Goal: Task Accomplishment & Management: Complete application form

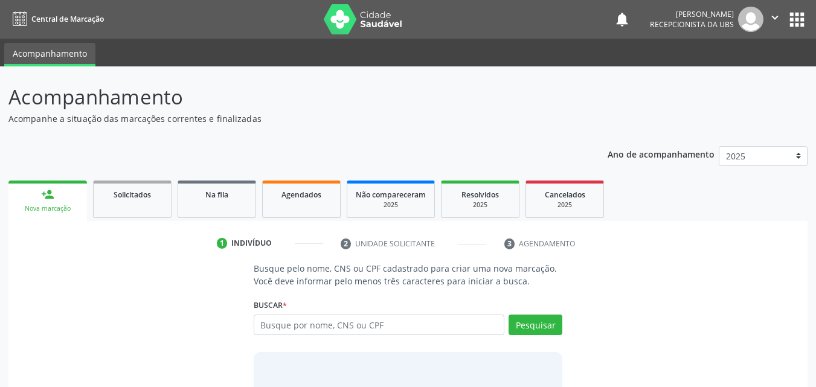
click at [300, 328] on input "text" at bounding box center [379, 325] width 251 height 21
type input "10356292401"
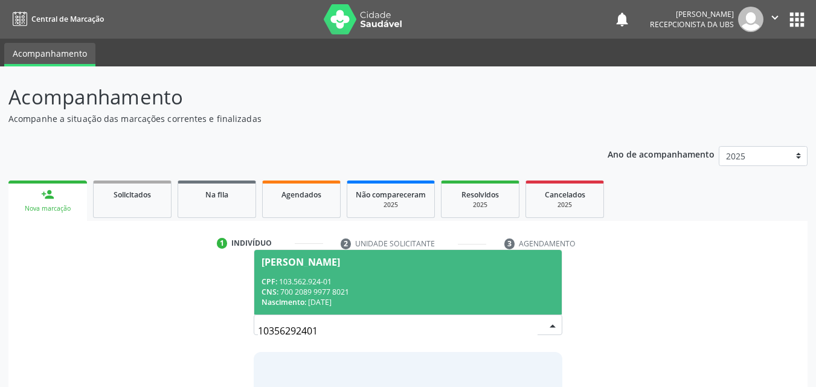
scroll to position [60, 0]
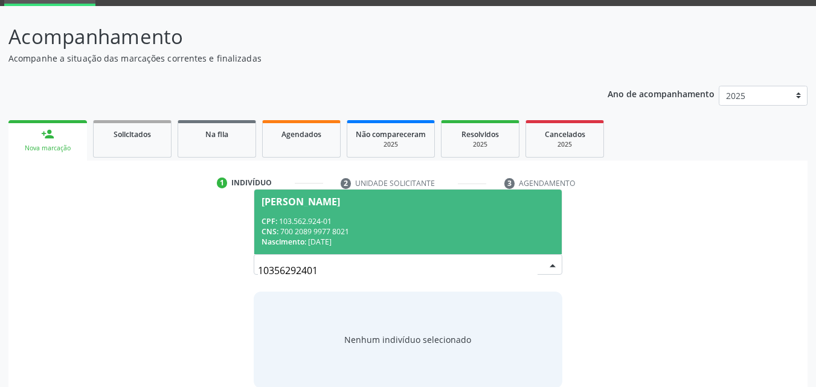
click at [314, 230] on div "CNS: 700 2089 9977 8021" at bounding box center [408, 231] width 294 height 10
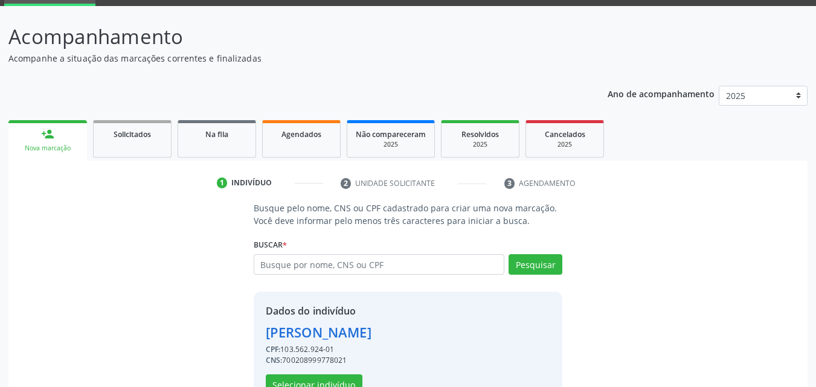
scroll to position [97, 0]
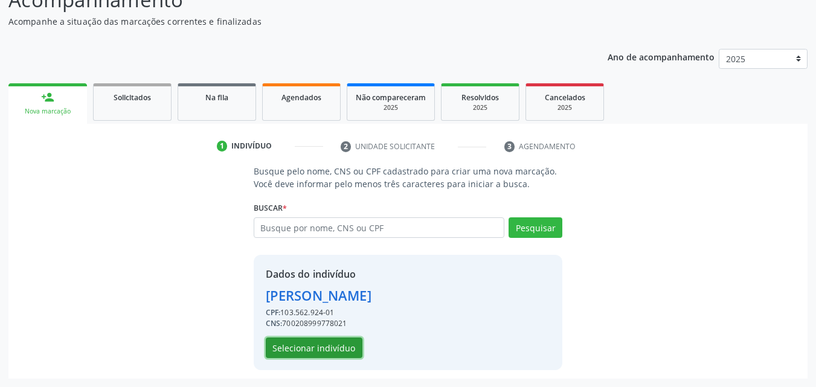
click at [308, 357] on button "Selecionar indivíduo" at bounding box center [314, 348] width 97 height 21
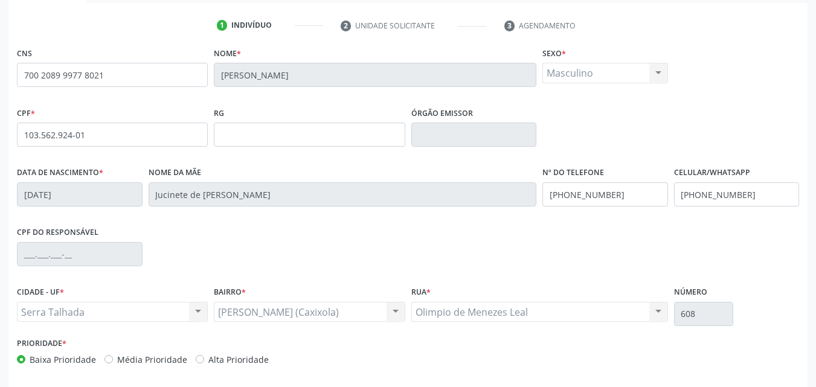
scroll to position [268, 0]
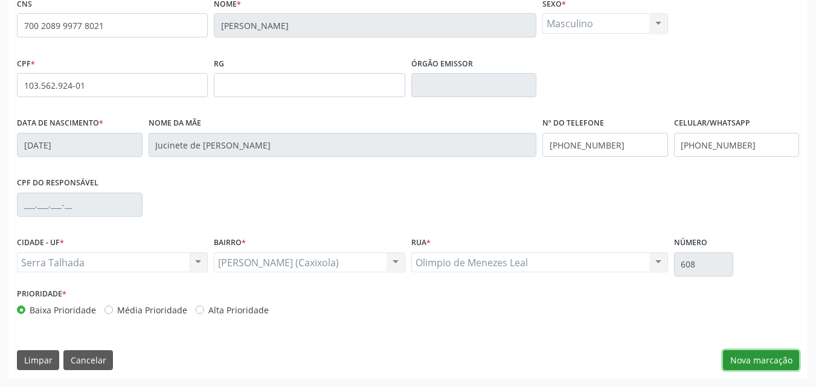
click at [743, 365] on button "Nova marcação" at bounding box center [761, 360] width 76 height 21
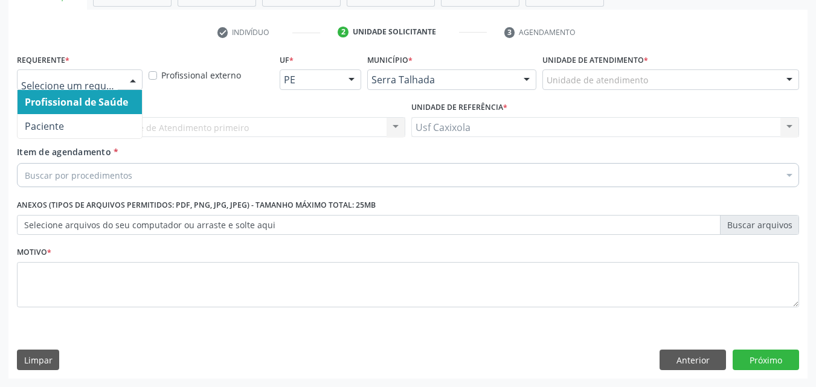
click at [133, 77] on div at bounding box center [133, 80] width 18 height 21
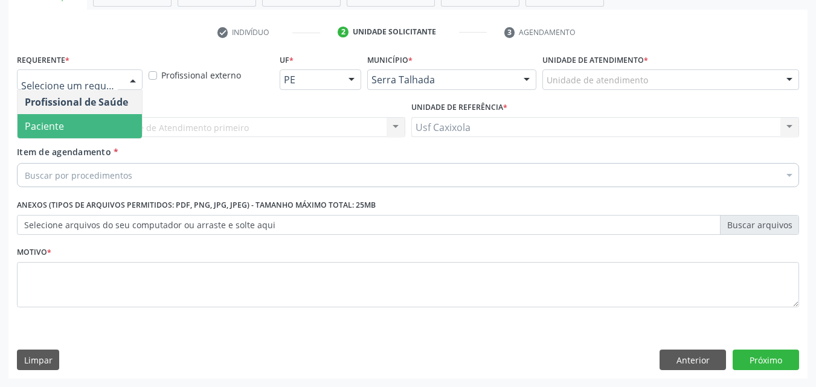
click at [108, 118] on span "Paciente" at bounding box center [80, 126] width 124 height 24
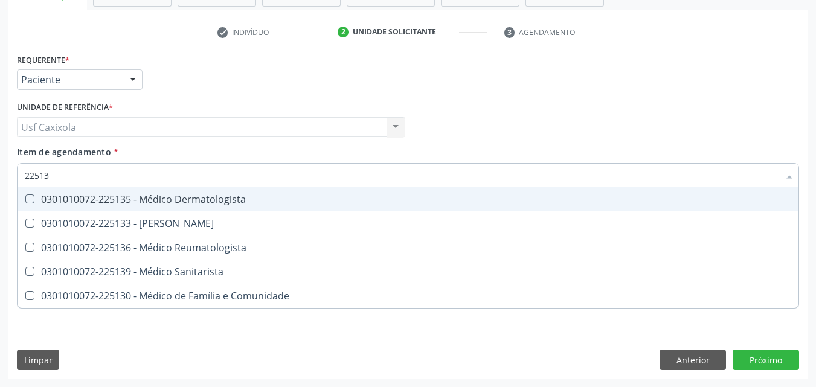
type input "225135"
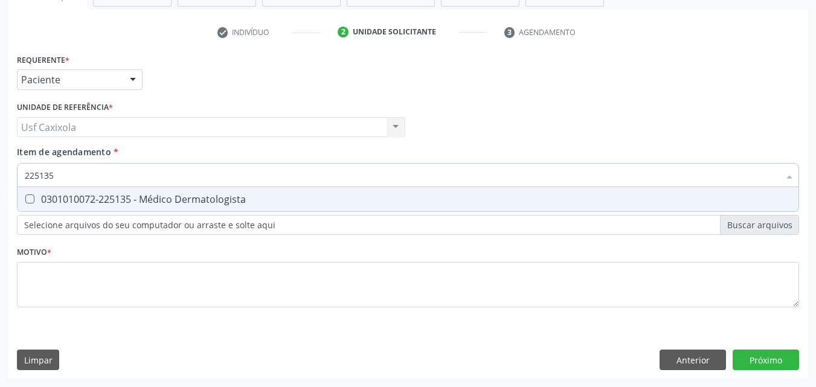
click at [127, 201] on div "0301010072-225135 - Médico Dermatologista" at bounding box center [408, 199] width 766 height 10
checkbox Dermatologista "true"
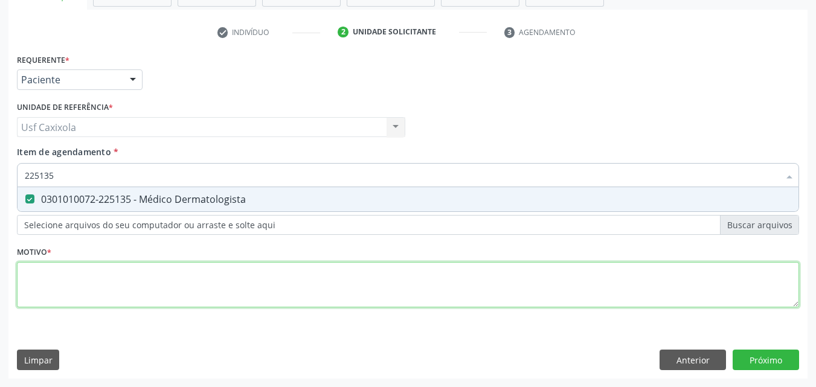
click at [102, 291] on div "Requerente * Paciente Profissional de Saúde Paciente Nenhum resultado encontrad…" at bounding box center [408, 188] width 782 height 274
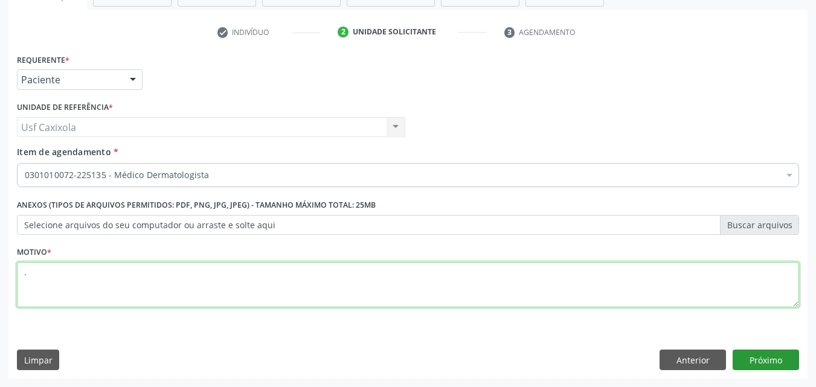
type textarea "."
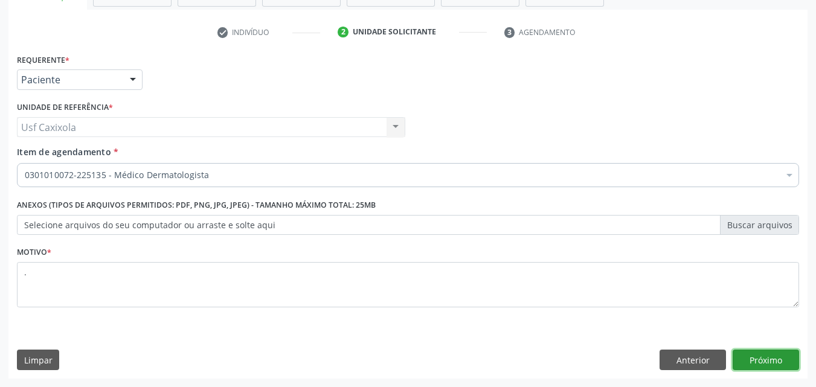
click at [752, 361] on button "Próximo" at bounding box center [766, 360] width 66 height 21
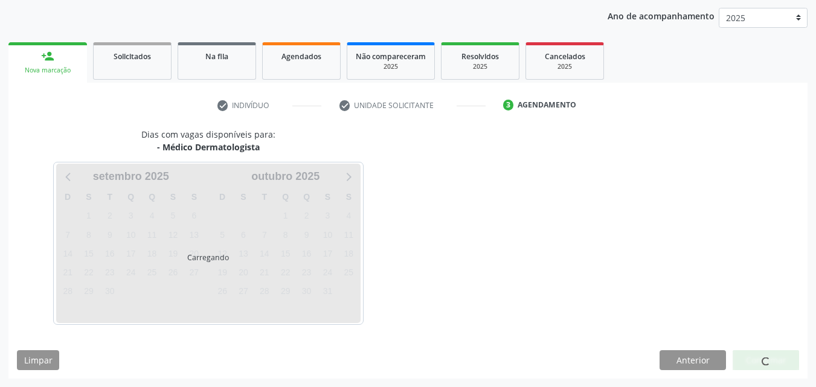
scroll to position [138, 0]
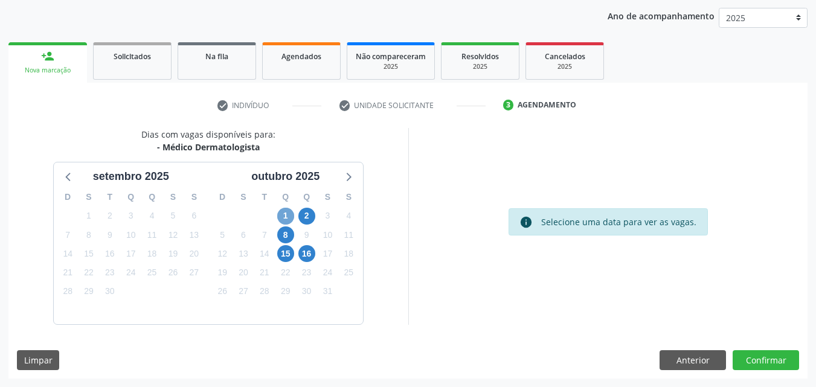
click at [284, 216] on span "1" at bounding box center [285, 216] width 17 height 17
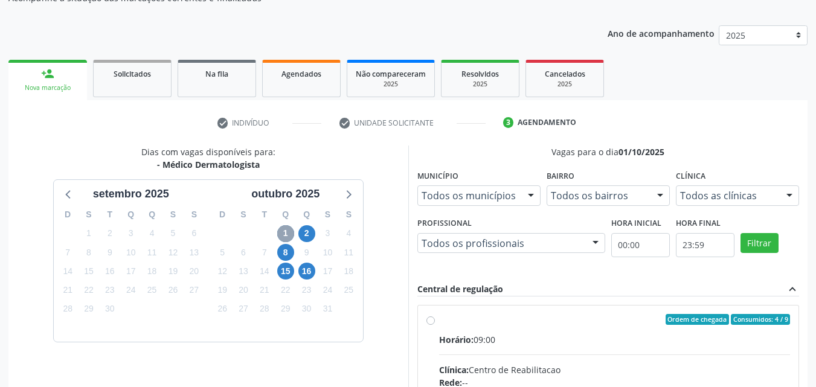
scroll to position [313, 0]
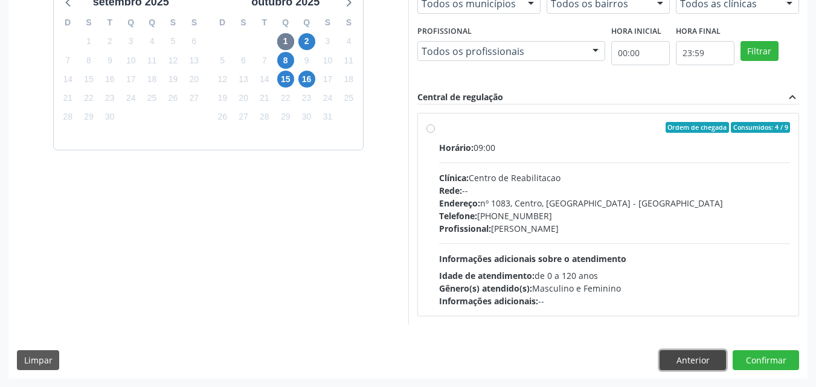
click at [708, 363] on button "Anterior" at bounding box center [692, 360] width 66 height 21
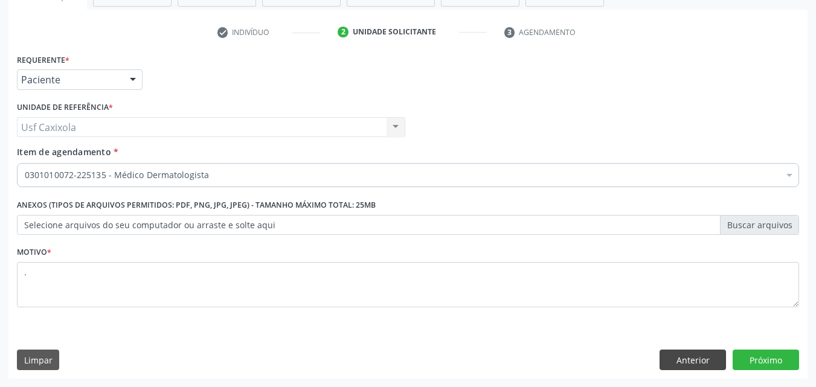
scroll to position [211, 0]
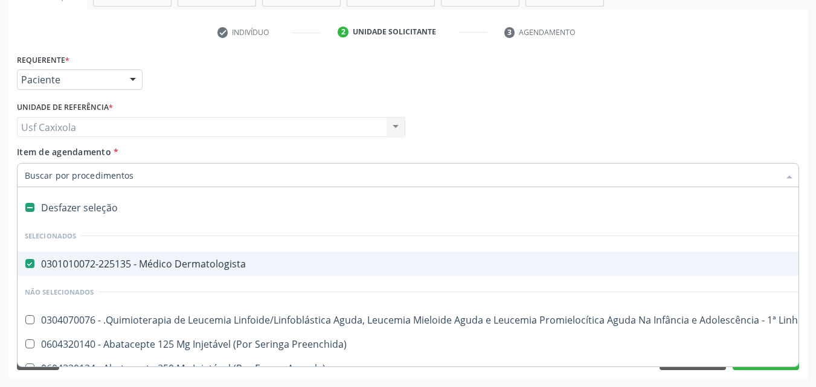
click at [29, 208] on label at bounding box center [29, 207] width 9 height 9
checkbox Dermatologista "false"
click at [88, 173] on input "Item de agendamento *" at bounding box center [402, 175] width 754 height 24
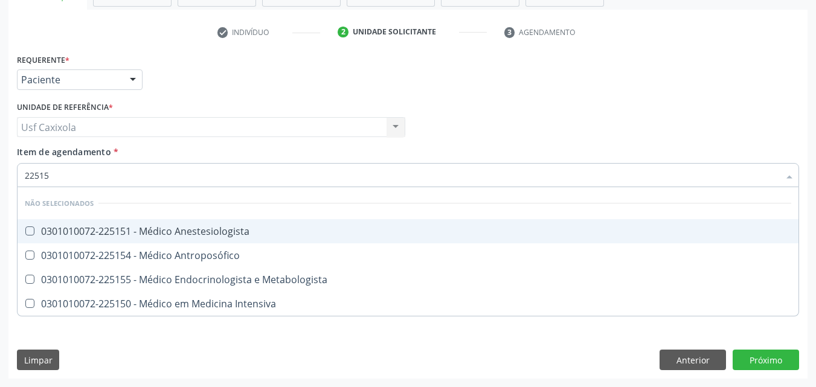
type input "225155"
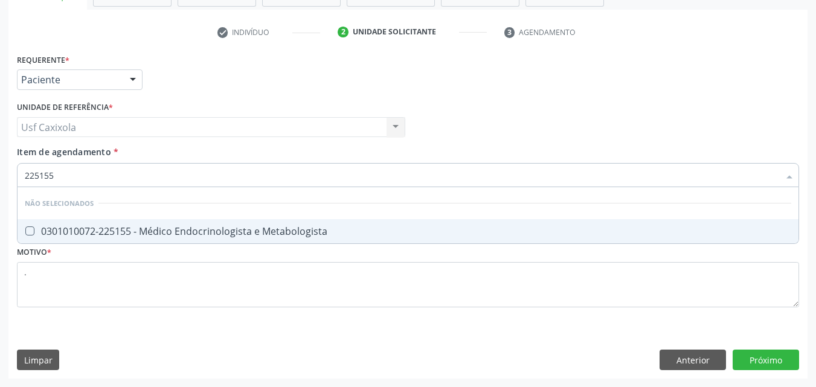
click at [115, 230] on div "0301010072-225155 - Médico Endocrinologista e Metabologista" at bounding box center [408, 231] width 766 height 10
click at [777, 367] on button "Próximo" at bounding box center [766, 360] width 66 height 21
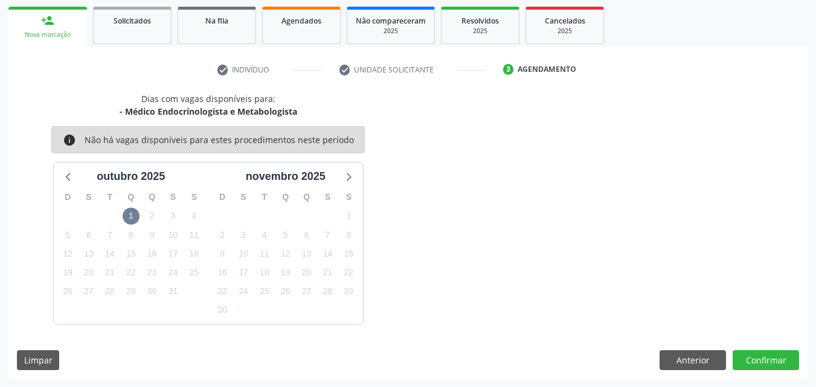
scroll to position [174, 0]
click at [134, 215] on span "1" at bounding box center [131, 216] width 17 height 17
click at [133, 211] on span "1" at bounding box center [131, 216] width 17 height 17
click at [685, 364] on button "Anterior" at bounding box center [692, 360] width 66 height 21
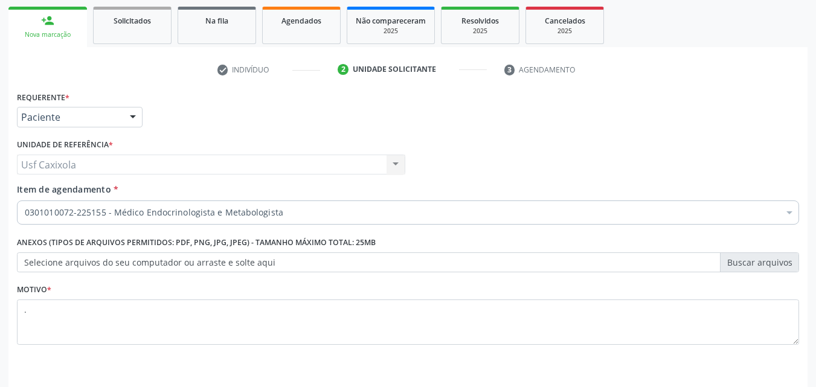
scroll to position [211, 0]
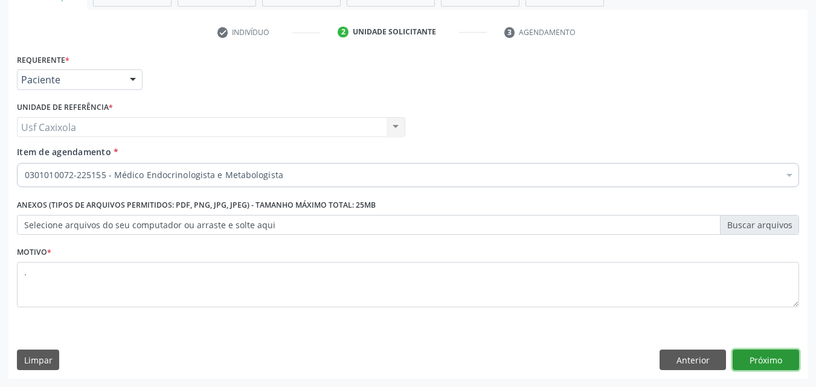
click at [762, 359] on button "Próximo" at bounding box center [766, 360] width 66 height 21
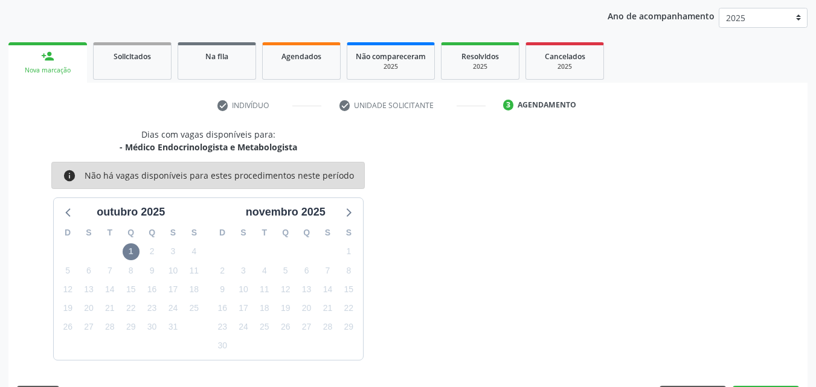
scroll to position [174, 0]
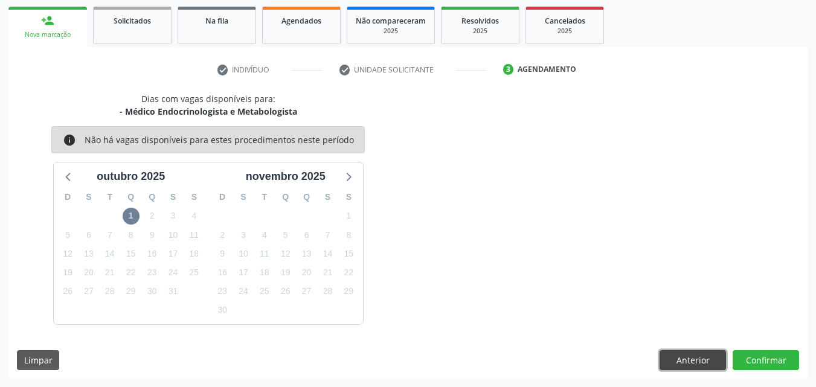
click at [689, 359] on button "Anterior" at bounding box center [692, 360] width 66 height 21
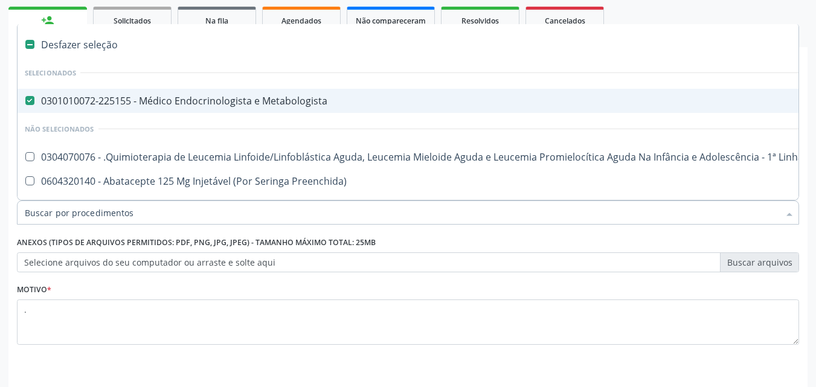
click at [45, 96] on div "0301010072-225155 - Médico Endocrinologista e Metabologista" at bounding box center [495, 101] width 940 height 10
checkbox Metabologista "false"
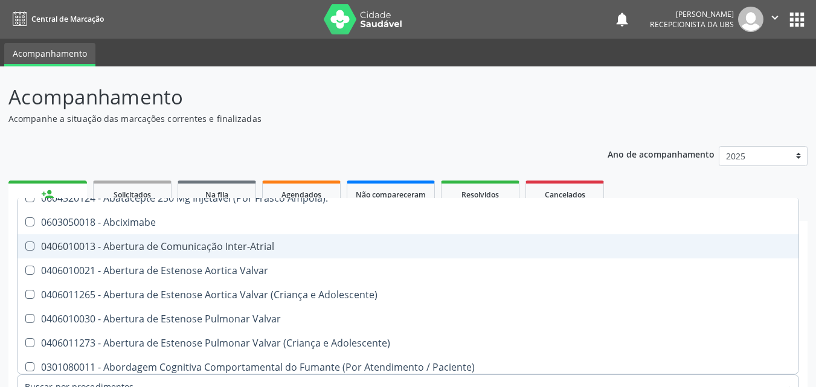
scroll to position [242, 0]
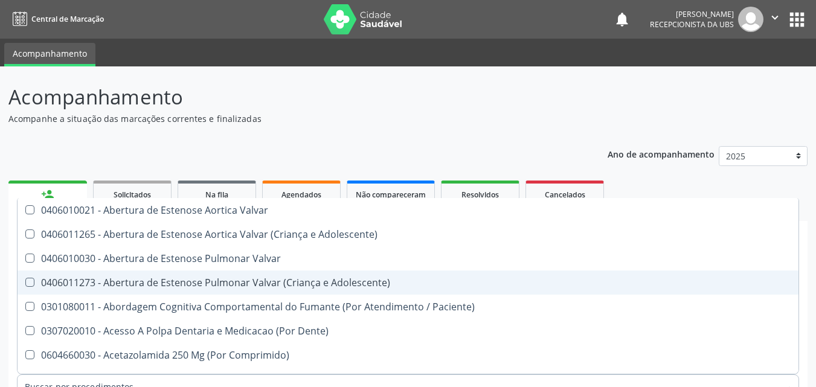
click at [3, 275] on div "Acompanhamento Acompanhe a situação das marcações correntes e finalizadas Relat…" at bounding box center [408, 332] width 816 height 532
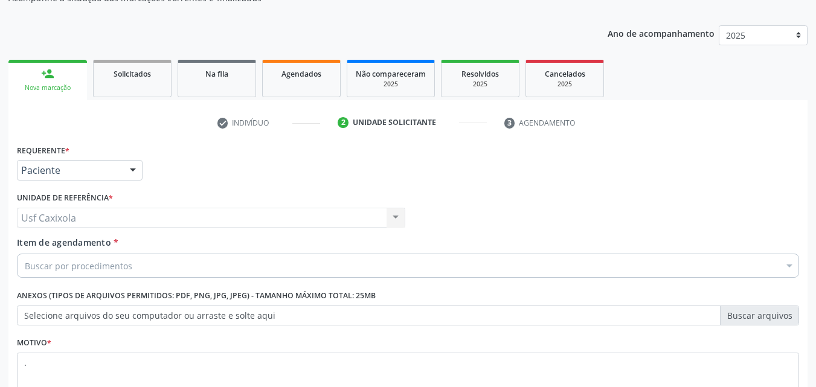
scroll to position [181, 0]
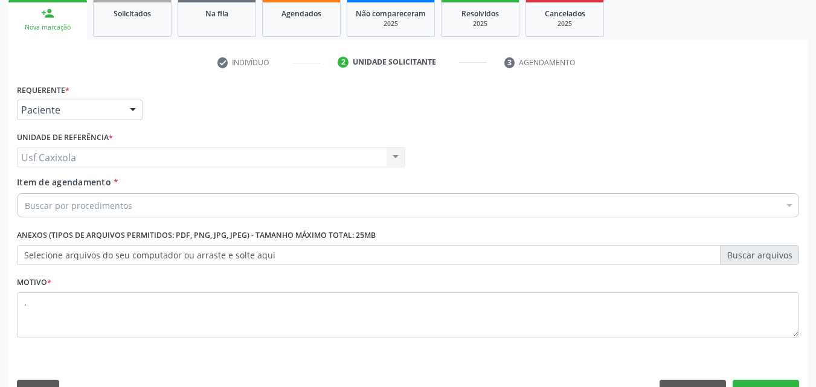
click at [104, 194] on div "Buscar por procedimentos" at bounding box center [408, 205] width 782 height 24
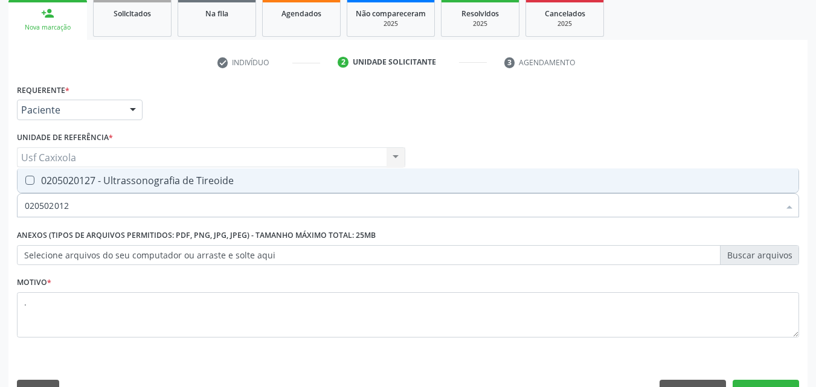
type input "0205020127"
click at [94, 178] on div "0205020127 - Ultrassonografia de Tireoide" at bounding box center [408, 181] width 766 height 10
checkbox Tireoide "true"
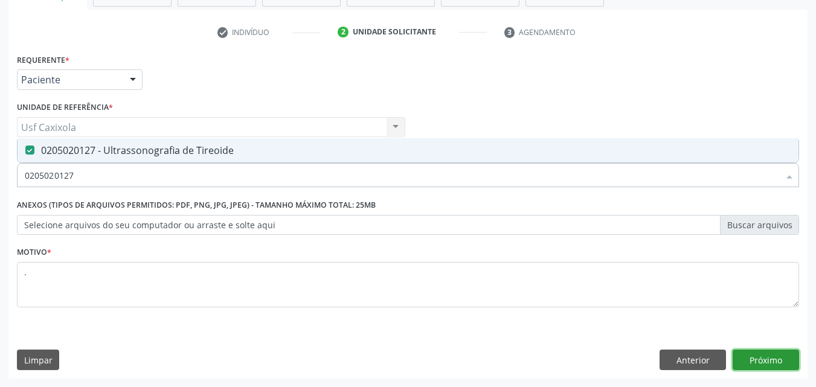
click at [764, 351] on button "Próximo" at bounding box center [766, 360] width 66 height 21
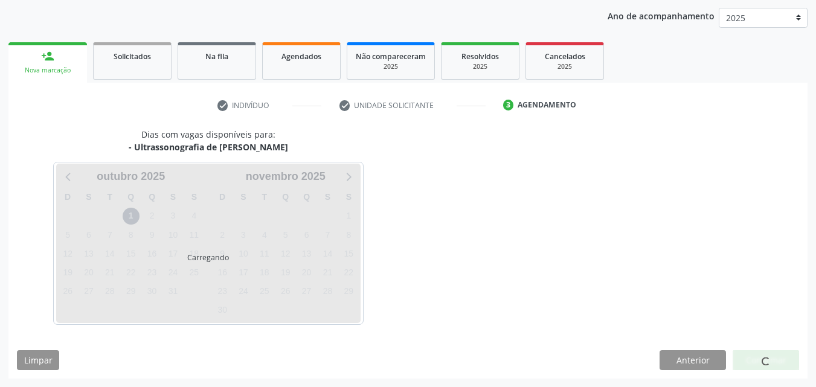
scroll to position [211, 0]
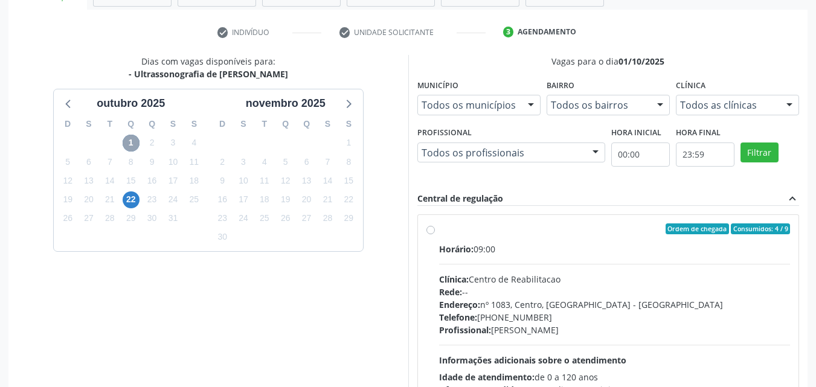
click at [133, 140] on span "1" at bounding box center [131, 143] width 17 height 17
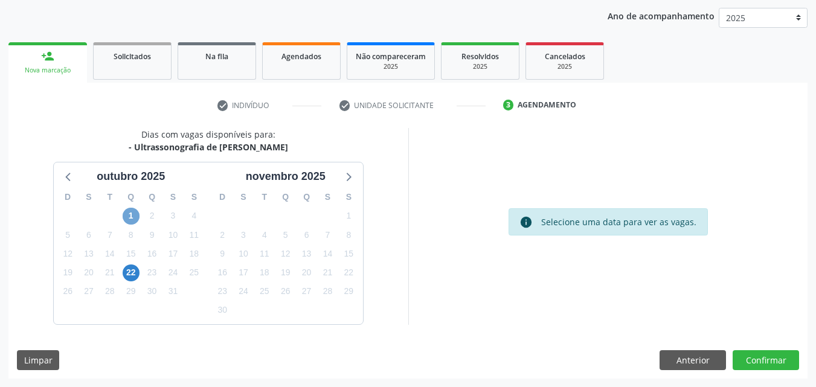
click at [132, 218] on span "1" at bounding box center [131, 216] width 17 height 17
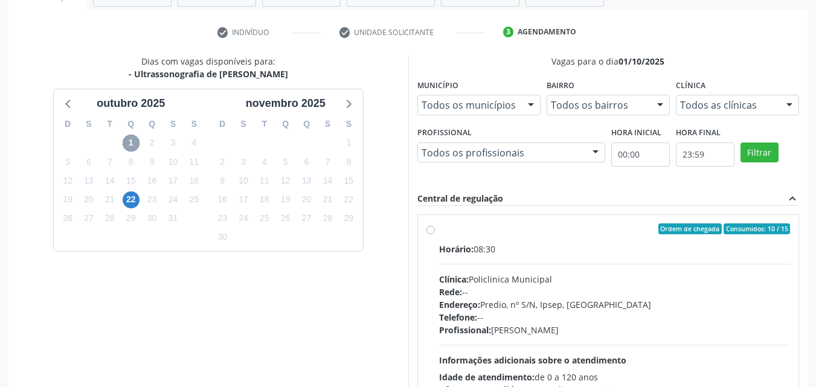
scroll to position [272, 0]
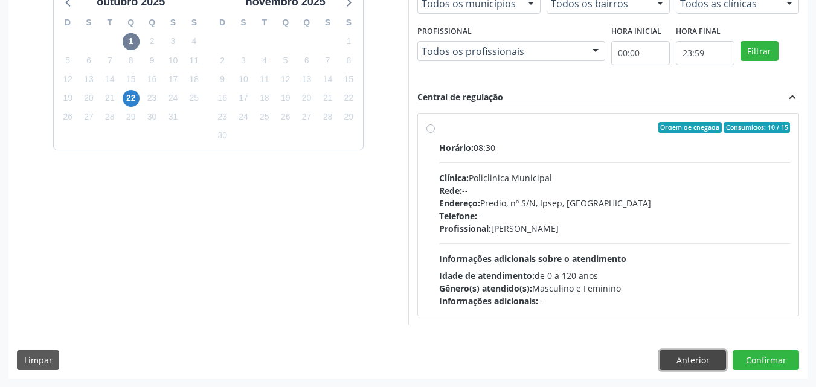
click at [699, 361] on button "Anterior" at bounding box center [692, 360] width 66 height 21
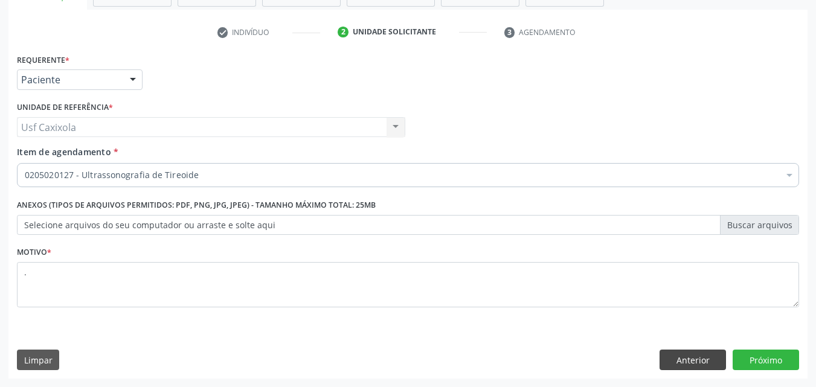
scroll to position [211, 0]
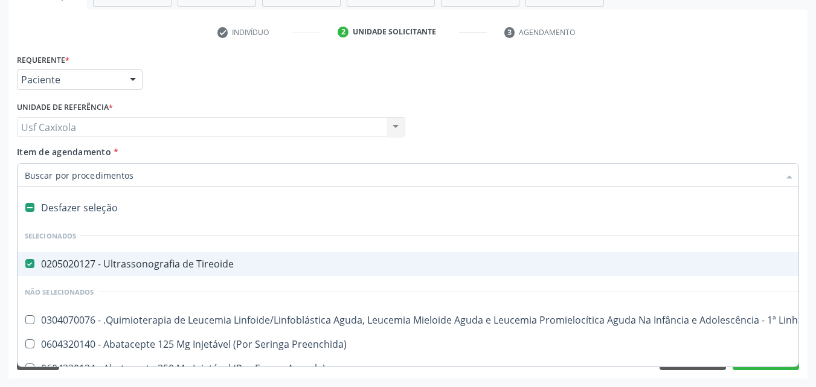
click at [27, 204] on label at bounding box center [29, 207] width 9 height 9
checkbox Tireoide "false"
click at [117, 170] on input "Item de agendamento *" at bounding box center [402, 175] width 754 height 24
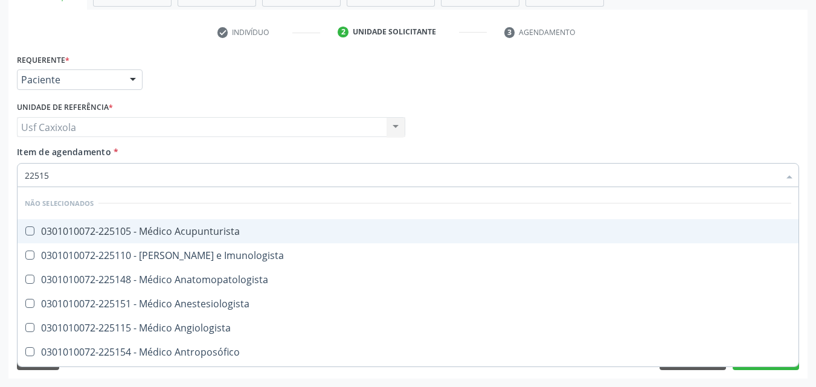
type input "225155"
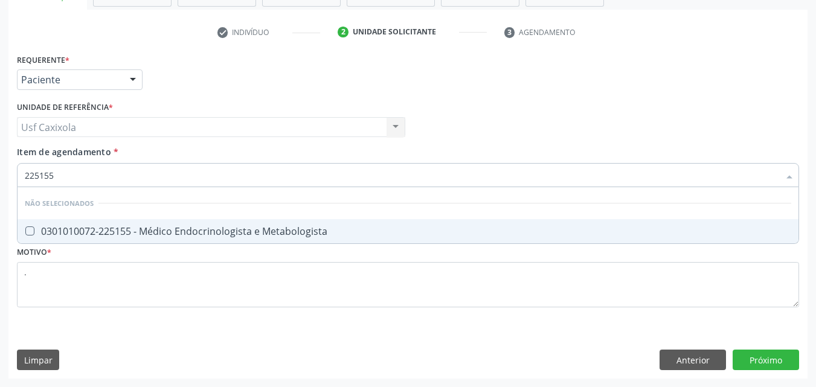
click at [188, 236] on div "0301010072-225155 - Médico Endocrinologista e Metabologista" at bounding box center [408, 231] width 766 height 10
checkbox Metabologista "true"
click at [752, 352] on div "Requerente * Paciente Profissional de Saúde Paciente Nenhum resultado encontrad…" at bounding box center [407, 215] width 799 height 328
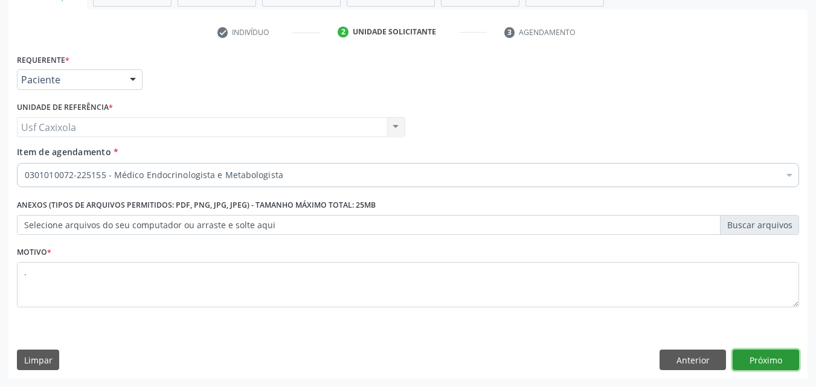
click at [775, 370] on button "Próximo" at bounding box center [766, 360] width 66 height 21
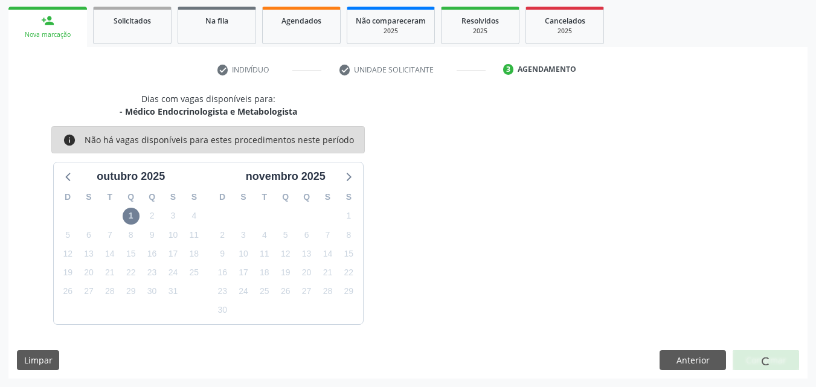
scroll to position [174, 0]
click at [129, 213] on span "1" at bounding box center [131, 216] width 17 height 17
click at [174, 239] on span "10" at bounding box center [172, 234] width 17 height 17
drag, startPoint x: 143, startPoint y: 259, endPoint x: 137, endPoint y: 242, distance: 18.0
click at [138, 255] on div "D S T Q Q S S 28 29 30 1 2 3 4 5 6 7 8 9 10 11 12 13 14 15 16 17 18 19 20 21 22…" at bounding box center [131, 254] width 155 height 139
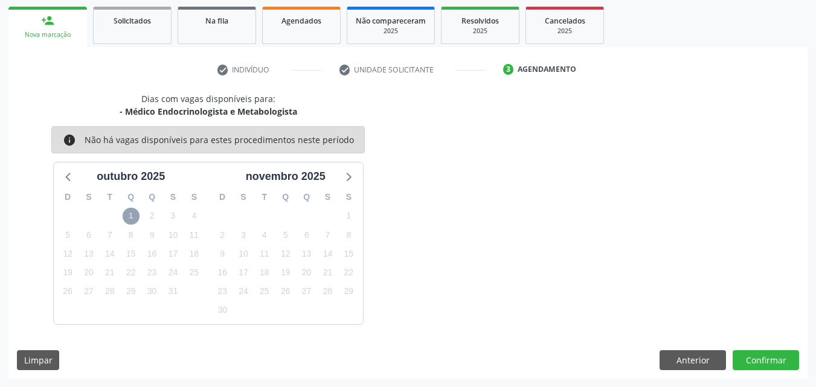
click at [131, 217] on span "1" at bounding box center [131, 216] width 17 height 17
click at [131, 215] on span "1" at bounding box center [131, 216] width 17 height 17
click at [132, 216] on span "1" at bounding box center [131, 216] width 17 height 17
click at [183, 220] on div "D S T Q Q S S 28 29 30 1 2 3 4 5 6 7 8 9 10 11 12 13 14 15 16 17 18 19 20 21 22…" at bounding box center [131, 254] width 155 height 139
click at [164, 218] on div "3" at bounding box center [172, 216] width 21 height 19
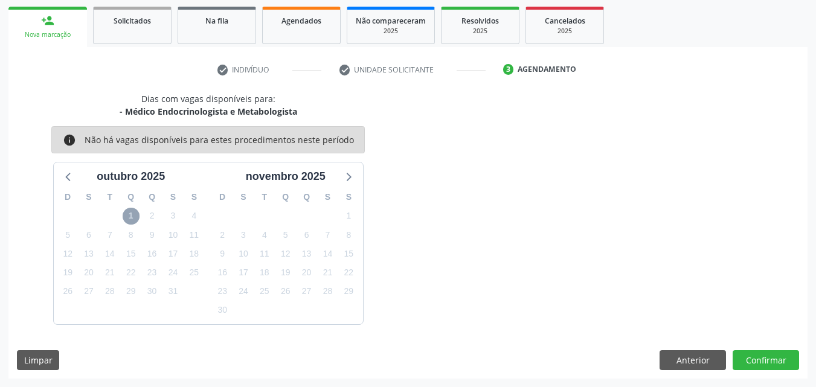
click at [130, 219] on span "1" at bounding box center [131, 216] width 17 height 17
click at [133, 207] on div "1" at bounding box center [131, 216] width 17 height 19
click at [133, 210] on div "1" at bounding box center [131, 216] width 17 height 19
click at [135, 214] on span "1" at bounding box center [131, 216] width 17 height 17
click at [70, 173] on icon at bounding box center [69, 176] width 16 height 16
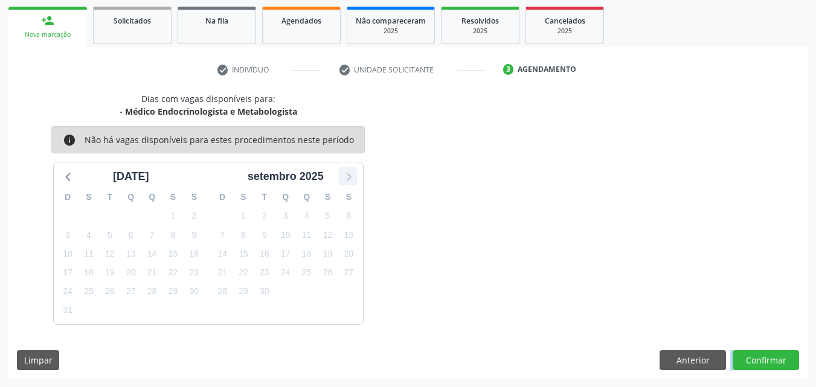
click at [354, 173] on icon at bounding box center [348, 176] width 16 height 16
click at [129, 215] on span "1" at bounding box center [131, 216] width 17 height 17
click at [133, 215] on span "1" at bounding box center [131, 216] width 17 height 17
click at [134, 216] on span "1" at bounding box center [131, 216] width 17 height 17
click at [688, 360] on button "Anterior" at bounding box center [692, 360] width 66 height 21
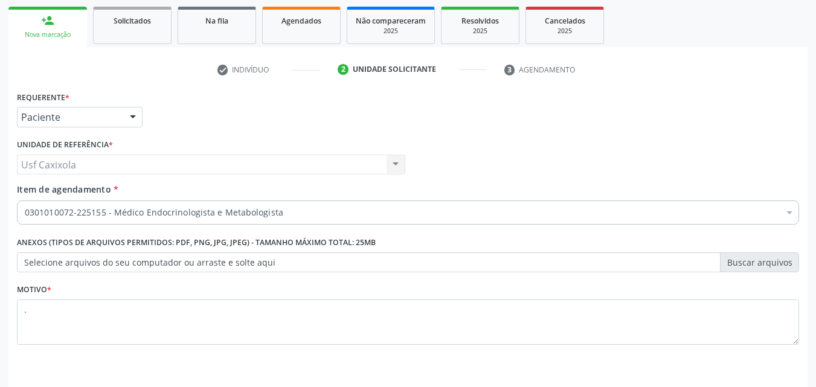
scroll to position [211, 0]
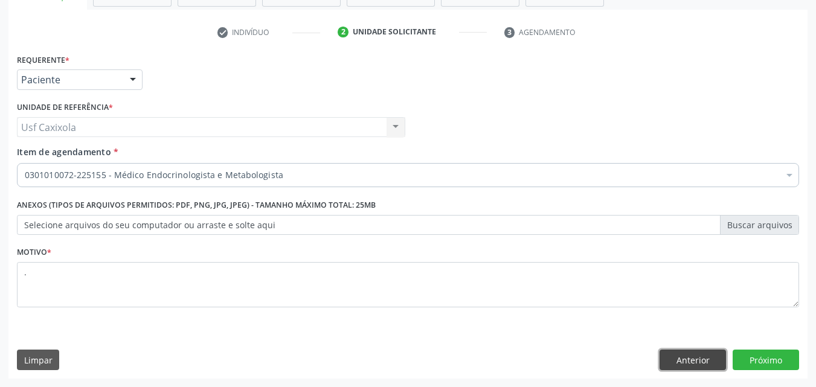
click at [687, 357] on button "Anterior" at bounding box center [692, 360] width 66 height 21
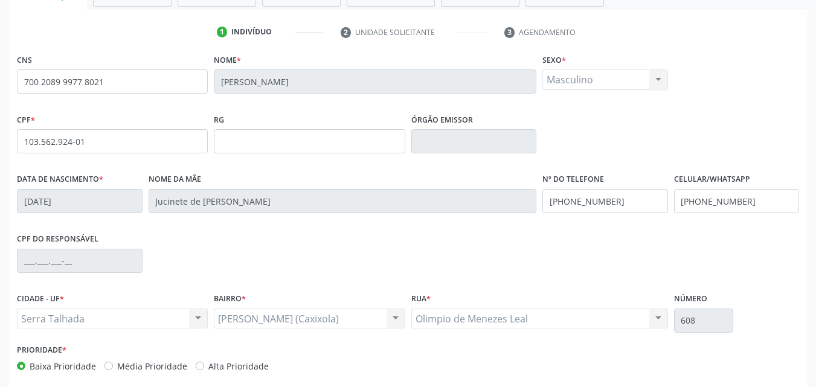
scroll to position [0, 0]
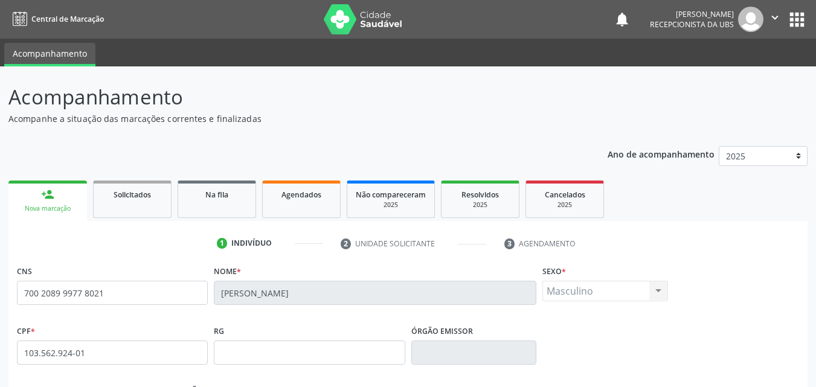
drag, startPoint x: 58, startPoint y: 196, endPoint x: 68, endPoint y: 199, distance: 10.5
click at [58, 197] on link "person_add Nova marcação" at bounding box center [47, 201] width 79 height 40
click at [122, 201] on link "Solicitados" at bounding box center [132, 199] width 79 height 37
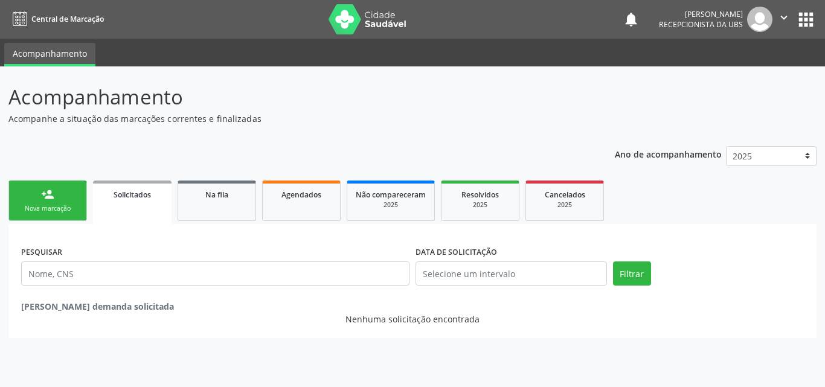
click at [53, 212] on div "Nova marcação" at bounding box center [48, 208] width 60 height 9
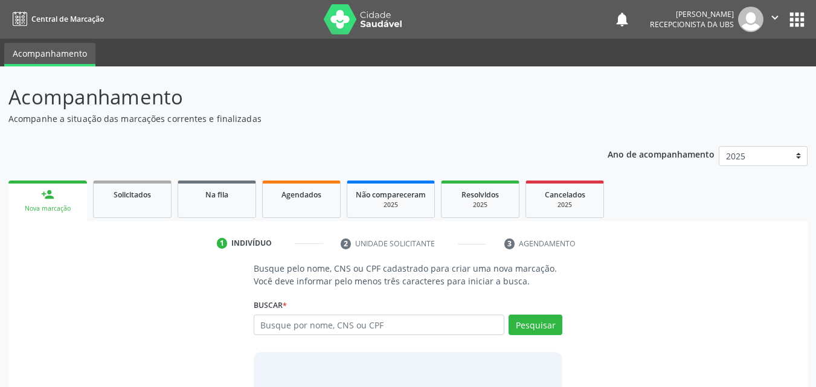
click at [53, 201] on link "person_add Nova marcação" at bounding box center [47, 201] width 79 height 40
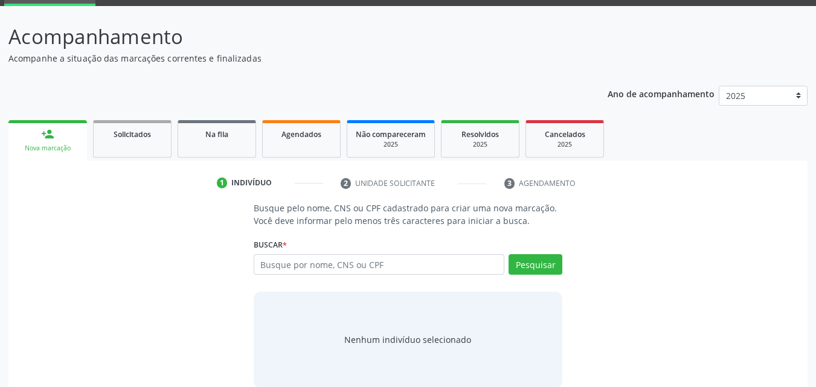
scroll to position [79, 0]
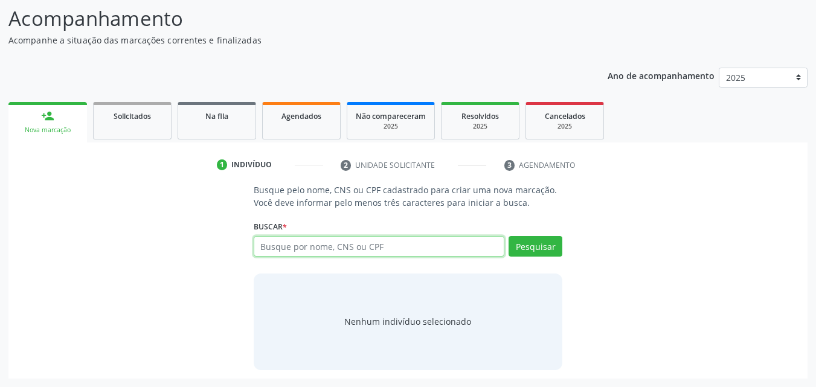
click at [294, 242] on input "text" at bounding box center [379, 246] width 251 height 21
type input "32581270420"
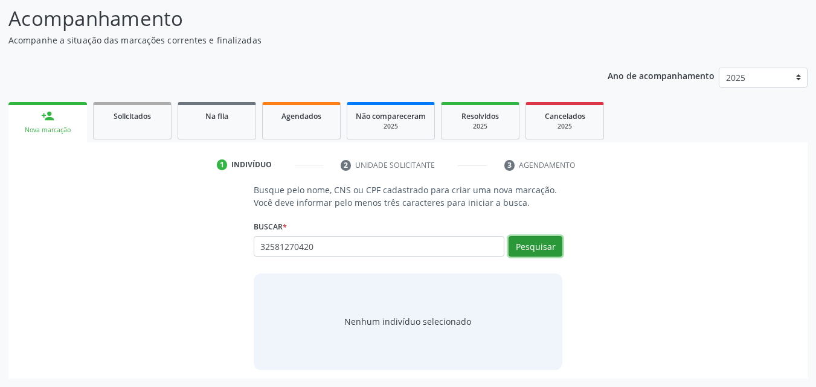
click at [531, 244] on button "Pesquisar" at bounding box center [535, 246] width 54 height 21
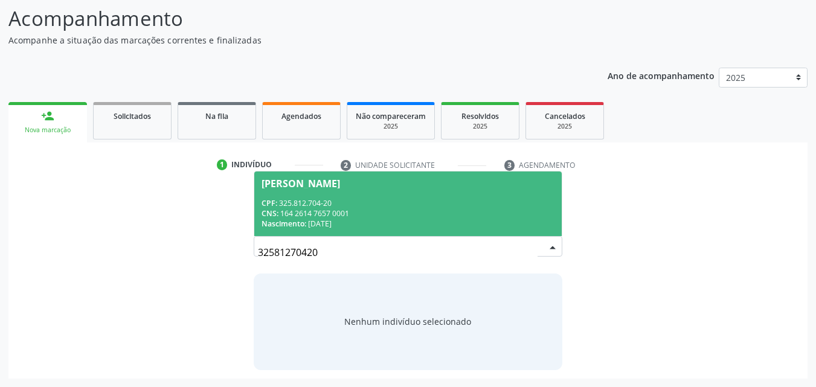
click at [348, 195] on span "Maria de Lourdes Siqueira Santos CPF: 325.812.704-20 CNS: 164 2614 7657 0001 Na…" at bounding box center [408, 204] width 308 height 65
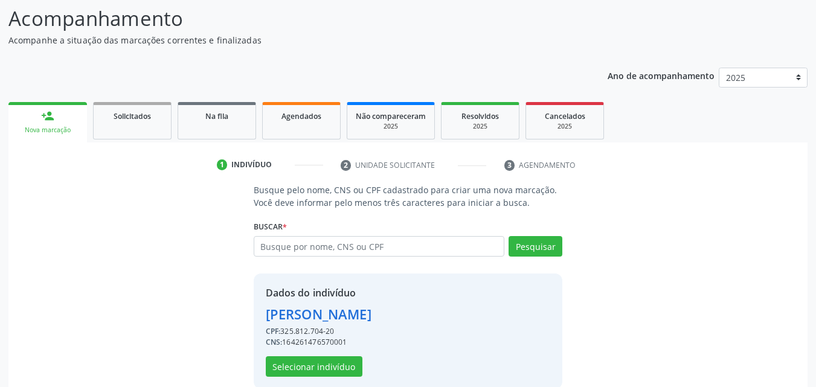
scroll to position [97, 0]
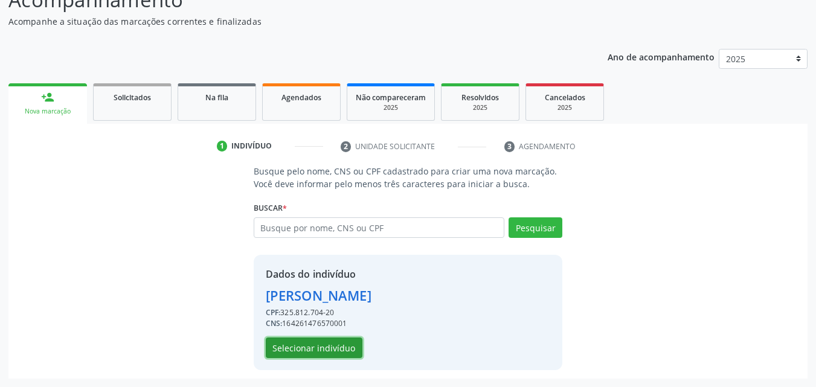
click at [342, 348] on button "Selecionar indivíduo" at bounding box center [314, 348] width 97 height 21
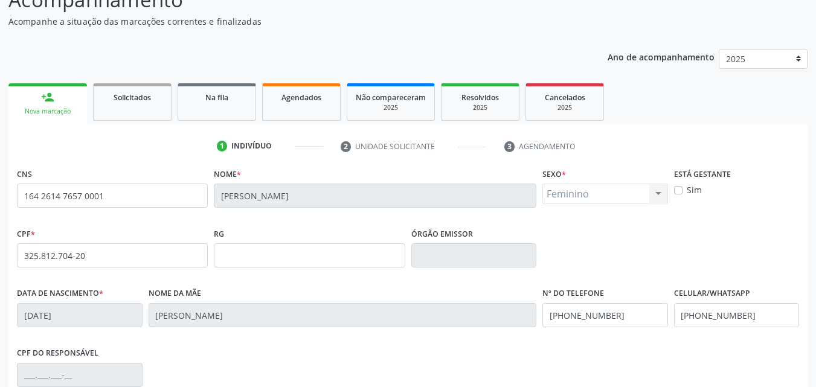
scroll to position [158, 0]
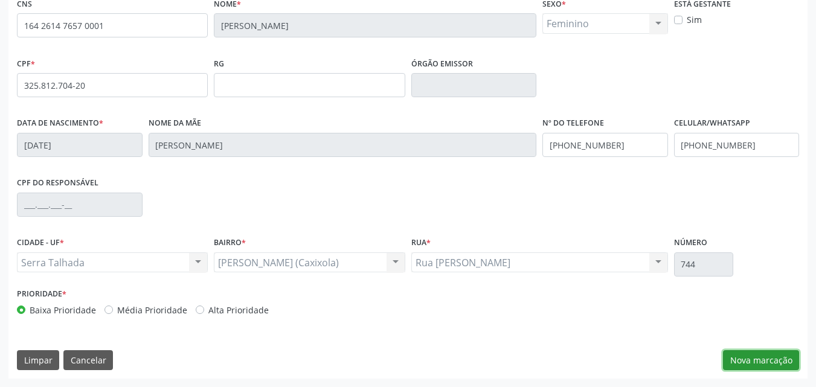
click at [785, 357] on button "Nova marcação" at bounding box center [761, 360] width 76 height 21
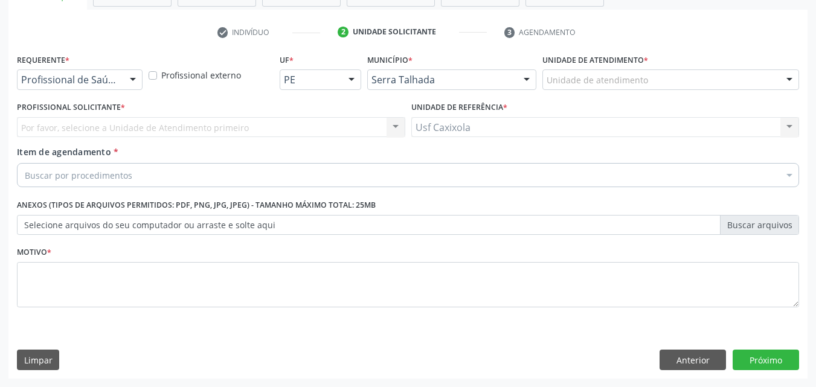
click at [117, 86] on div "Profissional de Saúde" at bounding box center [80, 79] width 126 height 21
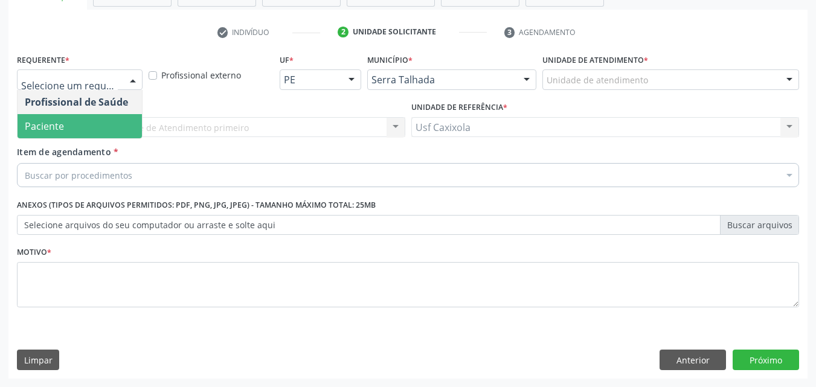
click at [113, 132] on span "Paciente" at bounding box center [80, 126] width 124 height 24
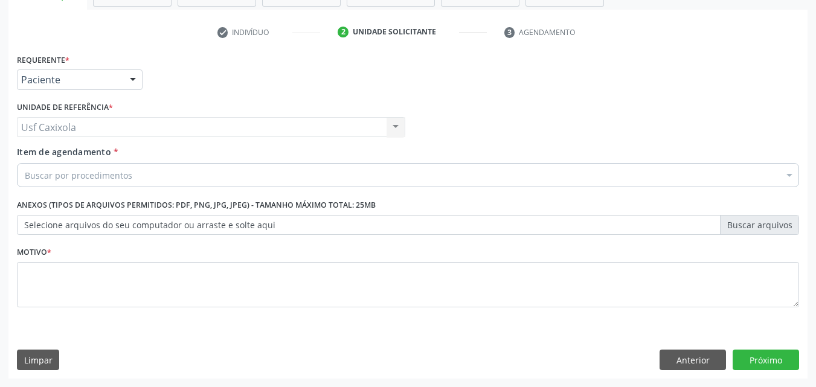
click at [167, 176] on div "Buscar por procedimentos" at bounding box center [408, 175] width 782 height 24
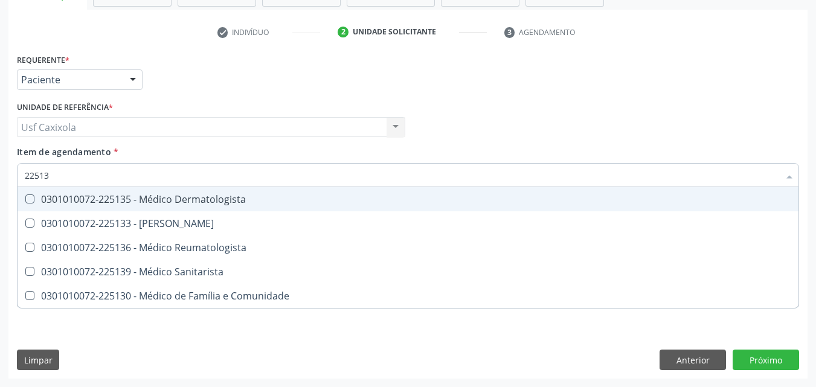
type input "225135"
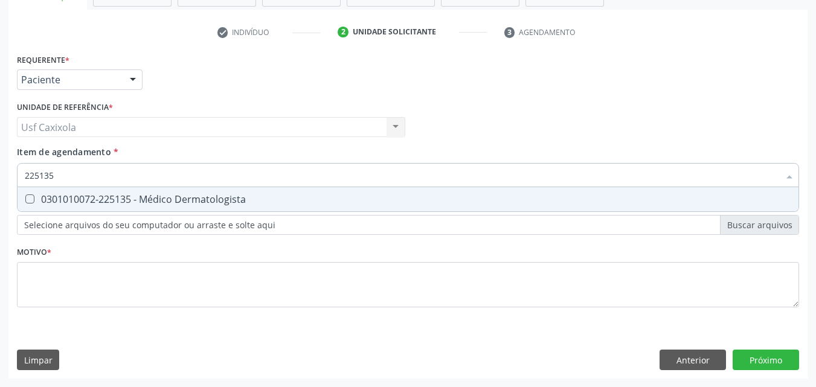
click at [178, 198] on div "0301010072-225135 - Médico Dermatologista" at bounding box center [408, 199] width 766 height 10
checkbox Dermatologista "true"
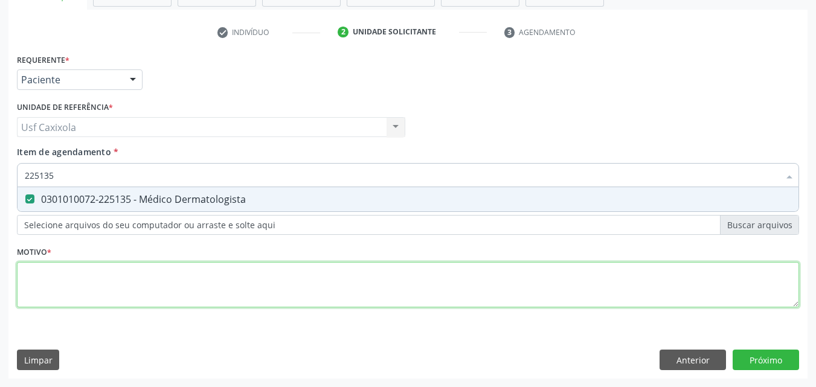
click at [225, 291] on div "Requerente * Paciente Profissional de Saúde Paciente Nenhum resultado encontrad…" at bounding box center [408, 188] width 782 height 274
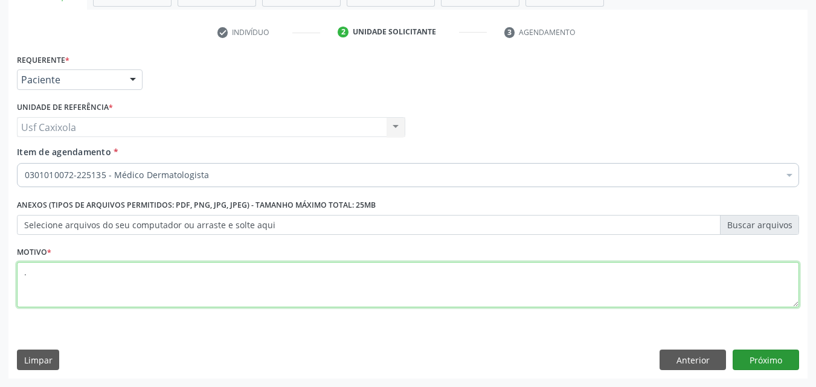
type textarea "."
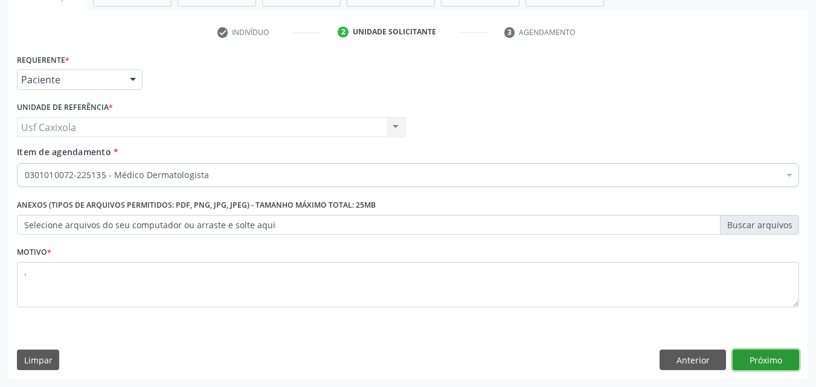
click at [756, 361] on button "Próximo" at bounding box center [766, 360] width 66 height 21
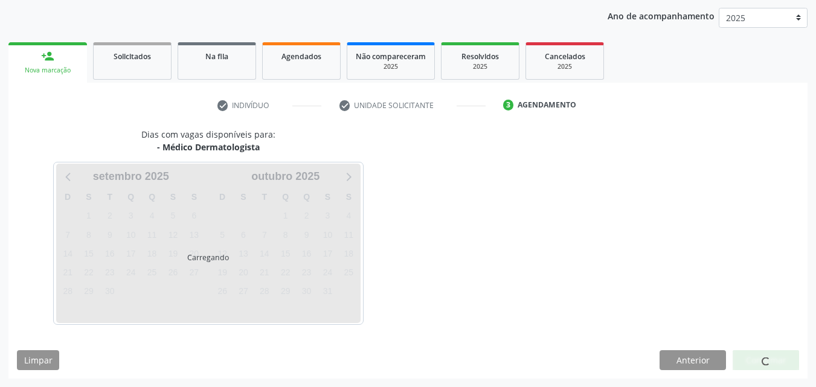
scroll to position [138, 0]
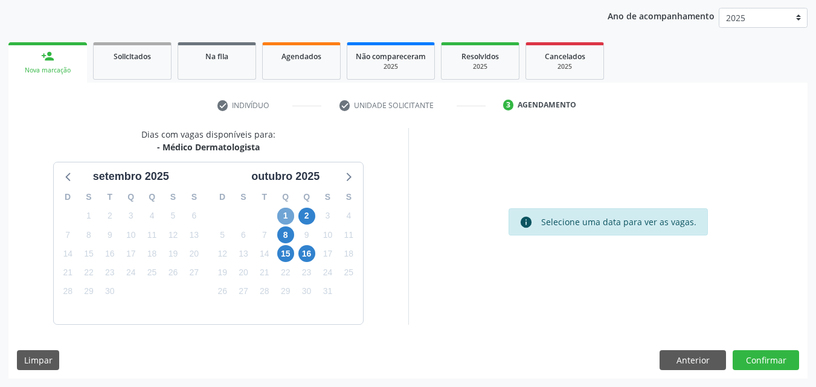
click at [284, 218] on span "1" at bounding box center [285, 216] width 17 height 17
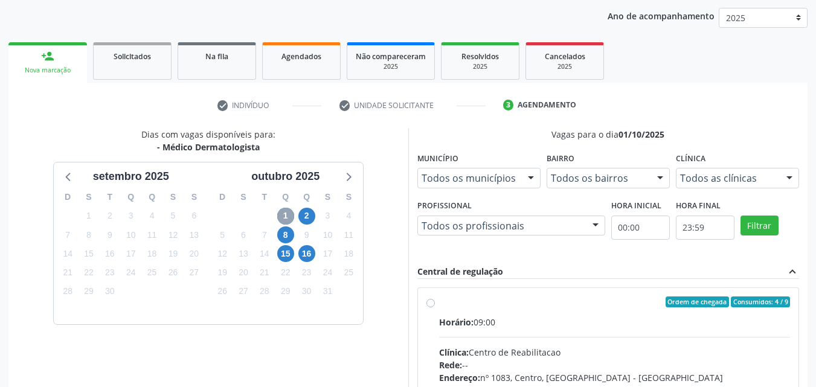
scroll to position [199, 0]
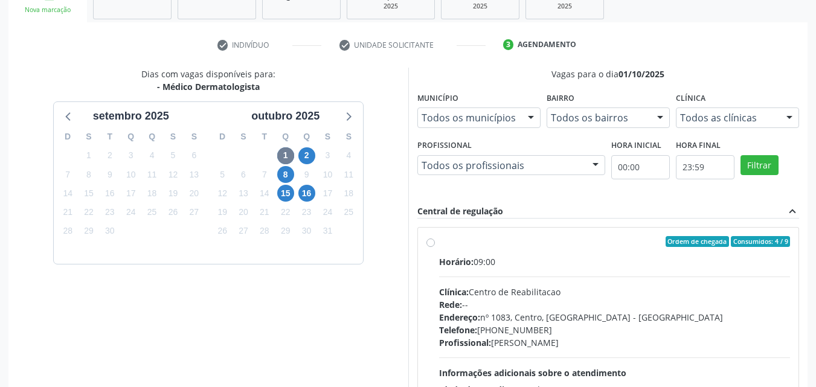
click at [439, 244] on label "Ordem de chegada Consumidos: 4 / 9 Horário: 09:00 Clínica: Centro de Reabilitac…" at bounding box center [614, 328] width 351 height 185
click at [431, 244] on input "Ordem de chegada Consumidos: 4 / 9 Horário: 09:00 Clínica: Centro de Reabilitac…" at bounding box center [430, 241] width 8 height 11
radio input "true"
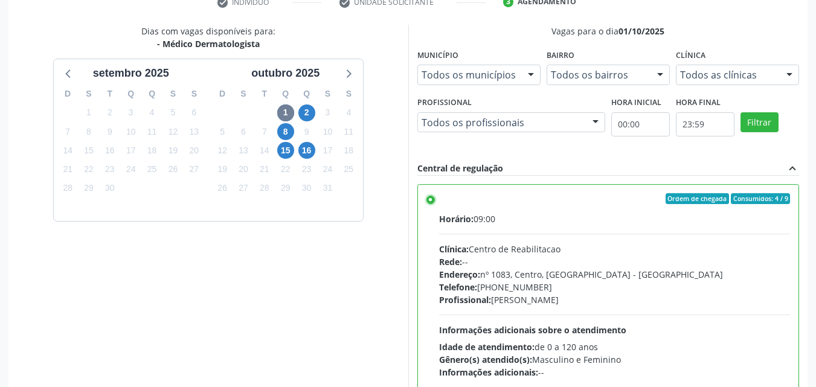
scroll to position [121, 0]
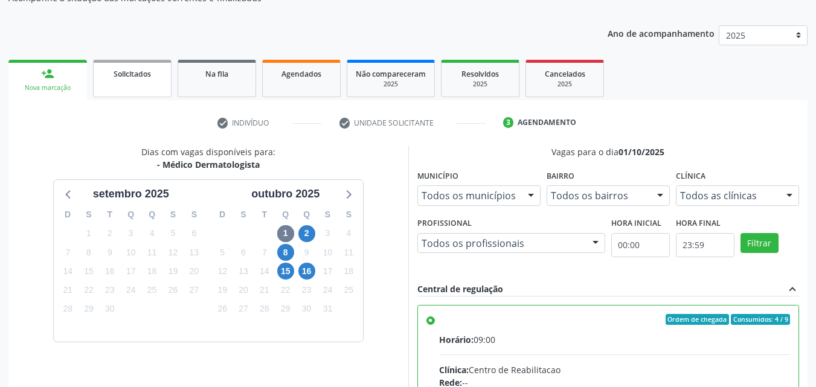
drag, startPoint x: 130, startPoint y: 79, endPoint x: 125, endPoint y: 83, distance: 6.4
click at [129, 78] on span "Solicitados" at bounding box center [132, 74] width 37 height 10
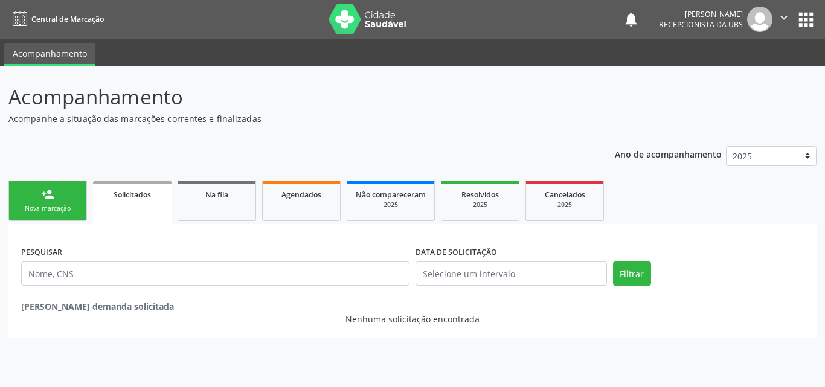
click at [55, 204] on div "Nova marcação" at bounding box center [48, 208] width 60 height 9
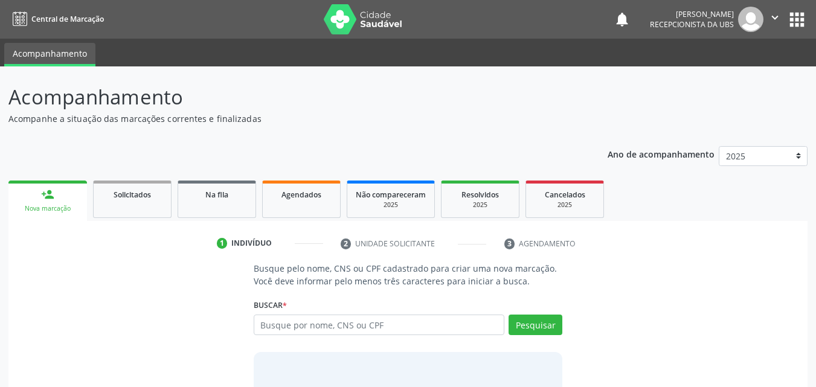
scroll to position [60, 0]
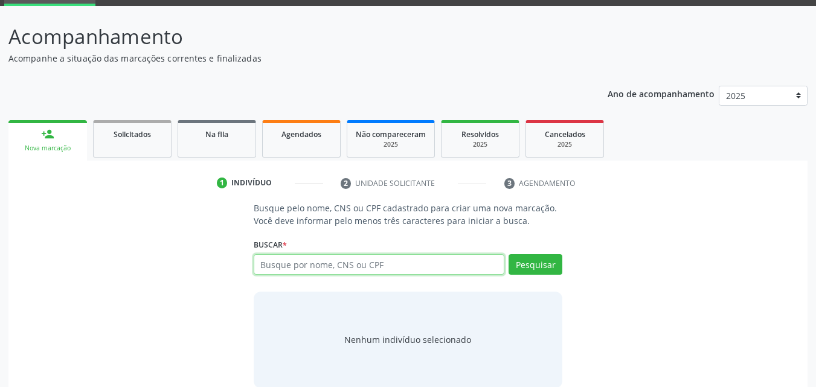
click at [338, 265] on input "text" at bounding box center [379, 264] width 251 height 21
type input "05313505416"
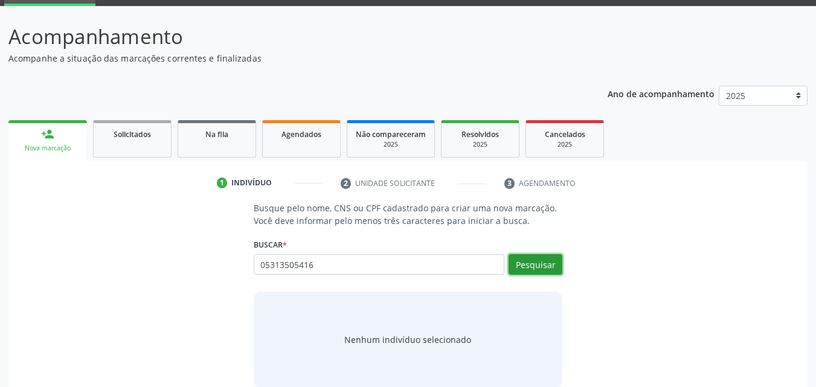
click at [532, 266] on button "Pesquisar" at bounding box center [535, 264] width 54 height 21
type input "05313505416"
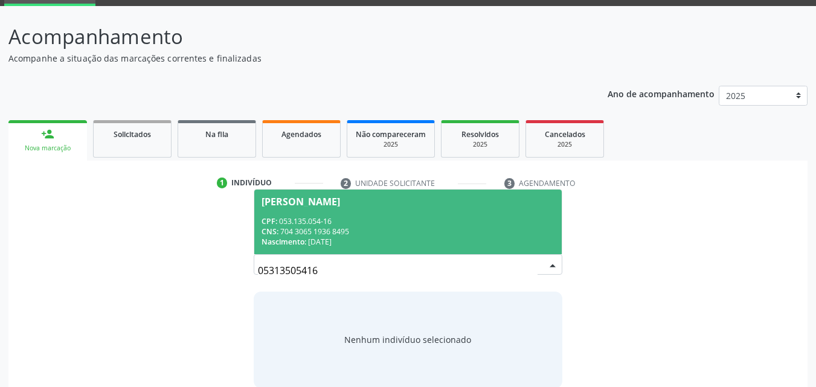
click at [345, 218] on div "CPF: 053.135.054-16" at bounding box center [408, 221] width 294 height 10
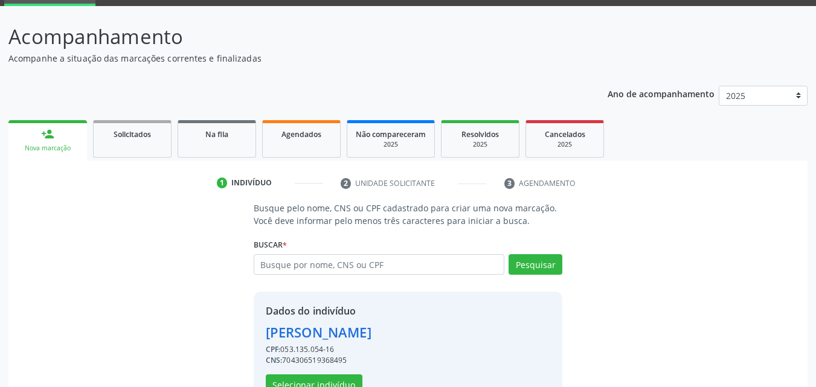
scroll to position [97, 0]
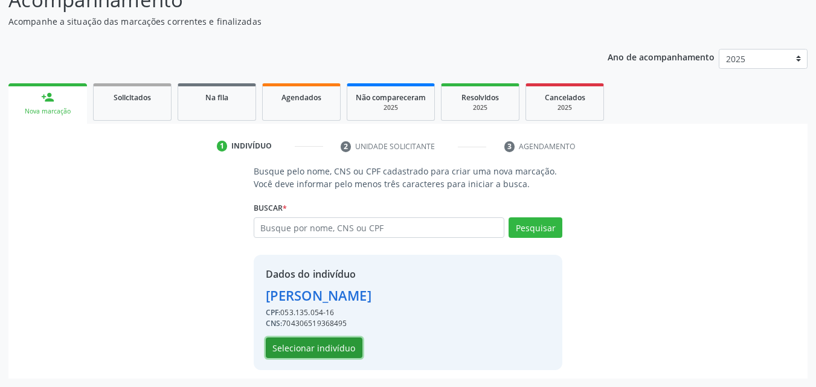
click at [333, 348] on button "Selecionar indivíduo" at bounding box center [314, 348] width 97 height 21
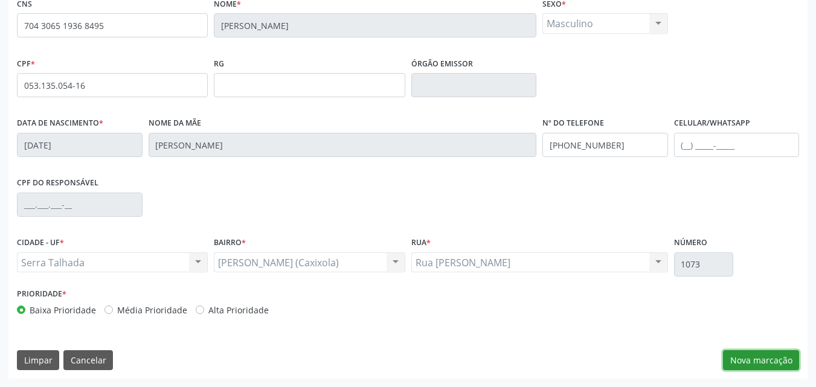
click at [760, 358] on button "Nova marcação" at bounding box center [761, 360] width 76 height 21
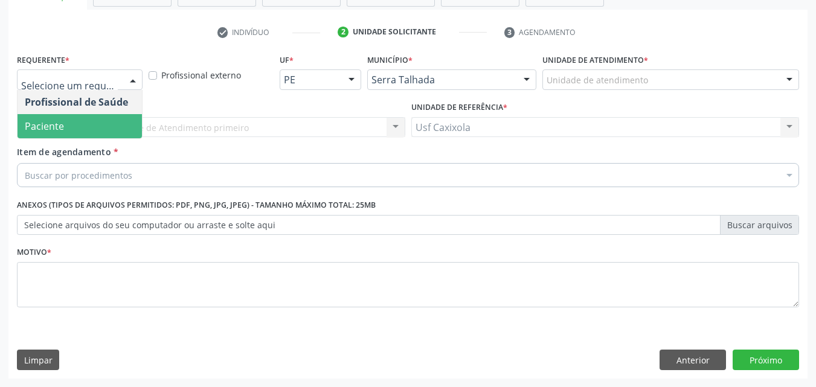
click at [120, 122] on span "Paciente" at bounding box center [80, 126] width 124 height 24
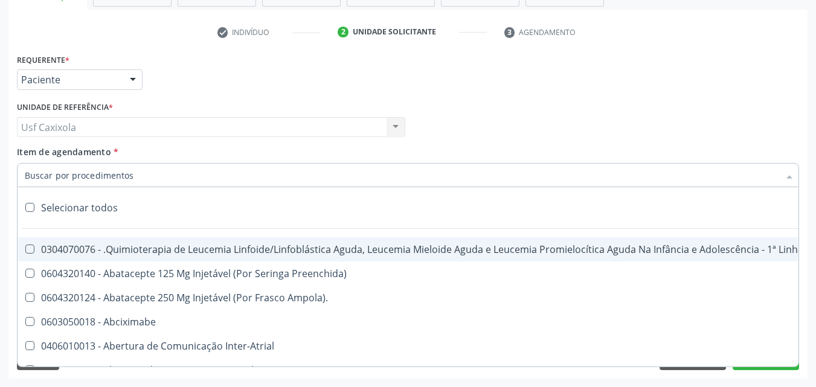
click at [424, 180] on div at bounding box center [408, 175] width 782 height 24
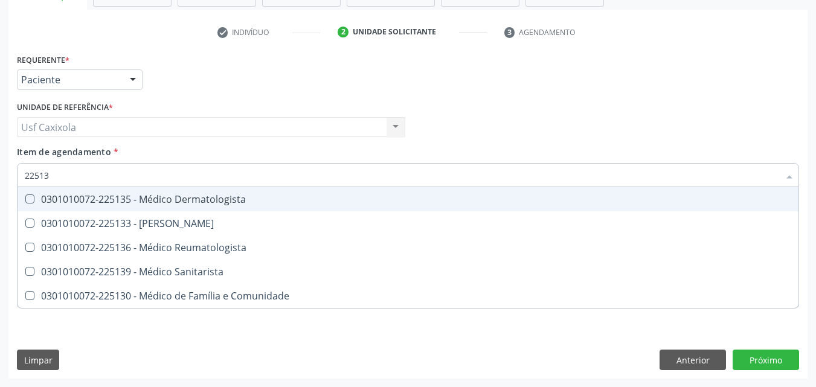
type input "225135"
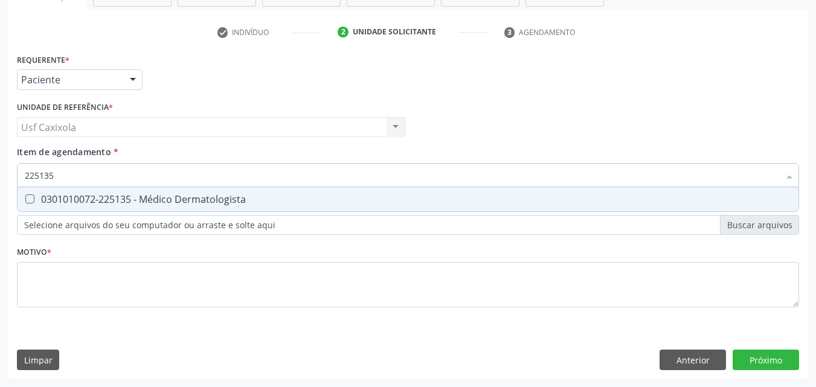
click at [241, 199] on div "0301010072-225135 - Médico Dermatologista" at bounding box center [408, 199] width 766 height 10
checkbox Dermatologista "true"
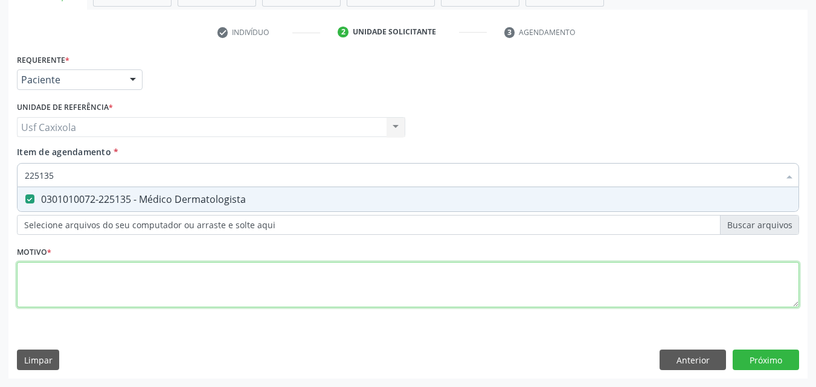
click at [251, 286] on div "Requerente * Paciente Profissional de Saúde Paciente Nenhum resultado encontrad…" at bounding box center [408, 188] width 782 height 274
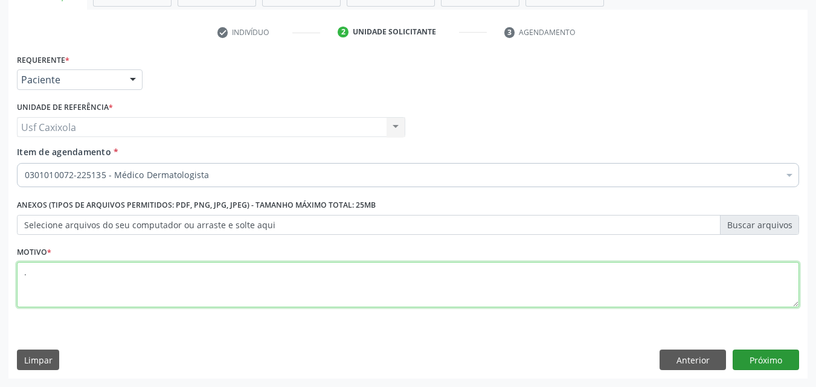
type textarea "."
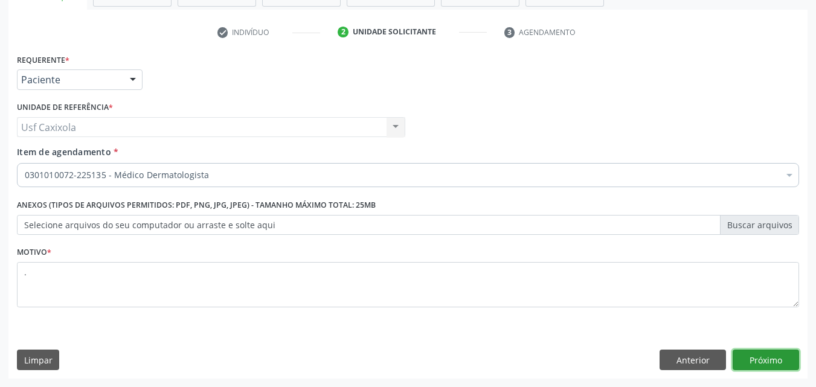
click at [765, 359] on button "Próximo" at bounding box center [766, 360] width 66 height 21
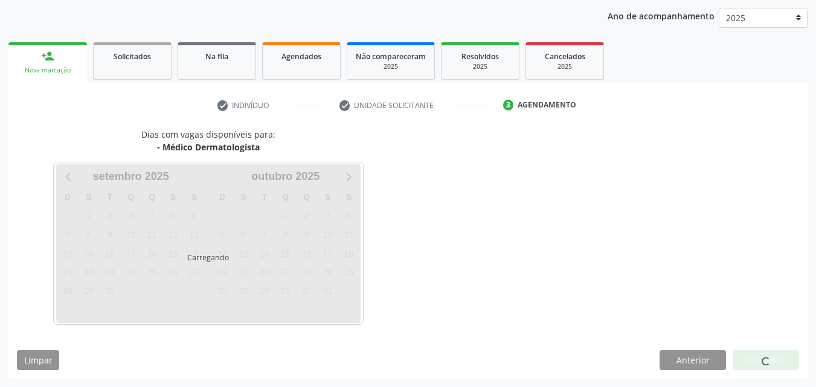
scroll to position [138, 0]
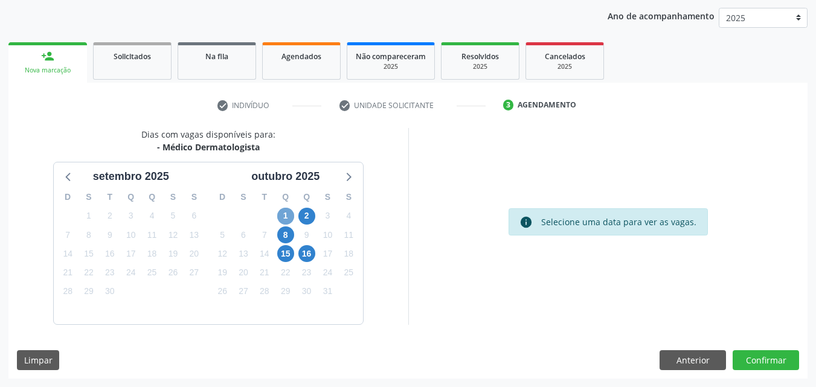
click at [287, 213] on span "1" at bounding box center [285, 216] width 17 height 17
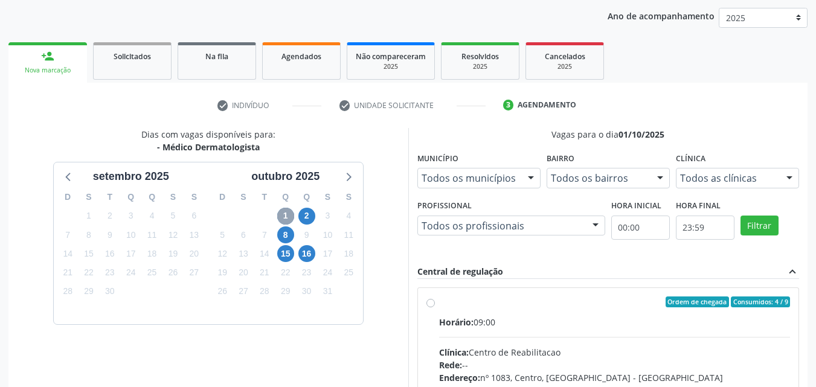
scroll to position [259, 0]
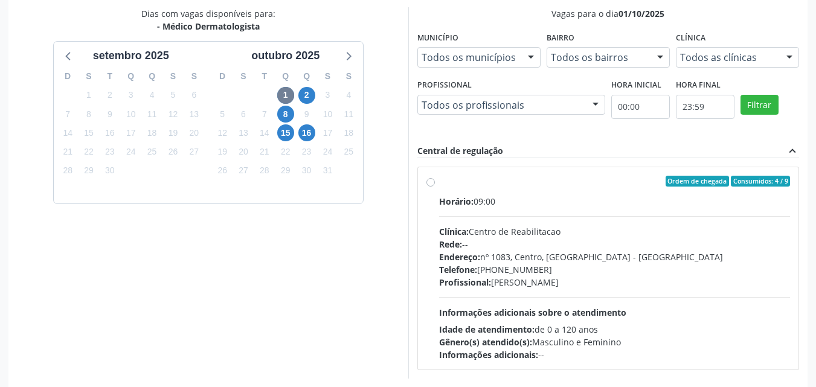
click at [439, 183] on label "Ordem de chegada Consumidos: 4 / 9 Horário: 09:00 Clínica: Centro de Reabilitac…" at bounding box center [614, 268] width 351 height 185
click at [432, 183] on input "Ordem de chegada Consumidos: 4 / 9 Horário: 09:00 Clínica: Centro de Reabilitac…" at bounding box center [430, 181] width 8 height 11
radio input "true"
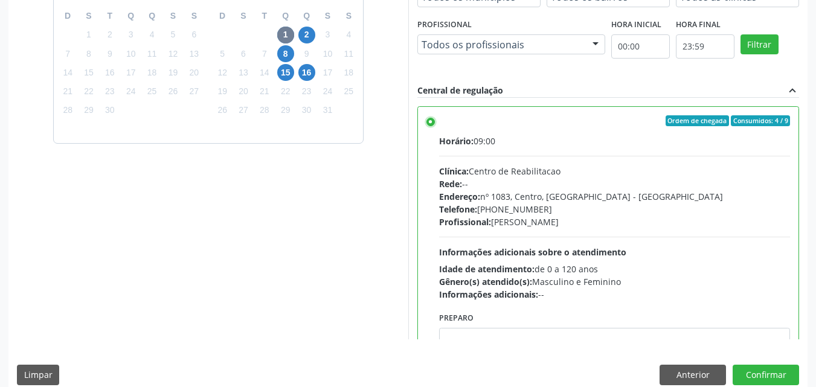
scroll to position [335, 0]
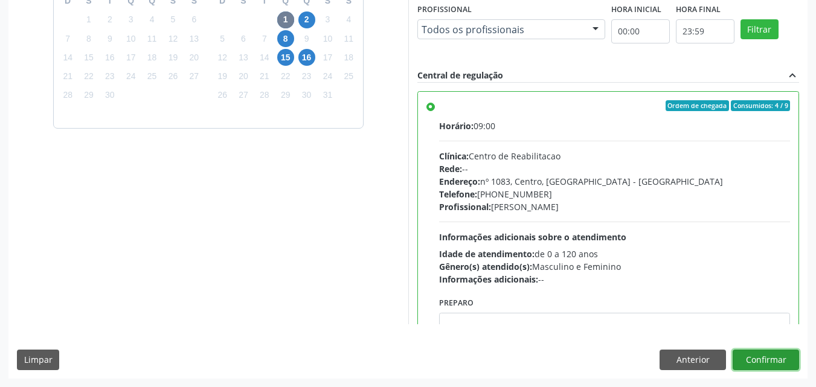
click at [771, 357] on button "Confirmar" at bounding box center [766, 360] width 66 height 21
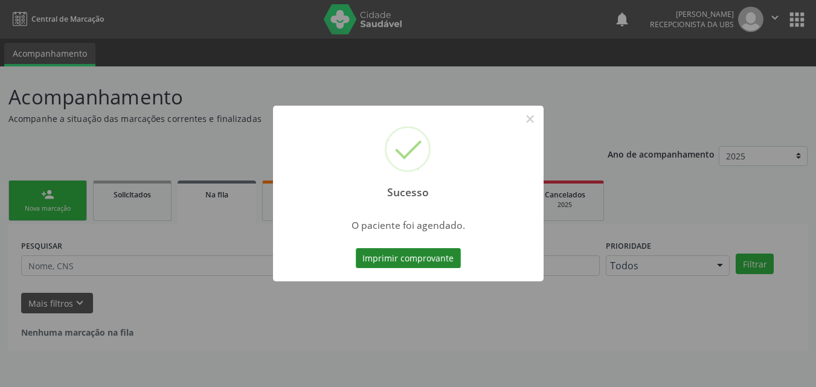
scroll to position [0, 0]
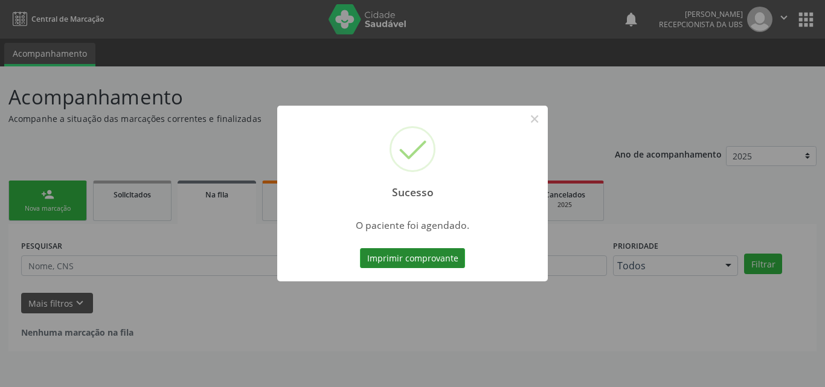
click at [390, 260] on button "Imprimir comprovante" at bounding box center [412, 258] width 105 height 21
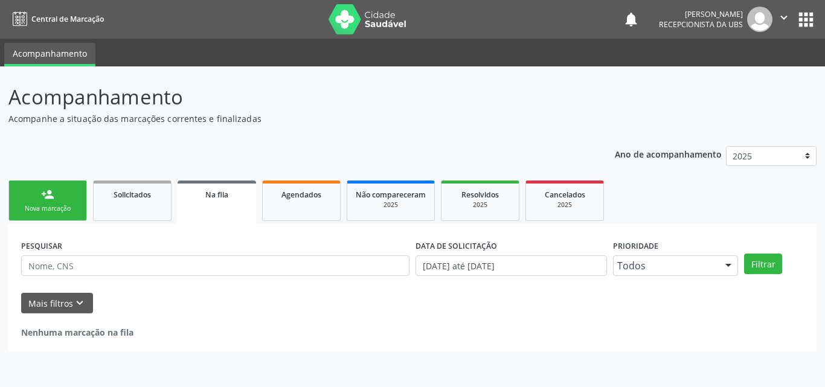
click at [58, 194] on link "person_add Nova marcação" at bounding box center [47, 201] width 79 height 40
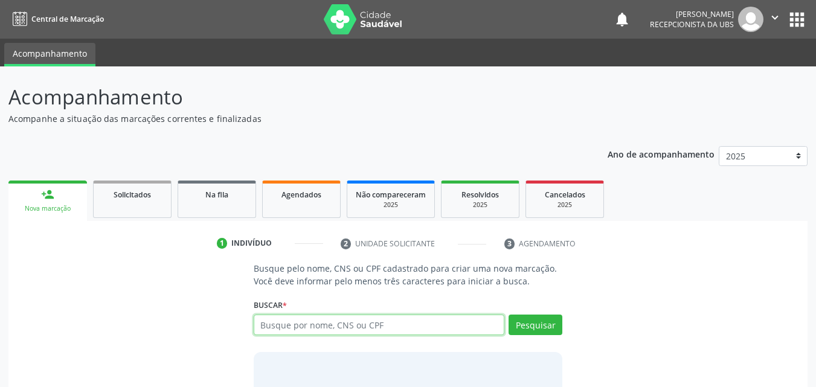
click at [304, 327] on input "text" at bounding box center [379, 325] width 251 height 21
type input "05642114433"
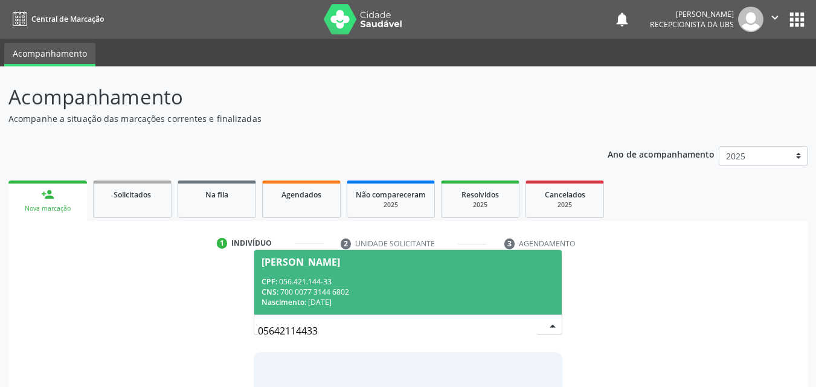
click at [342, 272] on span "Adriana Katia Gomes da Silva Santos CPF: 056.421.144-33 CNS: 700 0077 3144 6802…" at bounding box center [408, 282] width 308 height 65
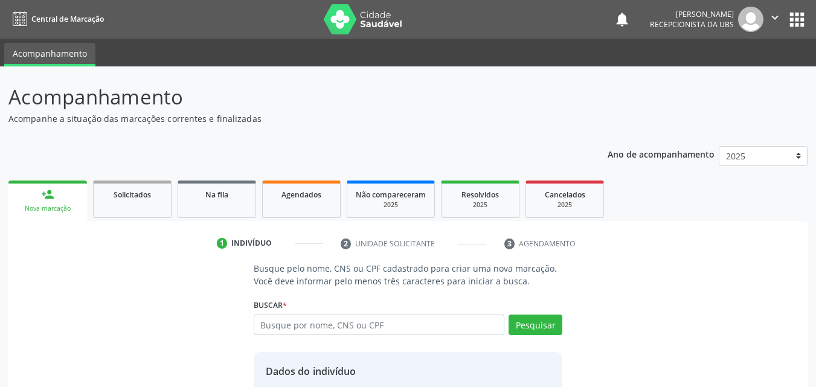
scroll to position [97, 0]
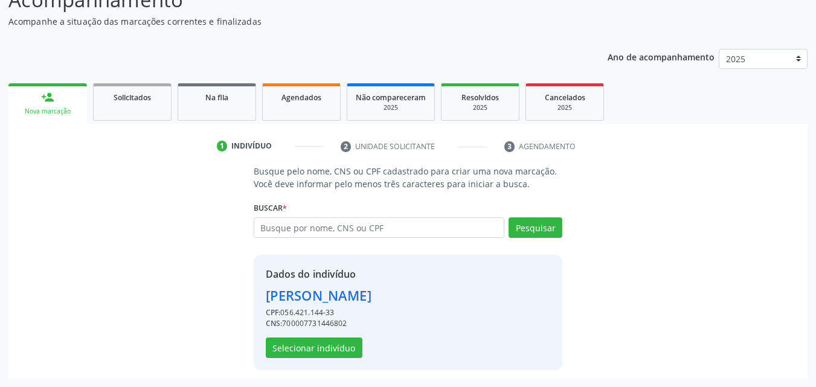
click at [349, 313] on div "CPF: 056.421.144-33" at bounding box center [319, 312] width 106 height 11
click at [331, 344] on button "Selecionar indivíduo" at bounding box center [314, 348] width 97 height 21
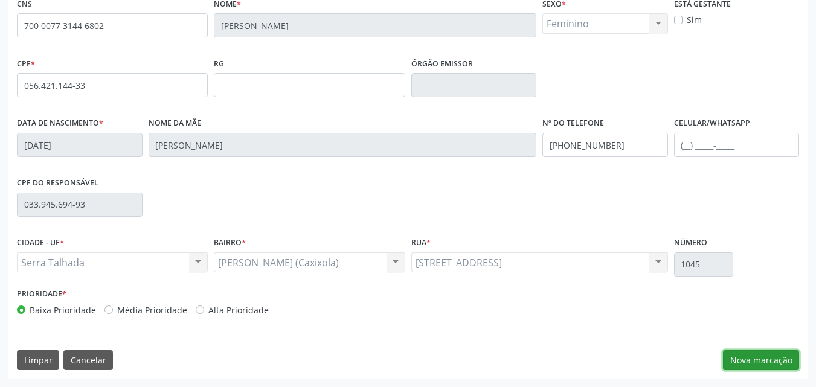
click at [745, 356] on button "Nova marcação" at bounding box center [761, 360] width 76 height 21
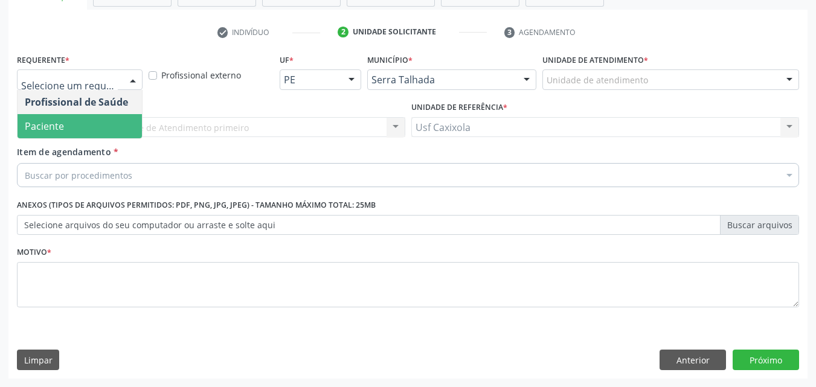
click at [106, 124] on span "Paciente" at bounding box center [80, 126] width 124 height 24
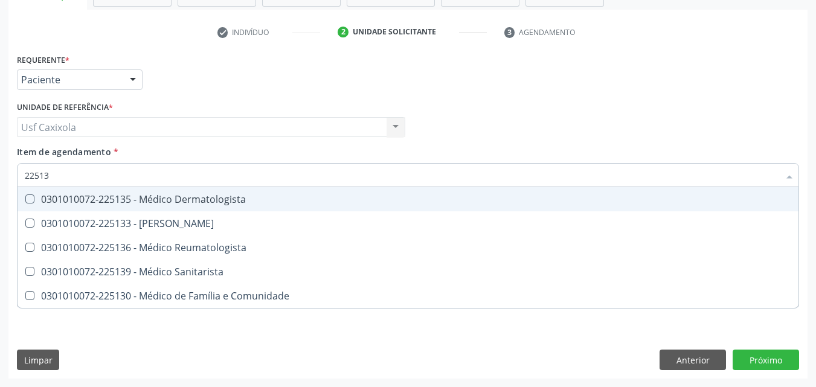
type input "225135"
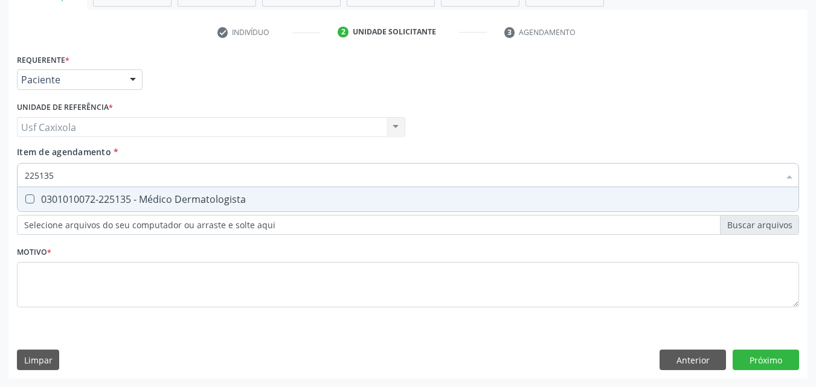
click at [121, 203] on div "0301010072-225135 - Médico Dermatologista" at bounding box center [408, 199] width 766 height 10
checkbox Dermatologista "true"
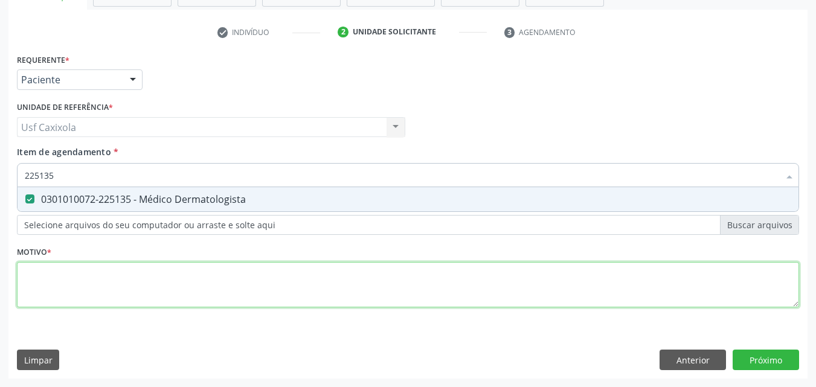
click at [150, 285] on div "Requerente * Paciente Profissional de Saúde Paciente Nenhum resultado encontrad…" at bounding box center [408, 188] width 782 height 274
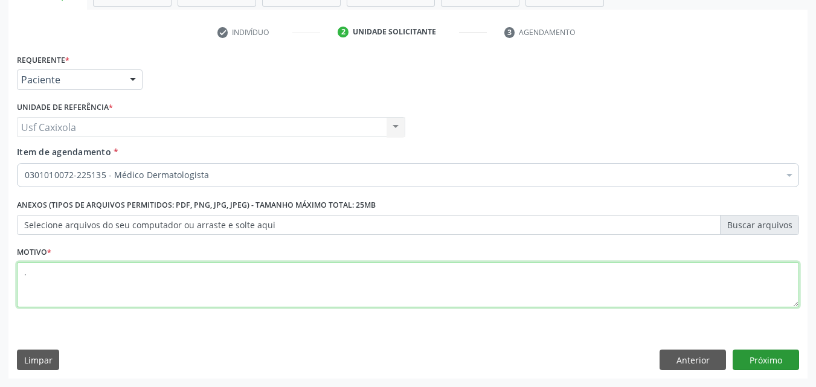
type textarea "."
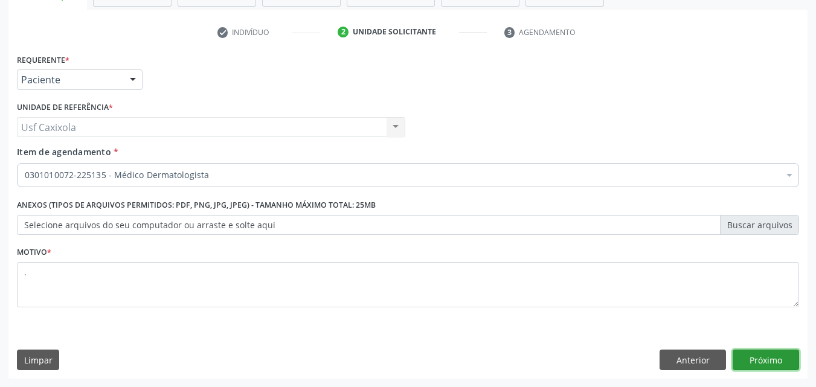
click at [769, 359] on button "Próximo" at bounding box center [766, 360] width 66 height 21
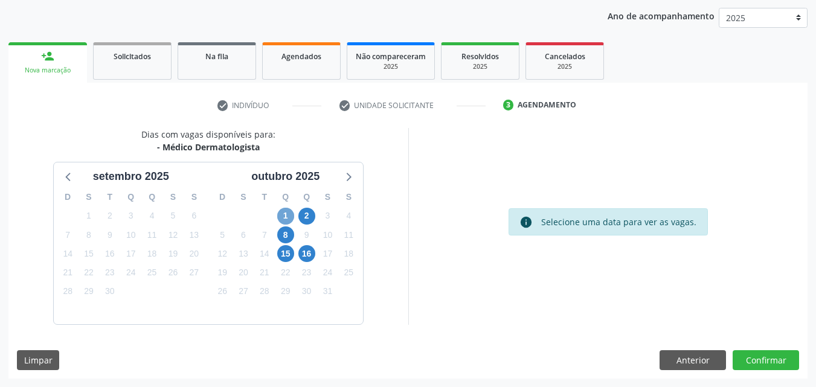
click at [288, 214] on span "1" at bounding box center [285, 216] width 17 height 17
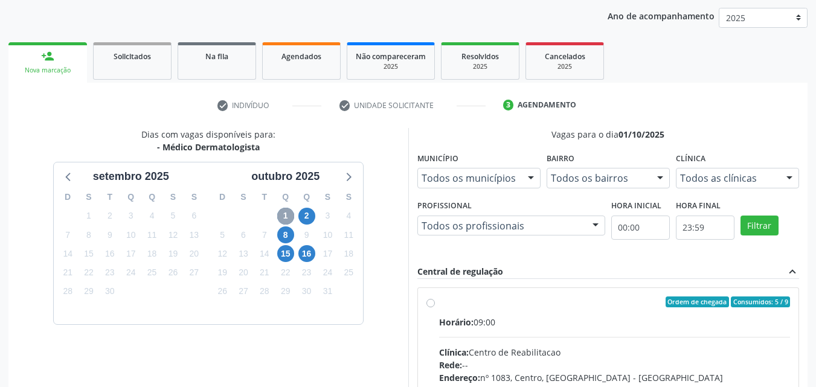
scroll to position [199, 0]
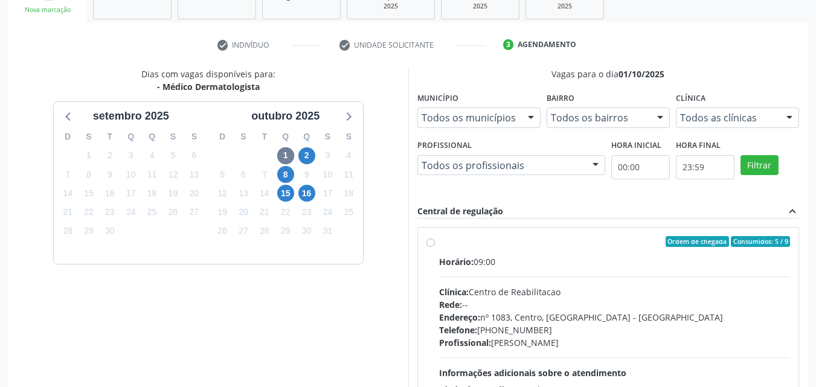
click at [439, 242] on label "Ordem de chegada Consumidos: 5 / 9 Horário: 09:00 Clínica: Centro de Reabilitac…" at bounding box center [614, 328] width 351 height 185
click at [429, 242] on input "Ordem de chegada Consumidos: 5 / 9 Horário: 09:00 Clínica: Centro de Reabilitac…" at bounding box center [430, 241] width 8 height 11
radio input "true"
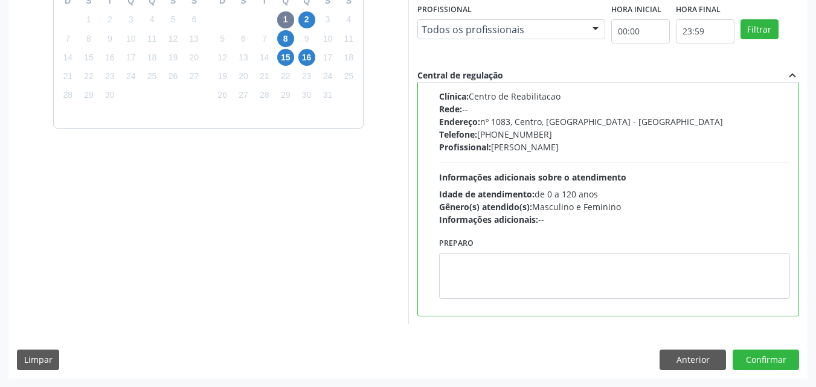
scroll to position [0, 0]
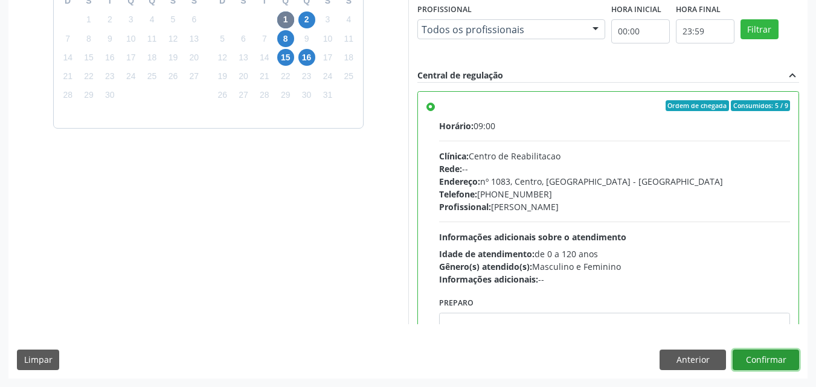
click at [756, 356] on button "Confirmar" at bounding box center [766, 360] width 66 height 21
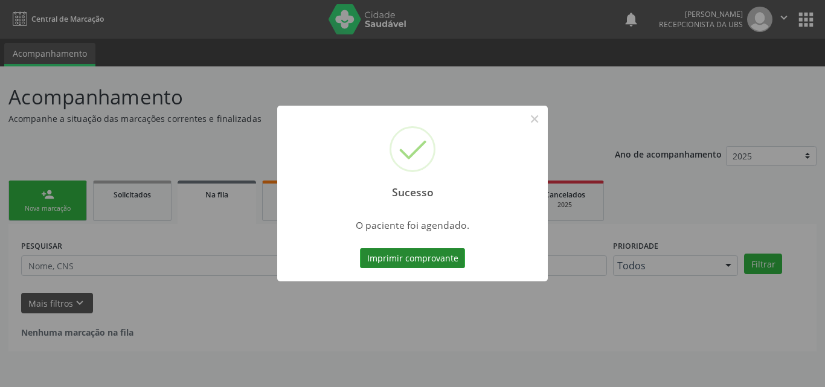
click at [391, 249] on button "Imprimir comprovante" at bounding box center [412, 258] width 105 height 21
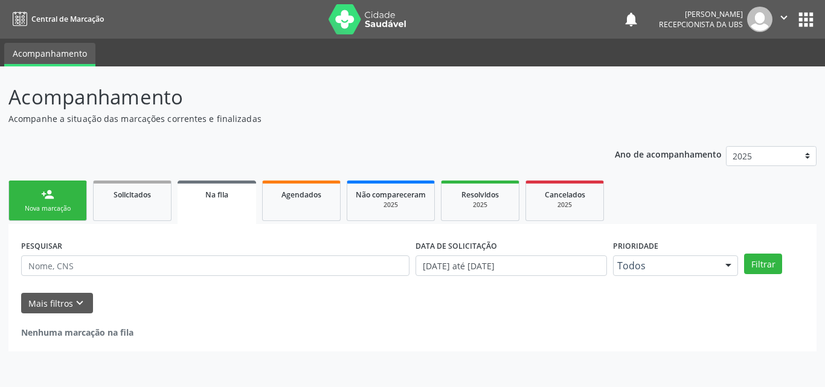
click at [53, 219] on link "person_add Nova marcação" at bounding box center [47, 201] width 79 height 40
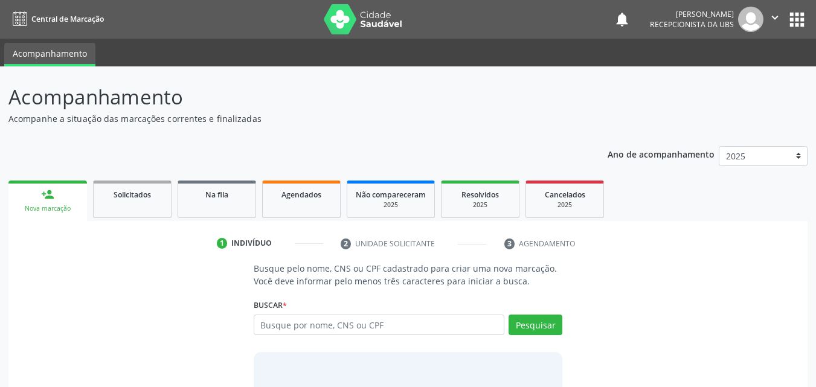
click at [52, 202] on link "person_add Nova marcação" at bounding box center [47, 201] width 79 height 40
click at [291, 318] on input "text" at bounding box center [379, 325] width 251 height 21
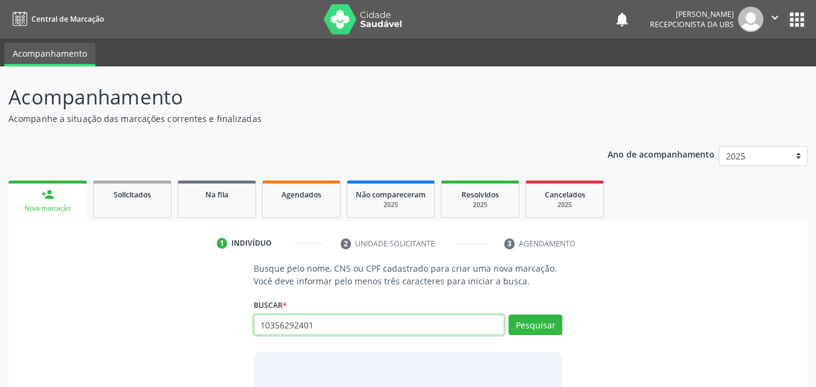
type input "10356292401,"
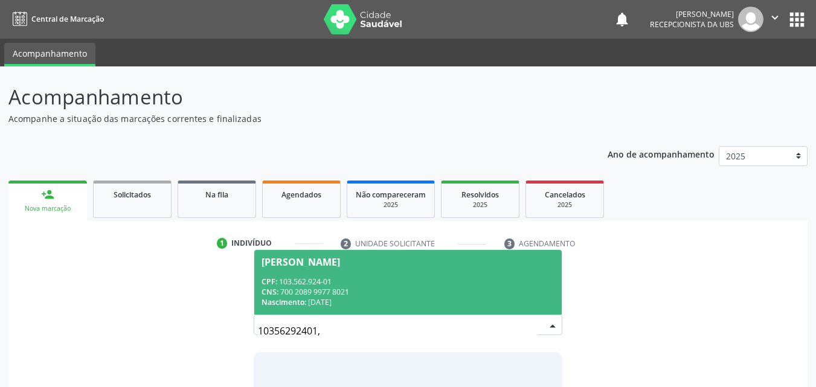
click at [313, 267] on span "Bruno Williann Araujo CPF: 103.562.924-01 CNS: 700 2089 9977 8021 Nascimento: 1…" at bounding box center [408, 282] width 308 height 65
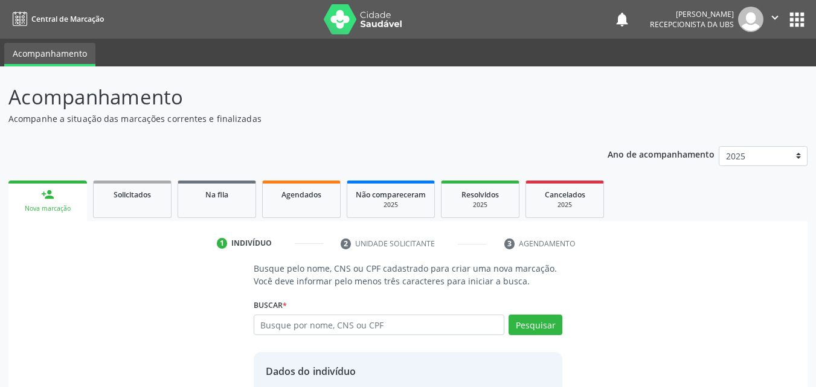
scroll to position [97, 0]
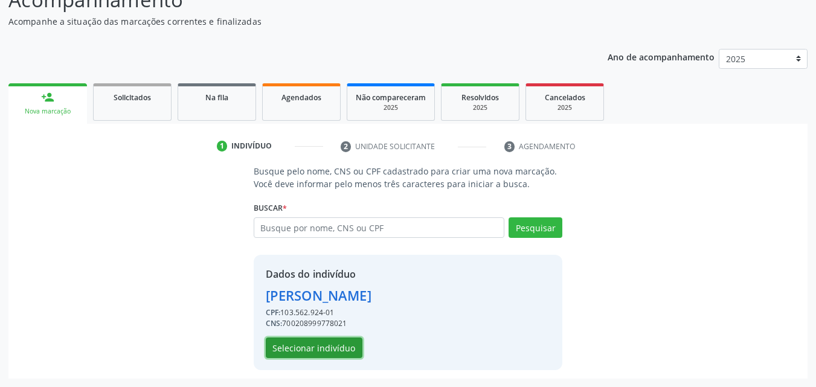
click at [341, 347] on button "Selecionar indivíduo" at bounding box center [314, 348] width 97 height 21
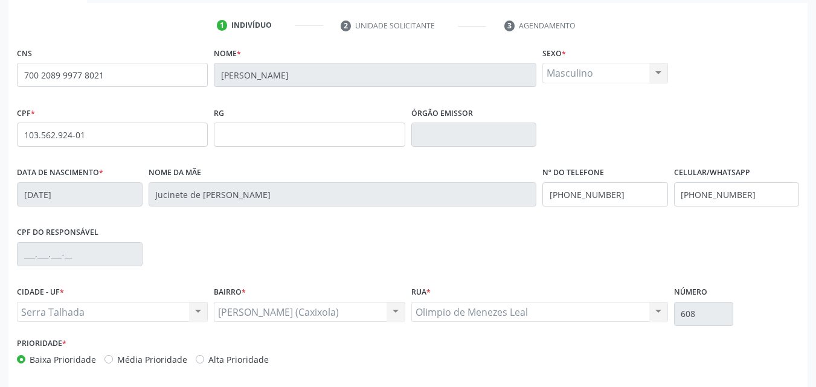
scroll to position [268, 0]
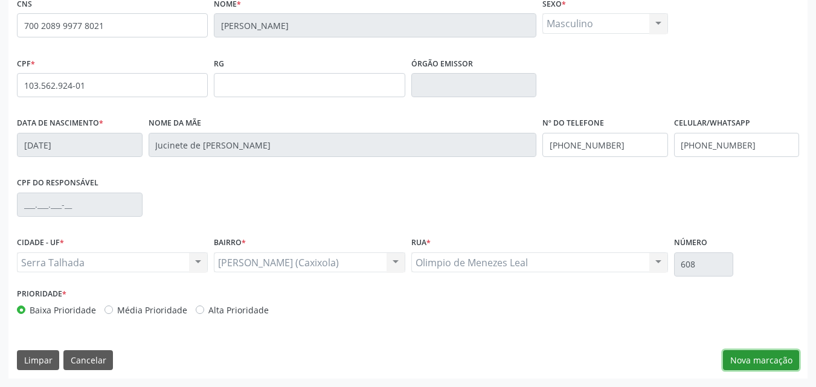
click at [762, 362] on button "Nova marcação" at bounding box center [761, 360] width 76 height 21
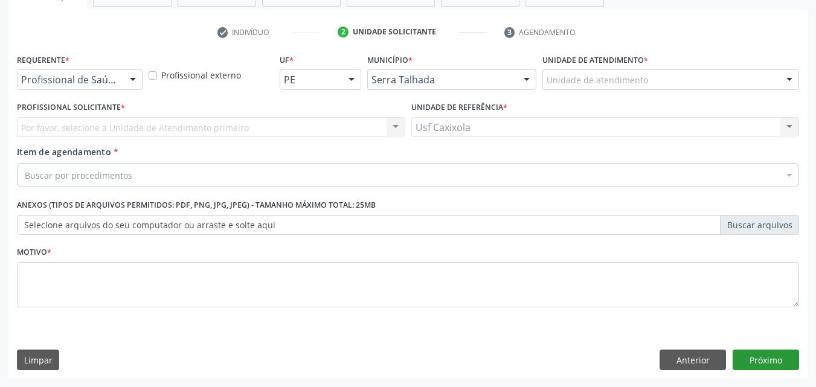
scroll to position [211, 0]
click at [130, 79] on div at bounding box center [133, 80] width 18 height 21
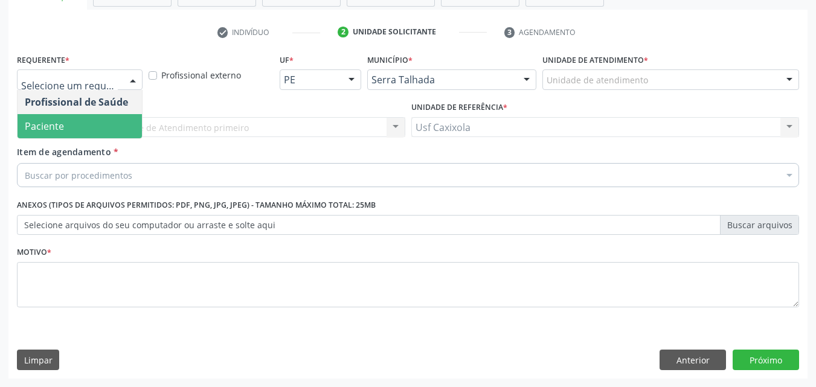
click at [97, 128] on span "Paciente" at bounding box center [80, 126] width 124 height 24
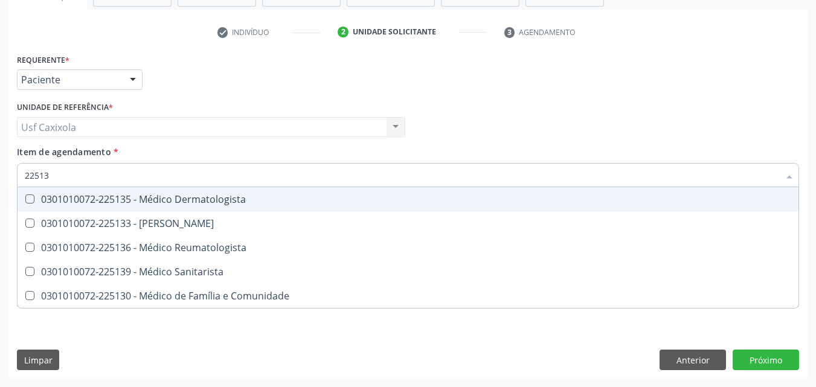
type input "225135"
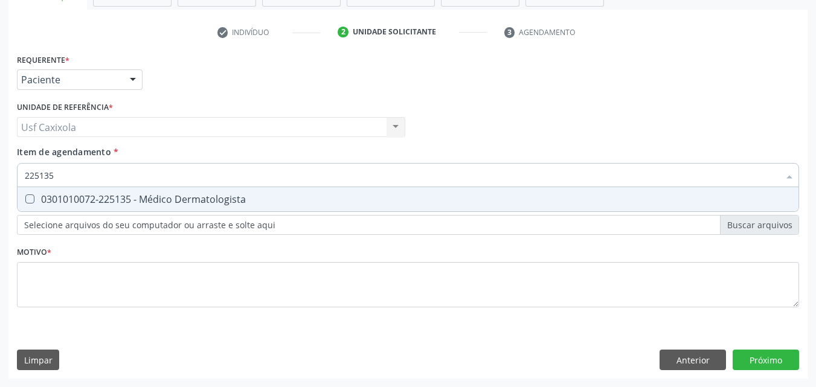
click at [95, 208] on span "0301010072-225135 - Médico Dermatologista" at bounding box center [408, 199] width 781 height 24
checkbox Dermatologista "true"
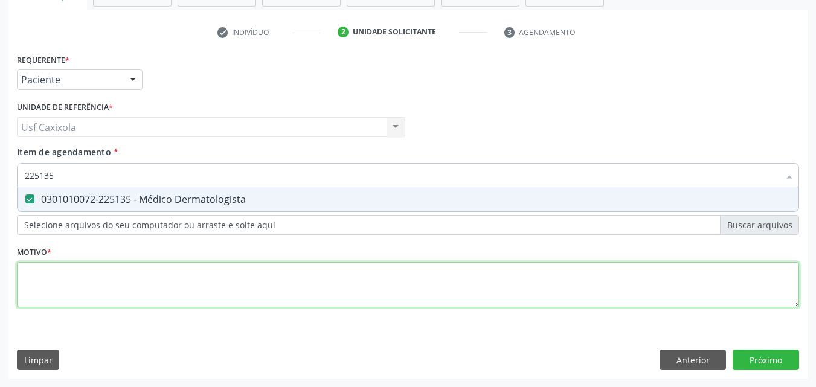
click at [107, 276] on div "Requerente * Paciente Profissional de Saúde Paciente Nenhum resultado encontrad…" at bounding box center [408, 188] width 782 height 274
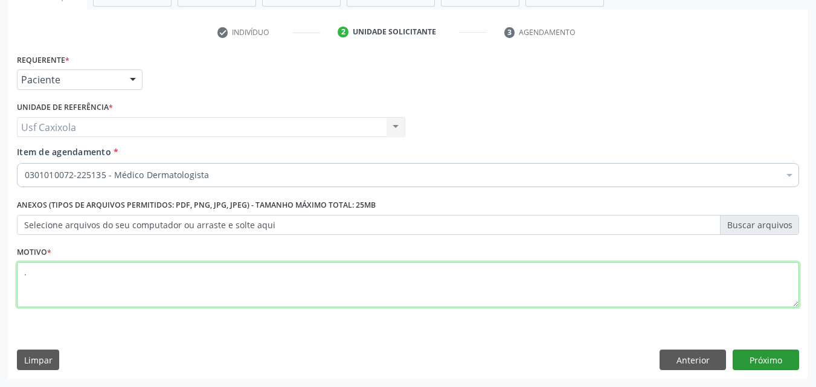
type textarea "."
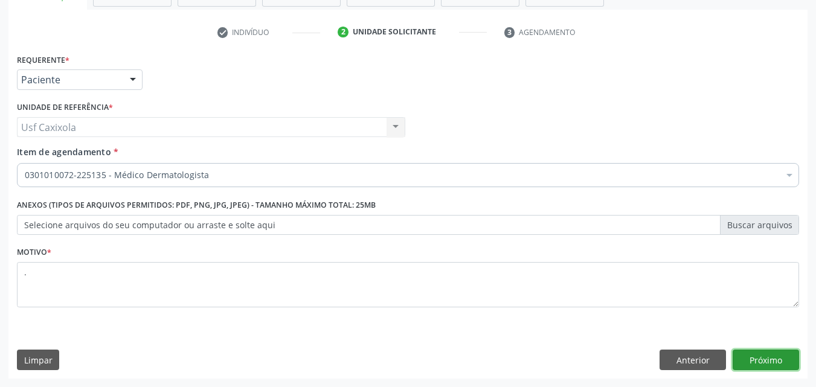
click at [768, 356] on button "Próximo" at bounding box center [766, 360] width 66 height 21
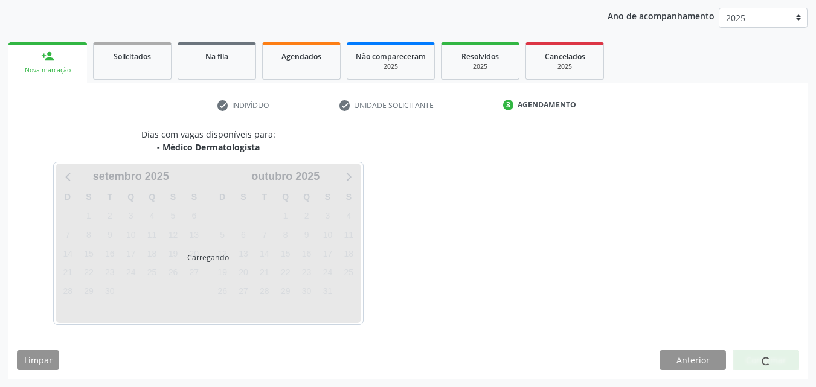
scroll to position [138, 0]
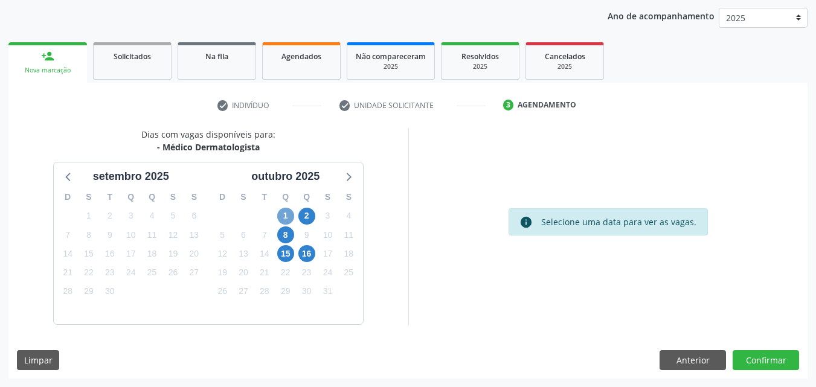
click at [285, 216] on span "1" at bounding box center [285, 216] width 17 height 17
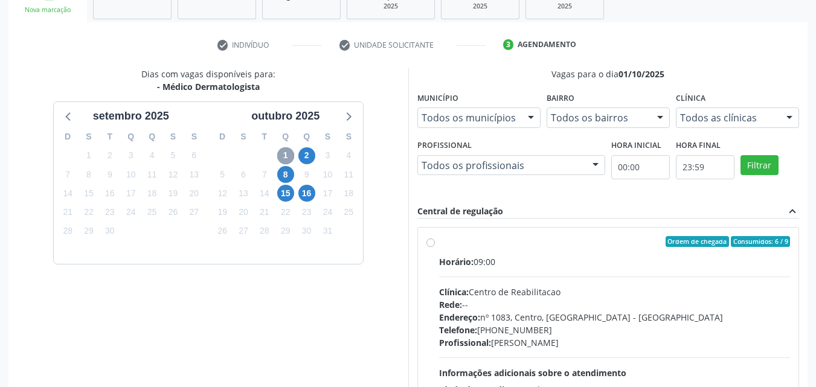
scroll to position [259, 0]
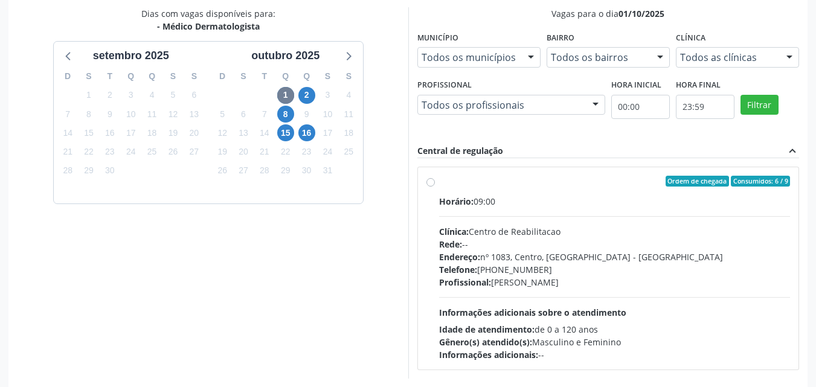
click at [439, 183] on label "Ordem de chegada Consumidos: 6 / 9 Horário: 09:00 Clínica: Centro de Reabilitac…" at bounding box center [614, 268] width 351 height 185
click at [431, 183] on input "Ordem de chegada Consumidos: 6 / 9 Horário: 09:00 Clínica: Centro de Reabilitac…" at bounding box center [430, 181] width 8 height 11
radio input "true"
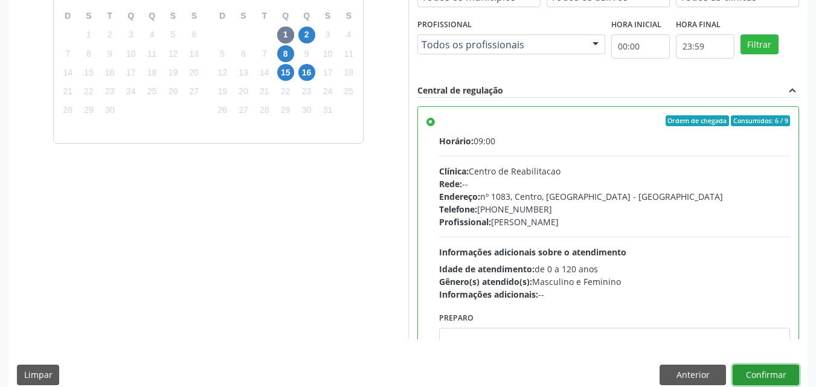
click at [775, 373] on button "Confirmar" at bounding box center [766, 375] width 66 height 21
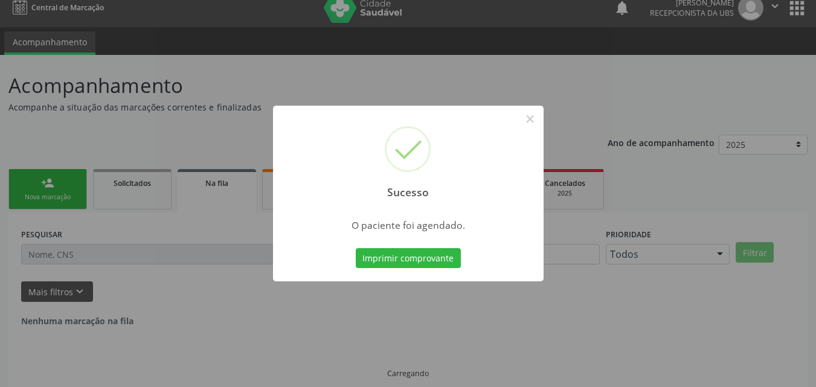
scroll to position [0, 0]
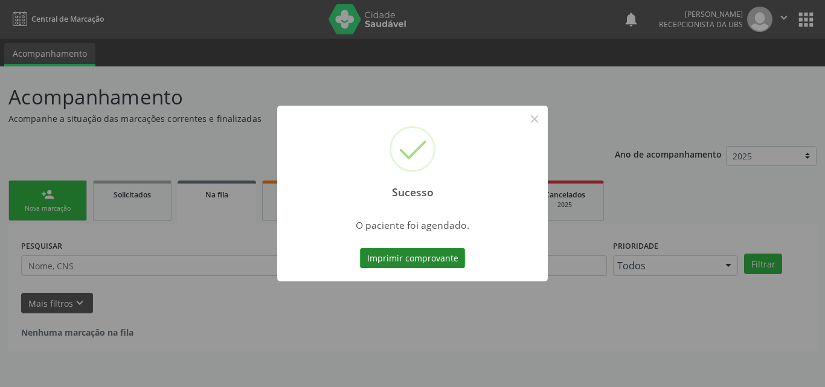
click at [452, 261] on button "Imprimir comprovante" at bounding box center [412, 258] width 105 height 21
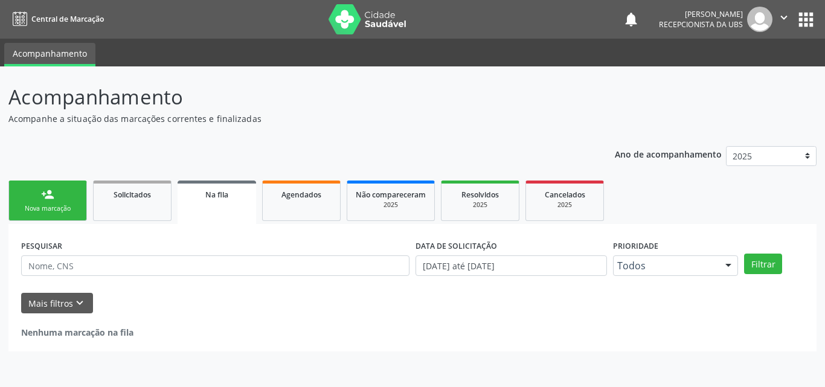
click at [57, 207] on div "Nova marcação" at bounding box center [48, 208] width 60 height 9
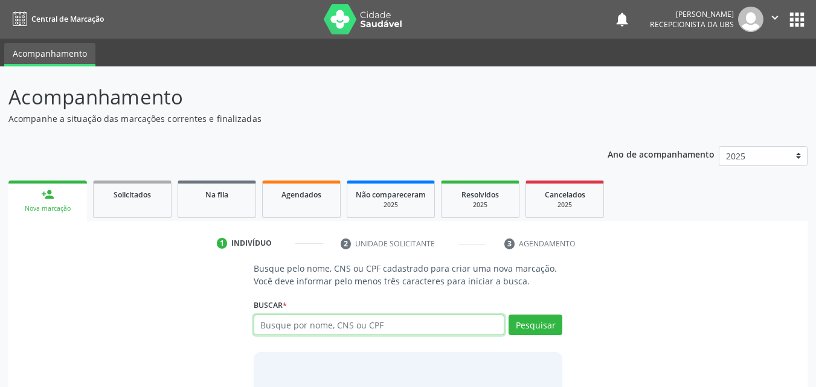
click at [330, 316] on input "text" at bounding box center [379, 325] width 251 height 21
type input "10428626300"
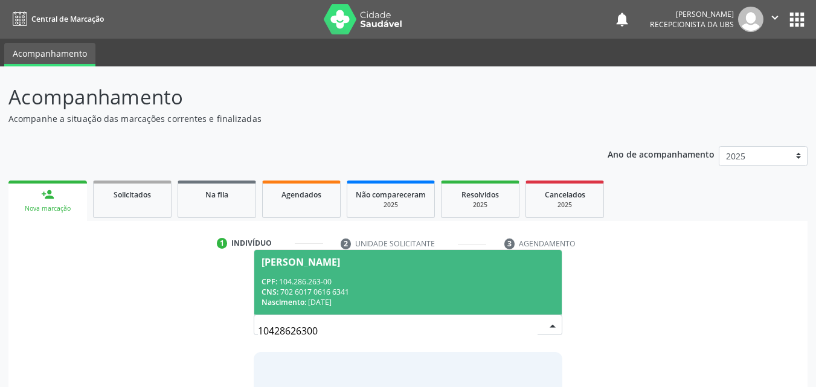
click at [347, 284] on div "CPF: 104.286.263-00" at bounding box center [408, 282] width 294 height 10
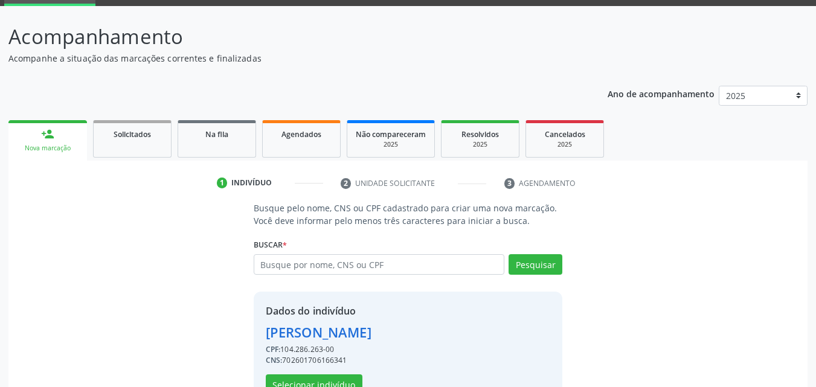
scroll to position [117, 0]
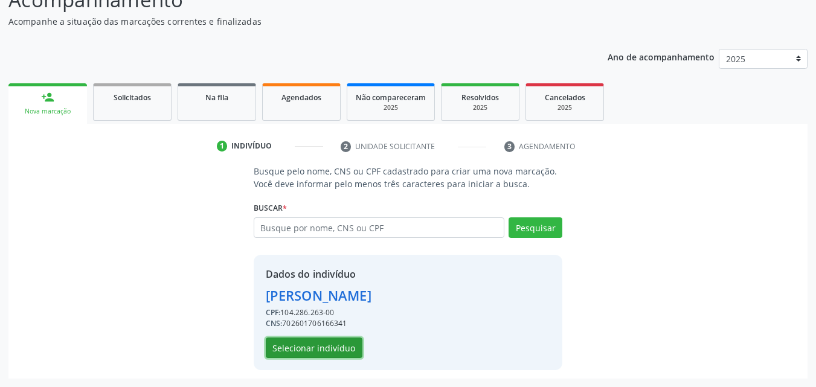
click at [329, 351] on button "Selecionar indivíduo" at bounding box center [314, 348] width 97 height 21
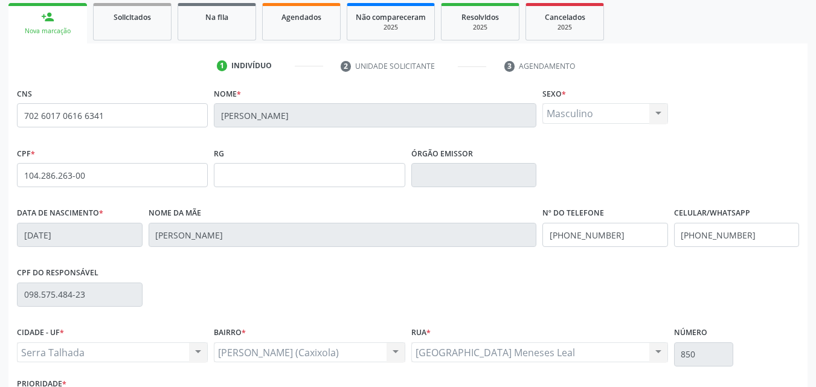
scroll to position [268, 0]
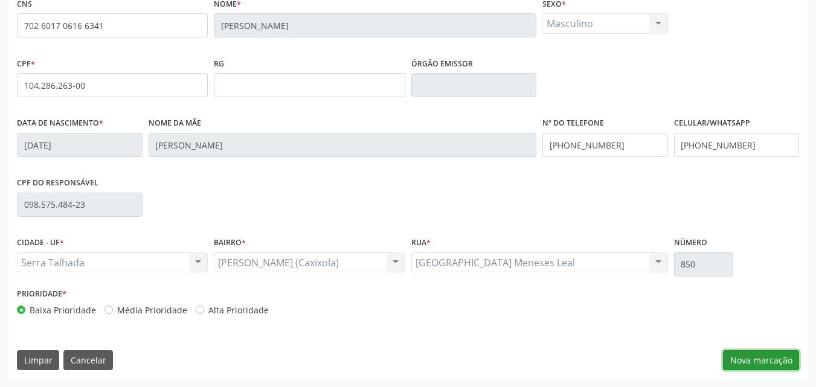
click at [771, 364] on button "Nova marcação" at bounding box center [761, 360] width 76 height 21
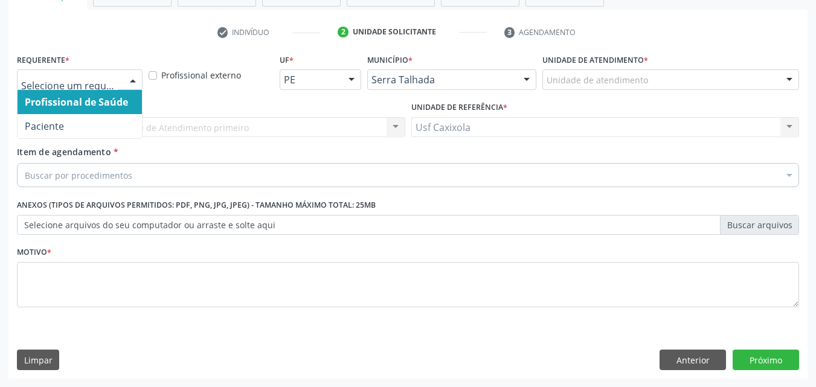
click at [120, 83] on div at bounding box center [80, 79] width 126 height 21
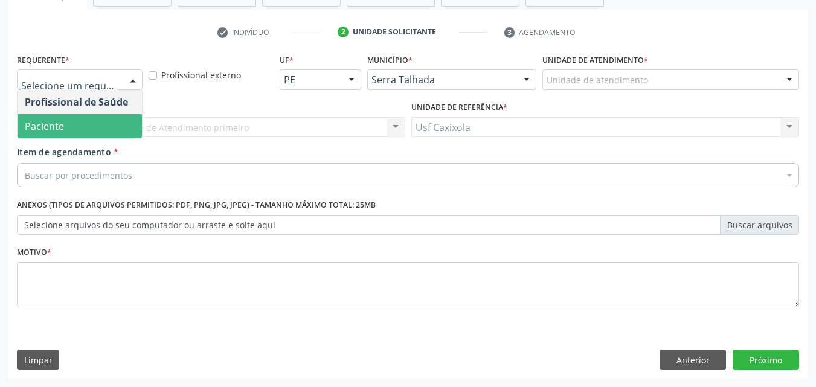
click at [111, 130] on span "Paciente" at bounding box center [80, 126] width 124 height 24
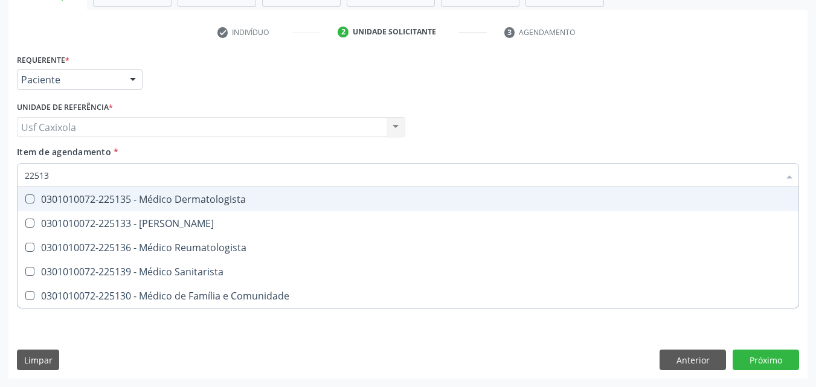
type input "225135"
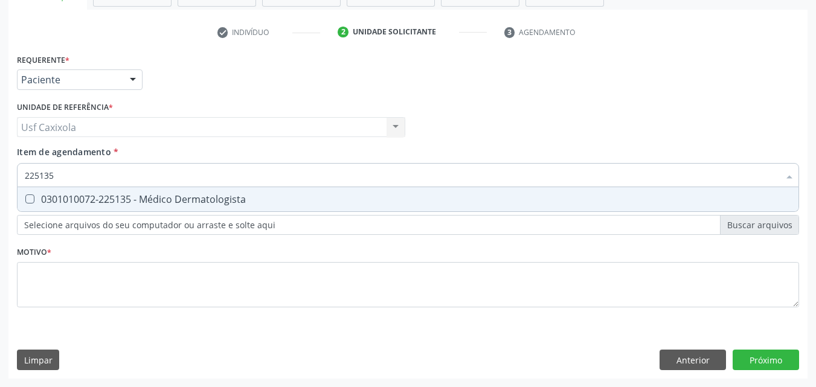
click at [118, 194] on div "0301010072-225135 - Médico Dermatologista" at bounding box center [408, 199] width 766 height 10
checkbox Dermatologista "true"
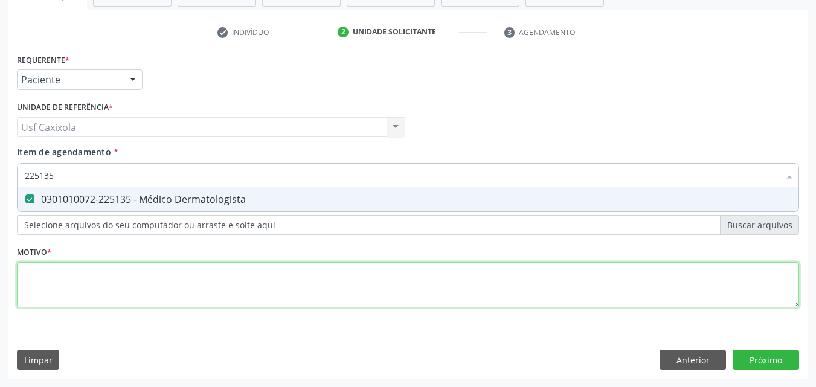
click at [126, 275] on div "Requerente * Paciente Profissional de Saúde Paciente Nenhum resultado encontrad…" at bounding box center [408, 188] width 782 height 274
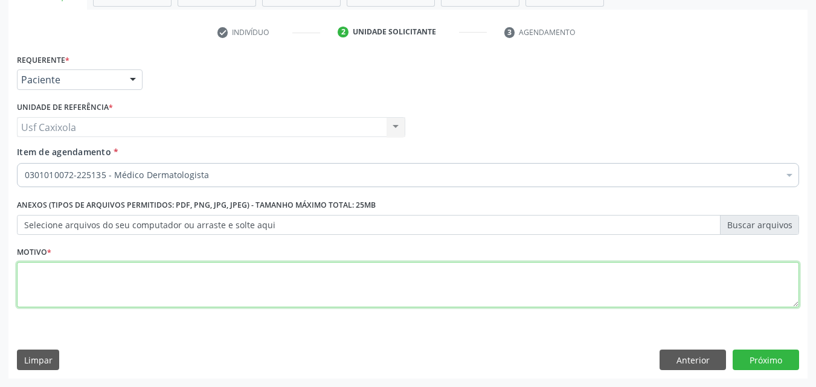
type textarea "."
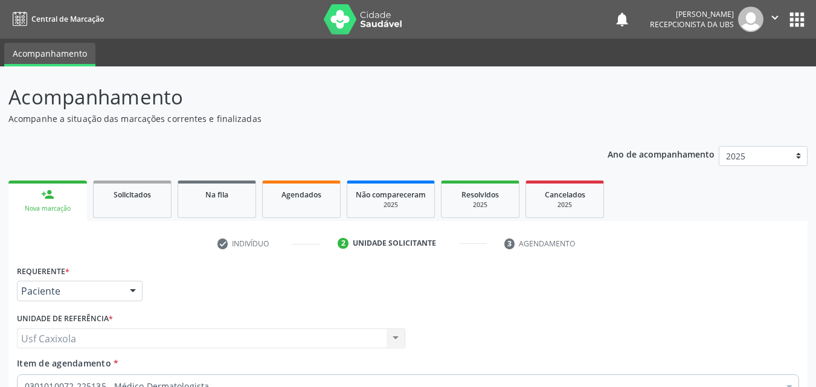
scroll to position [211, 0]
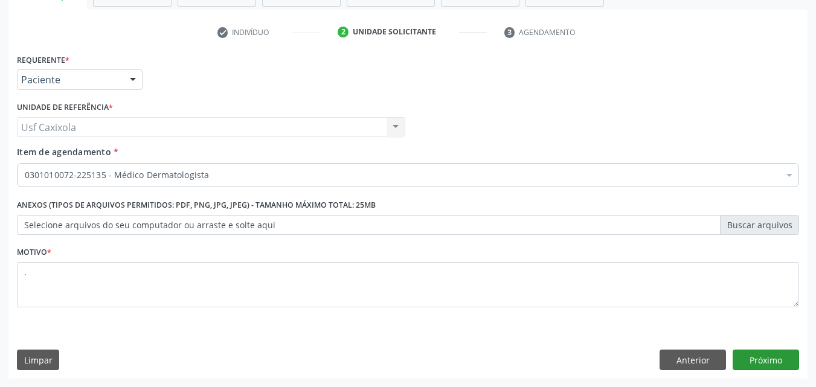
type textarea "."
click at [746, 361] on button "Próximo" at bounding box center [766, 360] width 66 height 21
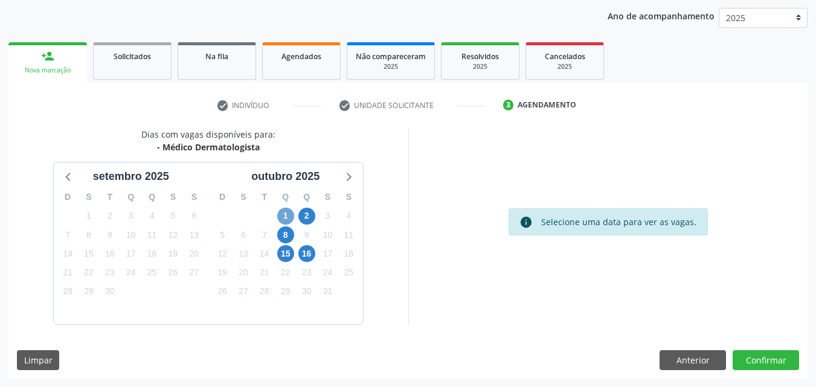
click at [280, 216] on span "1" at bounding box center [285, 216] width 17 height 17
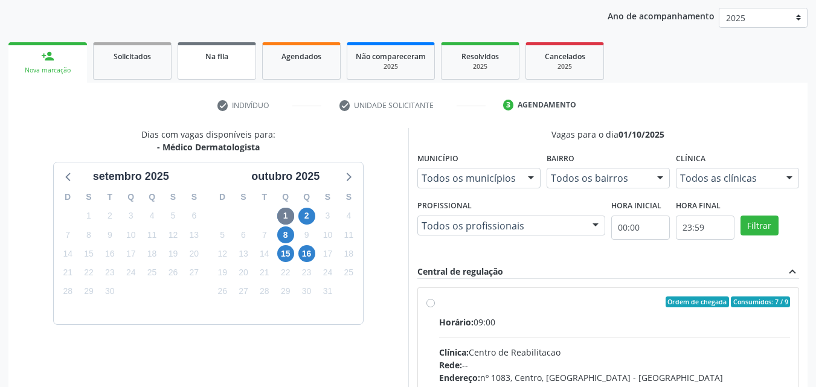
drag, startPoint x: 236, startPoint y: 63, endPoint x: 202, endPoint y: 75, distance: 36.7
click at [236, 63] on link "Na fila" at bounding box center [217, 60] width 79 height 37
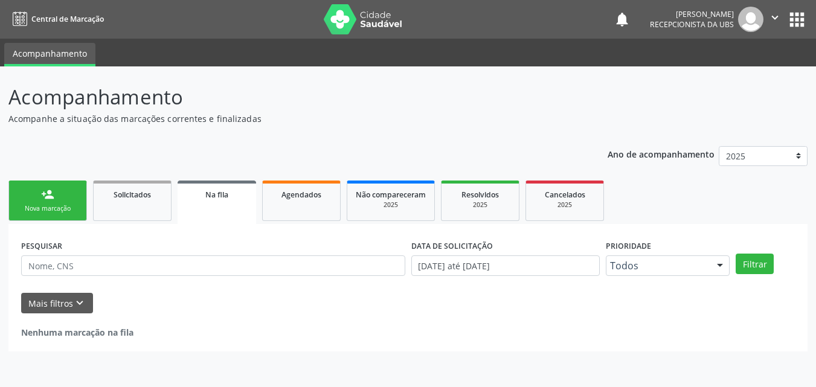
scroll to position [0, 0]
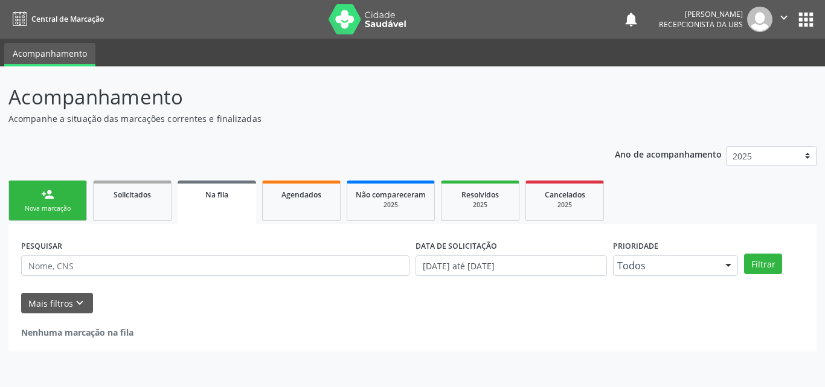
click at [55, 199] on link "person_add Nova marcação" at bounding box center [47, 201] width 79 height 40
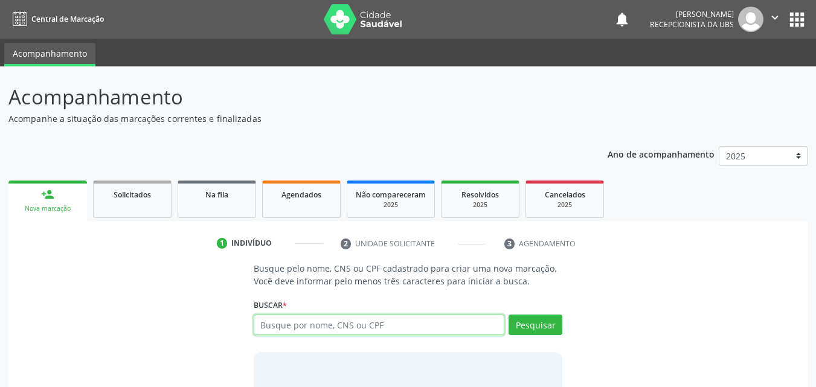
click at [309, 329] on input "text" at bounding box center [379, 325] width 251 height 21
type input "05420331438"
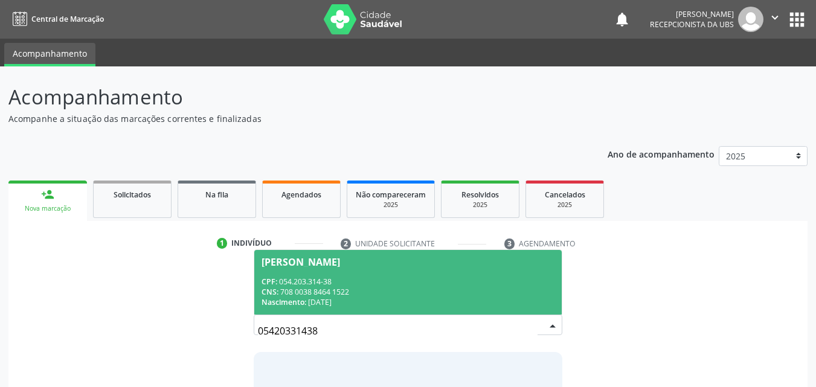
click at [342, 277] on div "CPF: 054.203.314-38" at bounding box center [408, 282] width 294 height 10
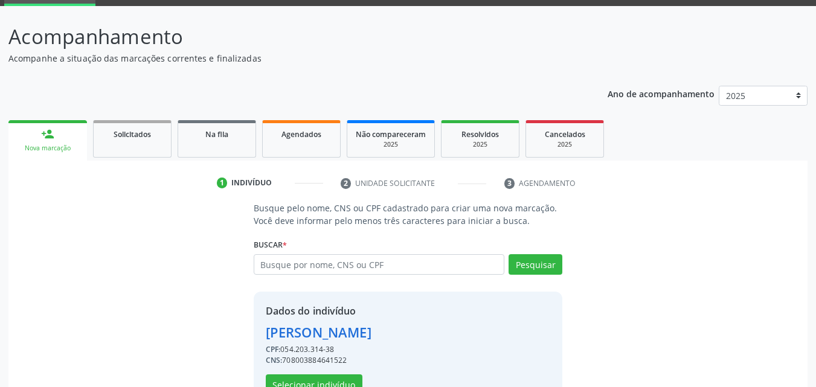
scroll to position [97, 0]
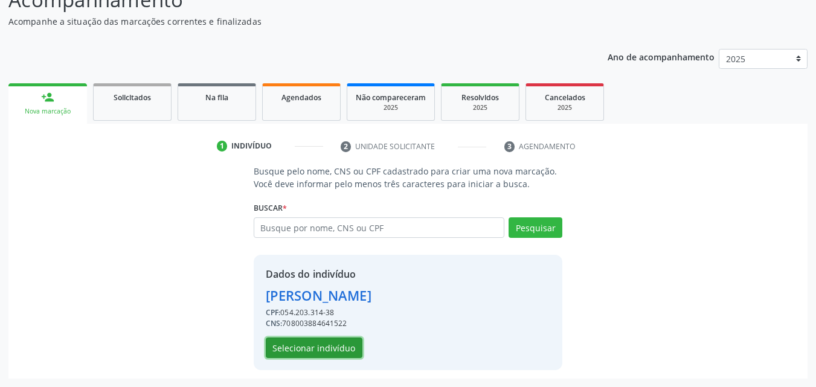
click at [335, 349] on button "Selecionar indivíduo" at bounding box center [314, 348] width 97 height 21
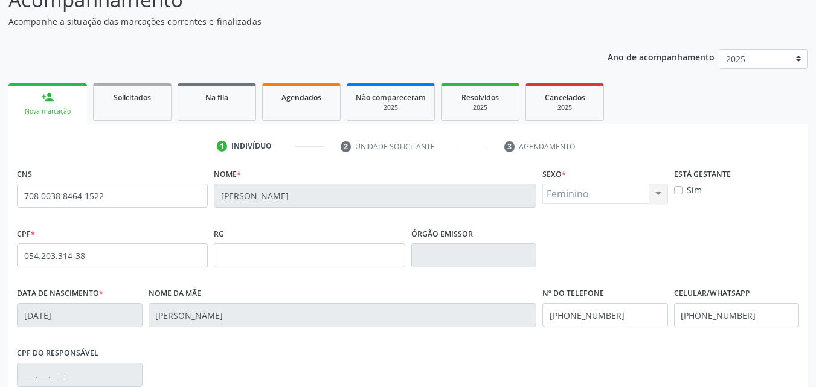
scroll to position [218, 0]
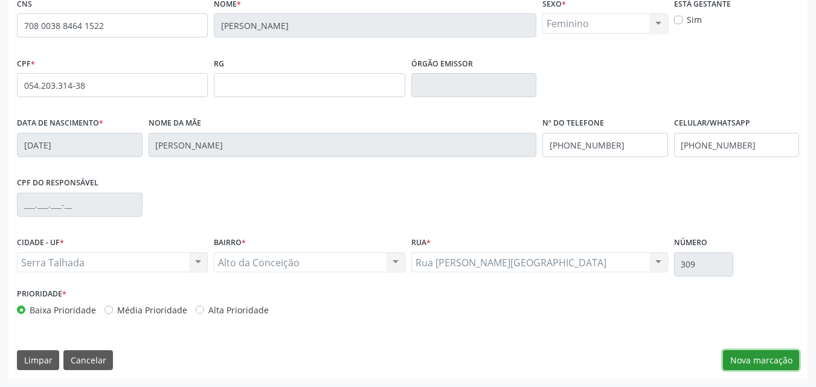
click at [758, 356] on button "Nova marcação" at bounding box center [761, 360] width 76 height 21
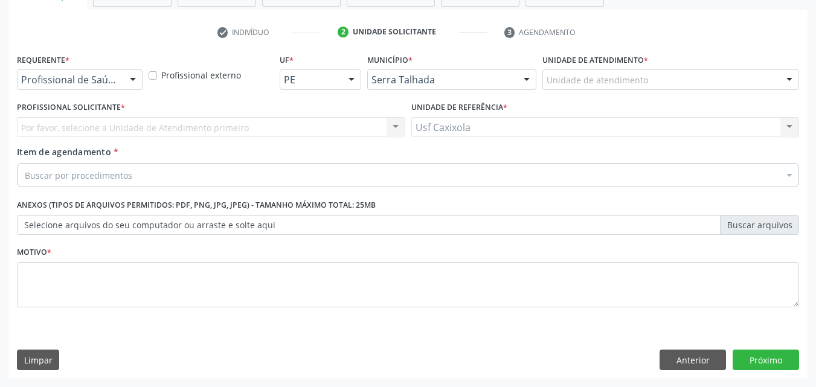
scroll to position [211, 0]
click at [133, 83] on div at bounding box center [133, 80] width 18 height 21
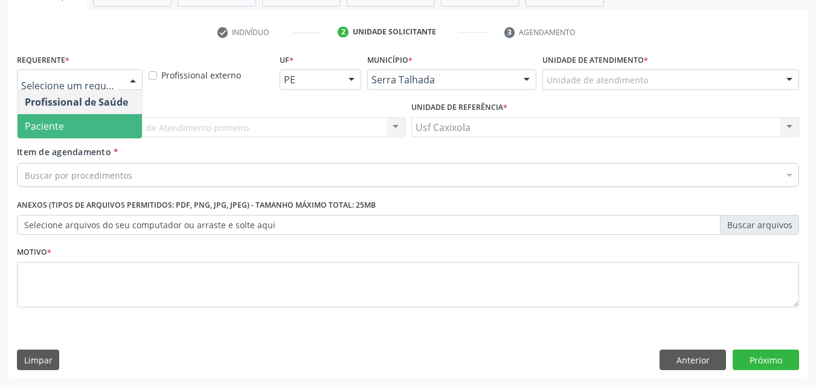
click at [119, 123] on span "Paciente" at bounding box center [80, 126] width 124 height 24
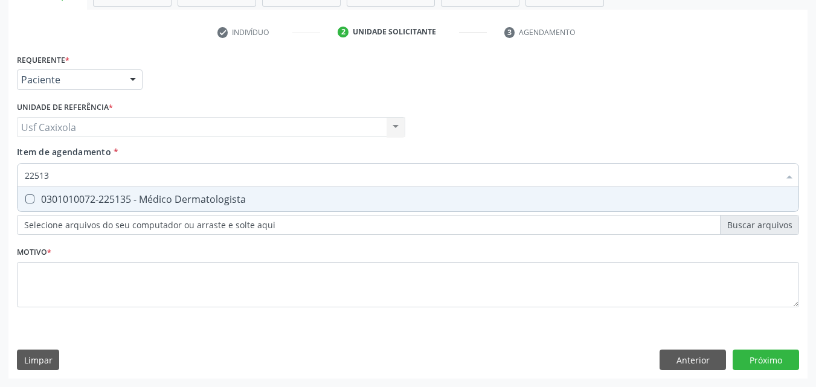
type input "225135"
click at [144, 204] on div "0301010072-225135 - Médico Dermatologista" at bounding box center [408, 199] width 766 height 10
checkbox Dermatologista "true"
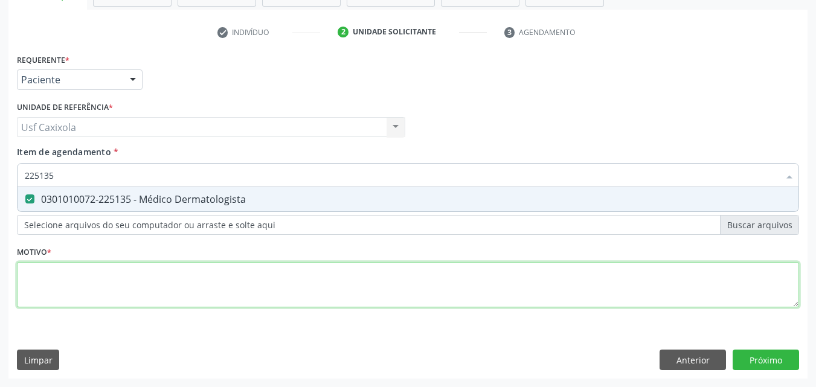
click at [130, 271] on div "Requerente * Paciente Profissional de Saúde Paciente Nenhum resultado encontrad…" at bounding box center [408, 188] width 782 height 274
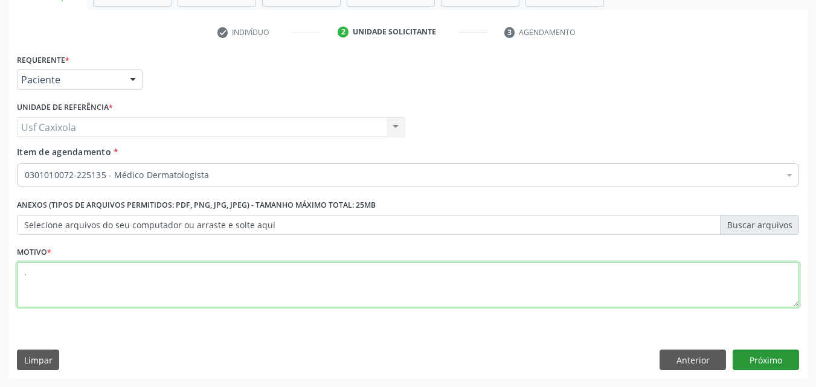
type textarea "."
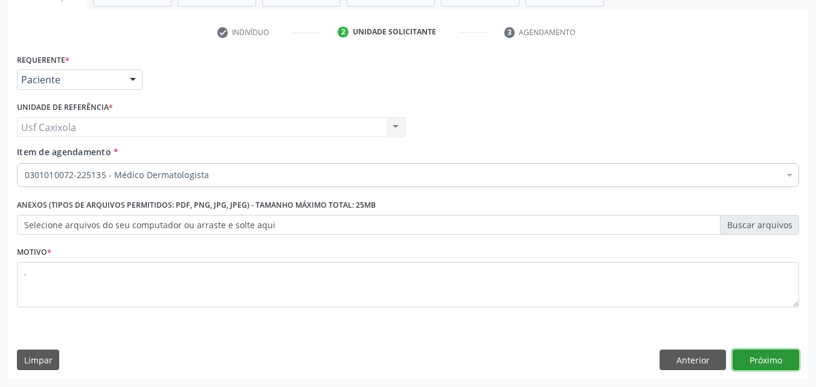
click at [760, 364] on button "Próximo" at bounding box center [766, 360] width 66 height 21
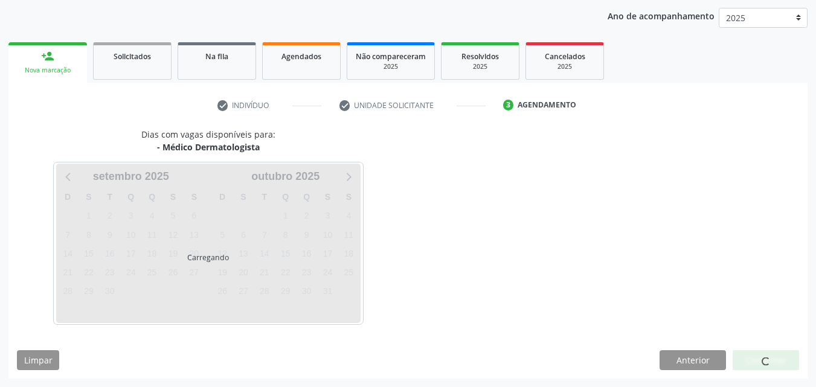
scroll to position [138, 0]
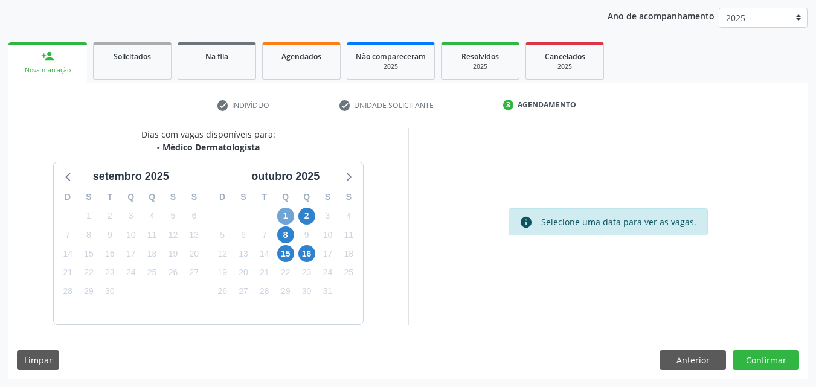
click at [284, 211] on span "1" at bounding box center [285, 216] width 17 height 17
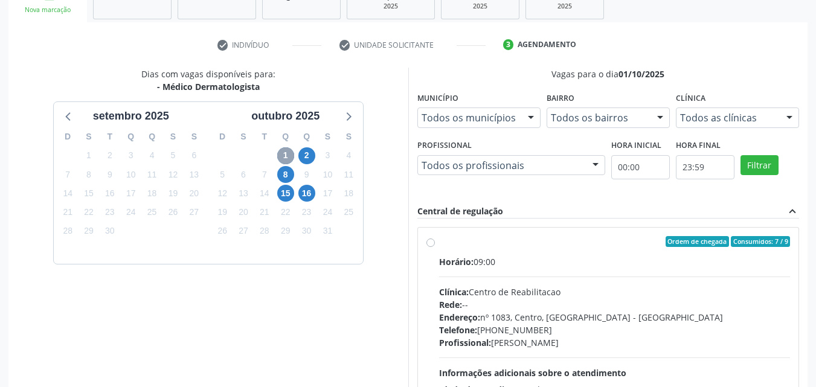
scroll to position [259, 0]
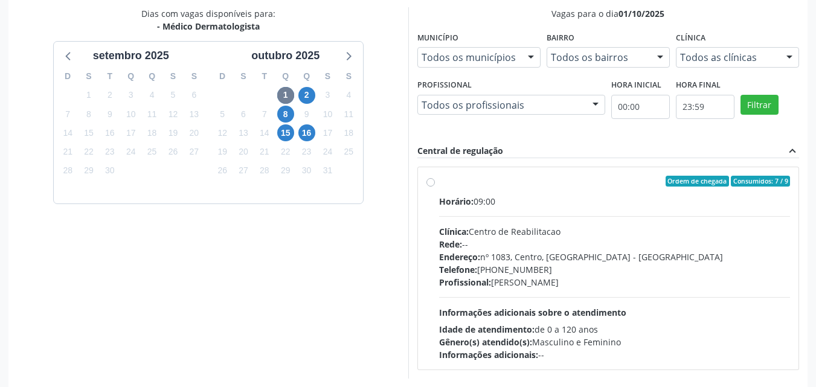
click at [435, 182] on div "Ordem de chegada Consumidos: 7 / 9 Horário: 09:00 Clínica: Centro de Reabilitac…" at bounding box center [608, 268] width 364 height 185
radio input "true"
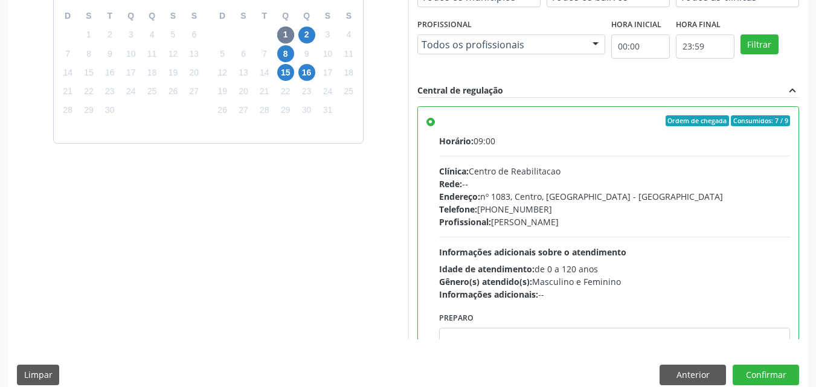
scroll to position [335, 0]
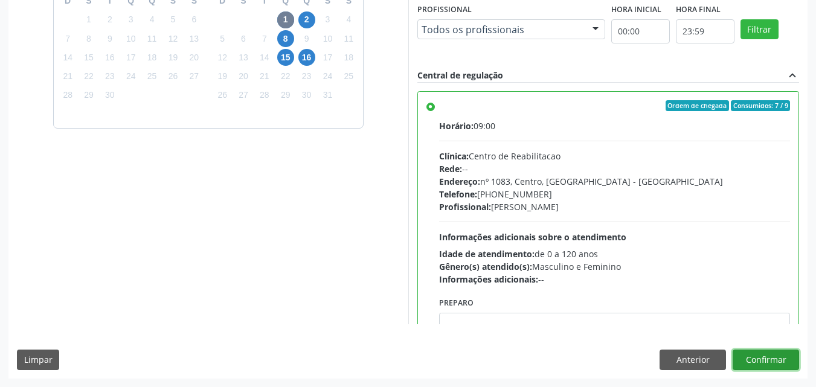
click at [758, 361] on button "Confirmar" at bounding box center [766, 360] width 66 height 21
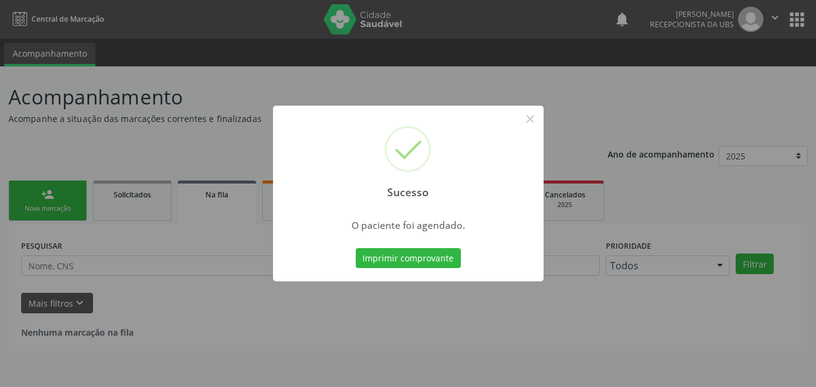
scroll to position [0, 0]
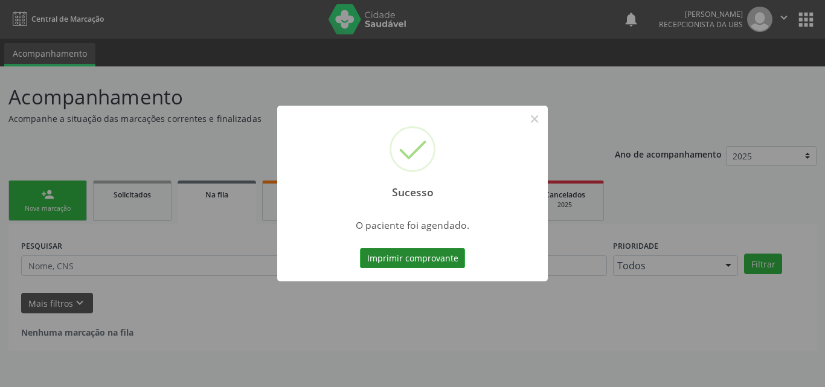
click at [426, 257] on button "Imprimir comprovante" at bounding box center [412, 258] width 105 height 21
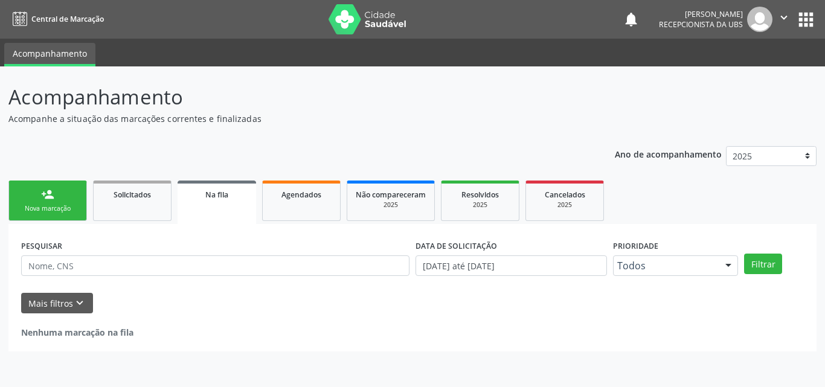
click at [48, 213] on div "Nova marcação" at bounding box center [48, 208] width 60 height 9
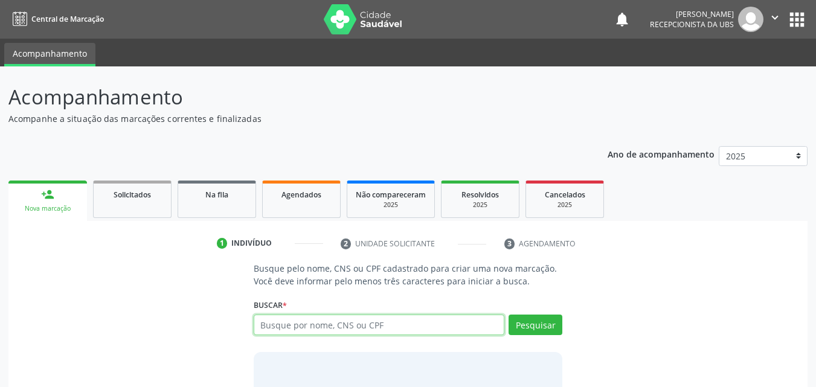
click at [286, 326] on input "text" at bounding box center [379, 325] width 251 height 21
type input "03718618451"
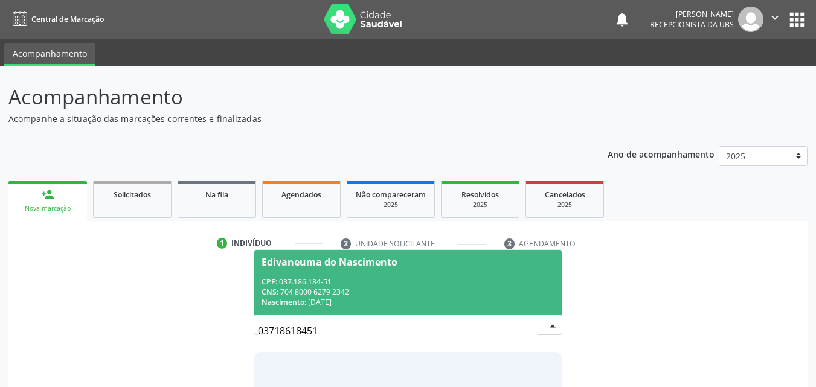
click at [321, 271] on span "Edivaneuma do Nascimento CPF: 037.186.184-51 CNS: 704 8000 6279 2342 Nascimento…" at bounding box center [408, 282] width 308 height 65
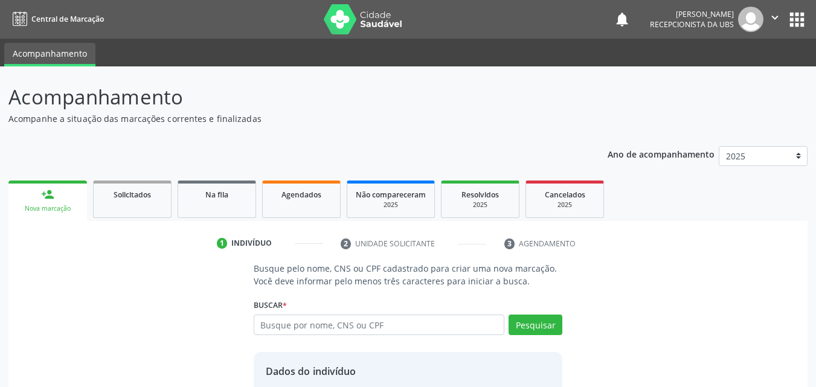
scroll to position [97, 0]
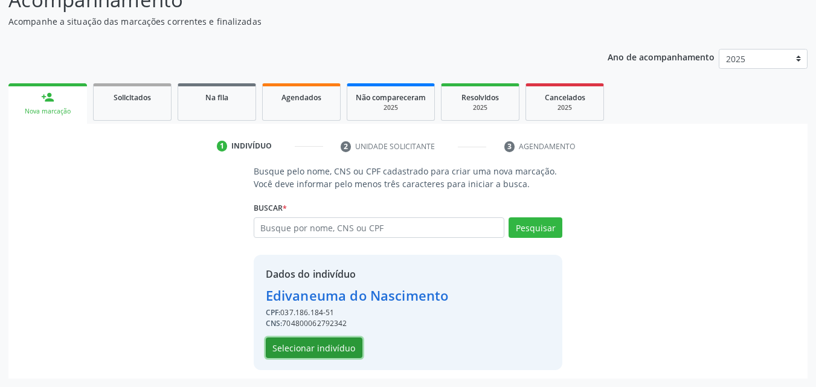
click at [329, 345] on button "Selecionar indivíduo" at bounding box center [314, 348] width 97 height 21
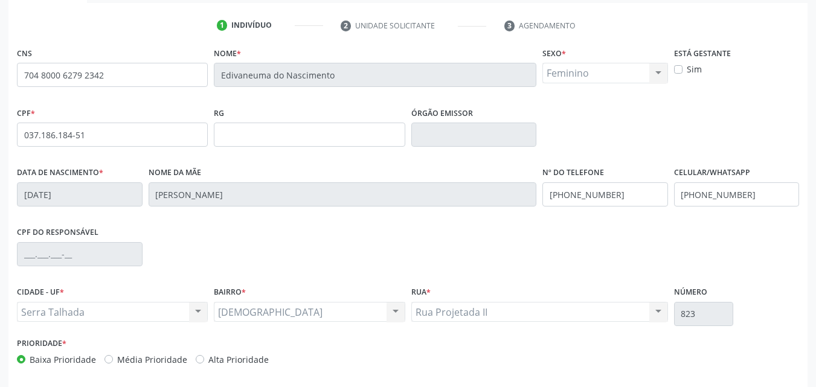
scroll to position [268, 0]
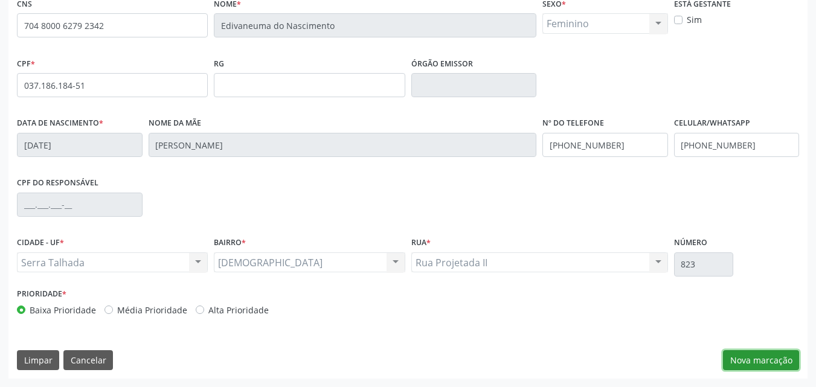
click at [759, 367] on button "Nova marcação" at bounding box center [761, 360] width 76 height 21
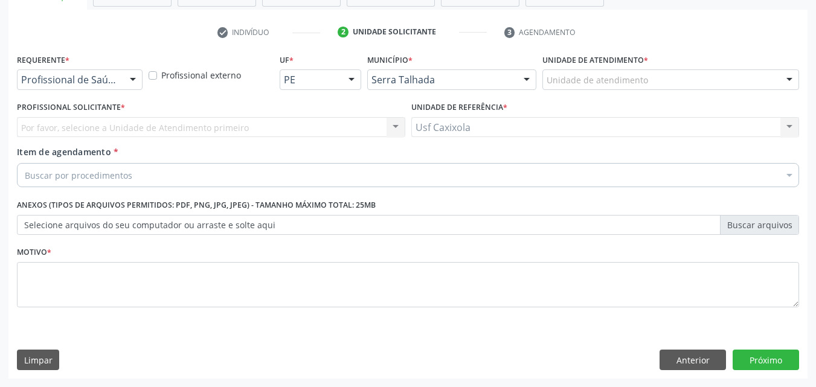
click at [124, 79] on div at bounding box center [133, 80] width 18 height 21
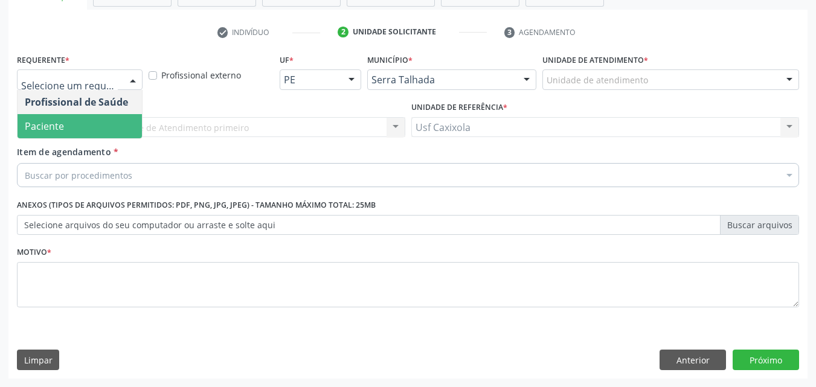
click at [95, 134] on span "Paciente" at bounding box center [80, 126] width 124 height 24
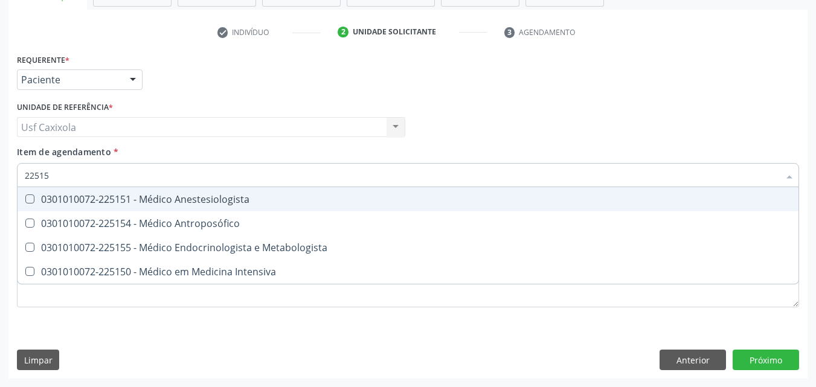
type input "225155"
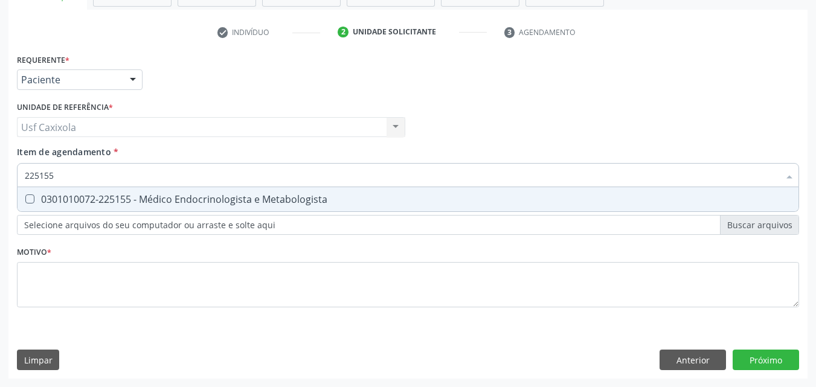
click at [121, 201] on div "0301010072-225155 - Médico Endocrinologista e Metabologista" at bounding box center [408, 199] width 766 height 10
checkbox Metabologista "true"
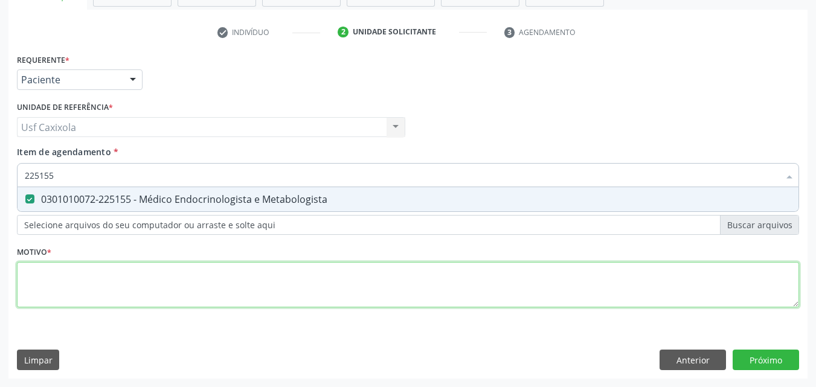
click at [154, 282] on div "Requerente * Paciente Profissional de Saúde Paciente Nenhum resultado encontrad…" at bounding box center [408, 188] width 782 height 274
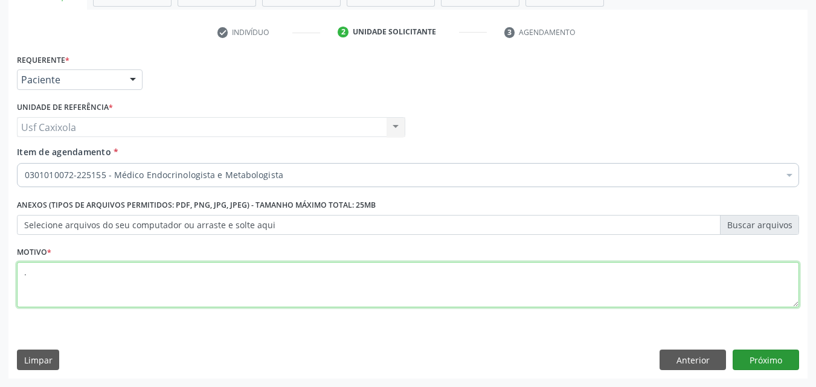
type textarea "."
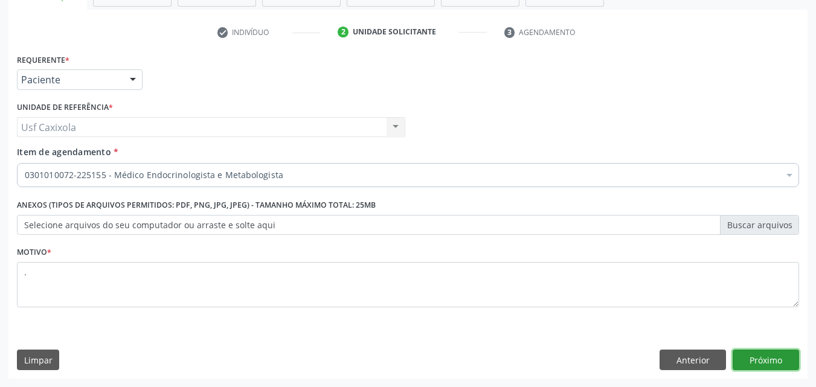
click at [749, 356] on button "Próximo" at bounding box center [766, 360] width 66 height 21
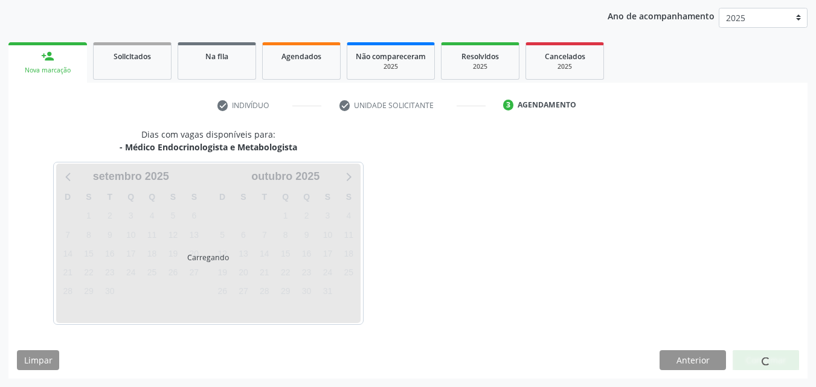
scroll to position [138, 0]
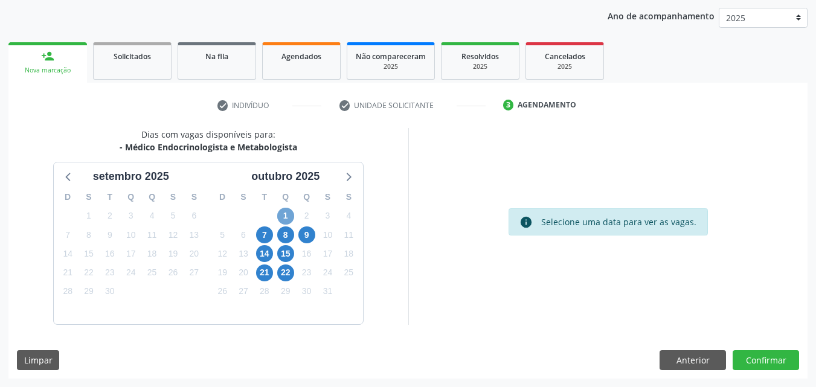
click at [287, 214] on span "1" at bounding box center [285, 216] width 17 height 17
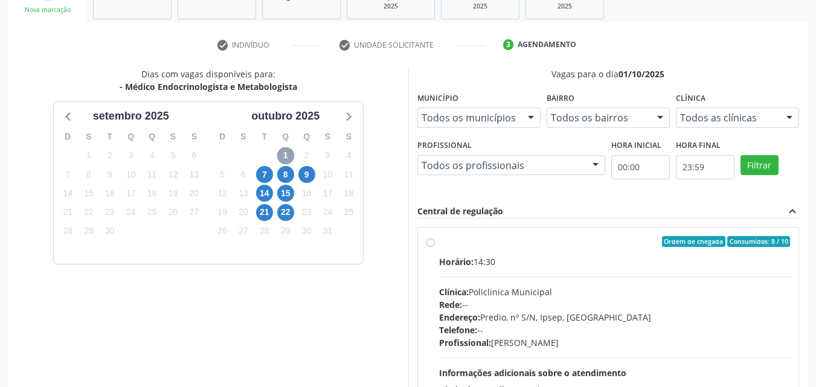
scroll to position [259, 0]
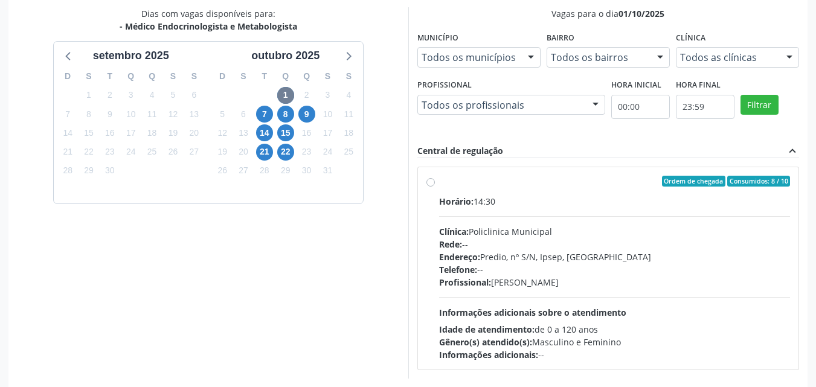
click at [431, 188] on div "Ordem de chegada Consumidos: 8 / 10 Horário: 14:30 Clínica: Policlinica Municip…" at bounding box center [608, 268] width 364 height 185
radio input "true"
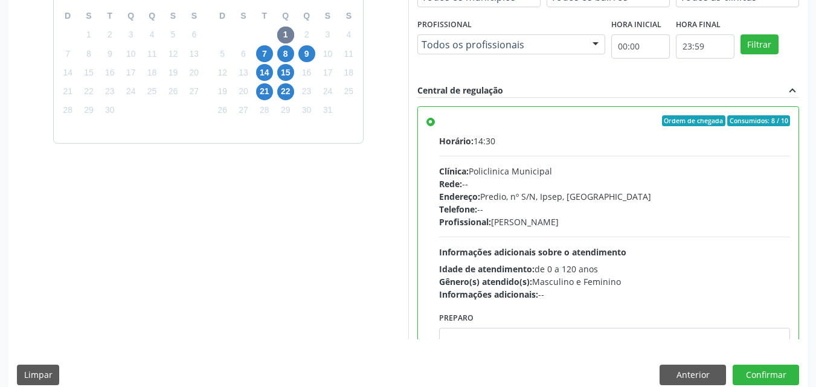
scroll to position [335, 0]
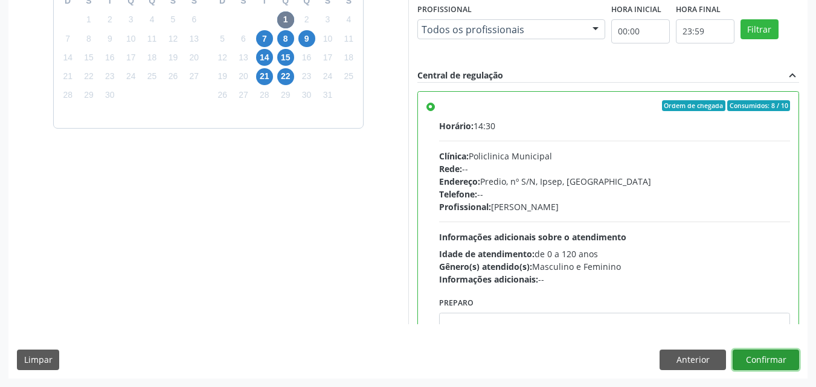
click at [778, 363] on button "Confirmar" at bounding box center [766, 360] width 66 height 21
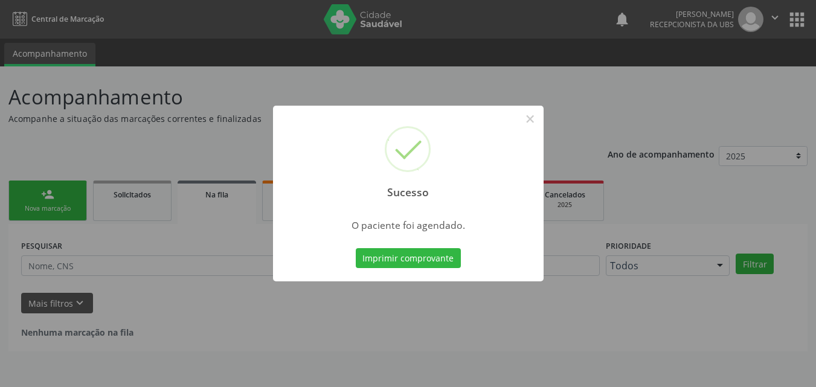
scroll to position [0, 0]
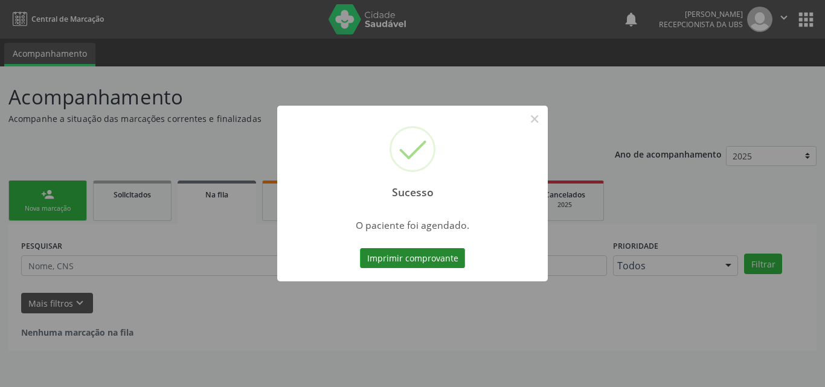
click at [412, 264] on button "Imprimir comprovante" at bounding box center [412, 258] width 105 height 21
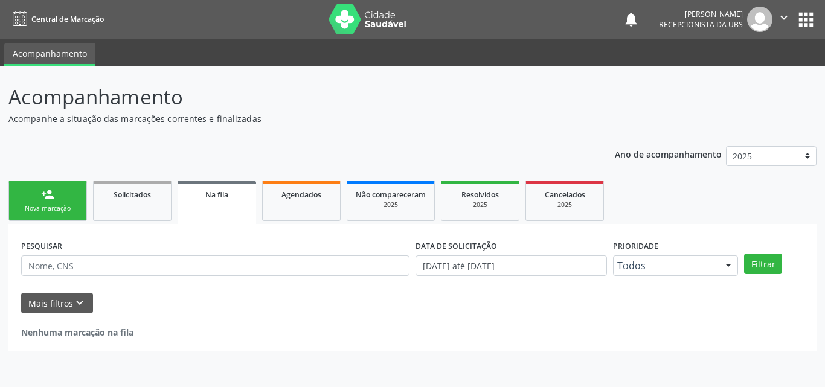
drag, startPoint x: 19, startPoint y: 211, endPoint x: 53, endPoint y: 198, distance: 35.6
click at [21, 211] on div "Nova marcação" at bounding box center [48, 208] width 60 height 9
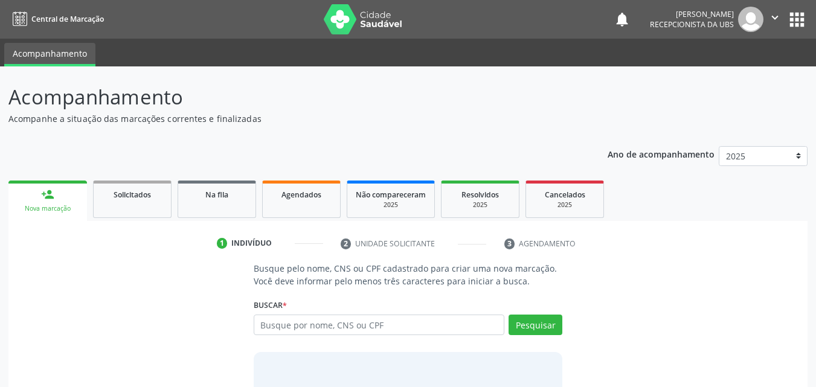
click at [60, 205] on div "Nova marcação" at bounding box center [48, 208] width 62 height 9
click at [313, 329] on input "text" at bounding box center [379, 325] width 251 height 21
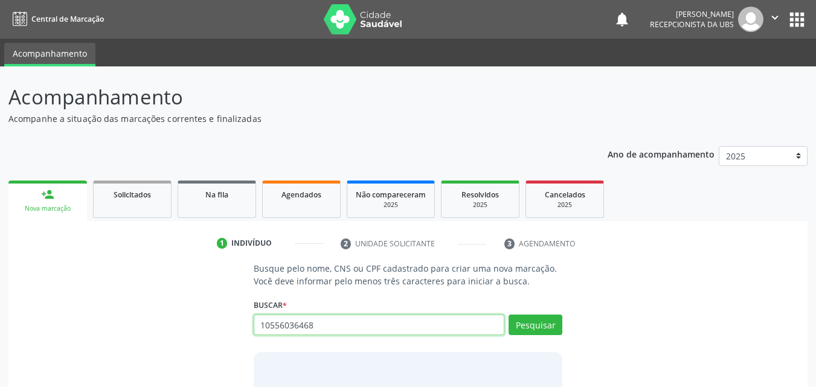
type input "10556036468"
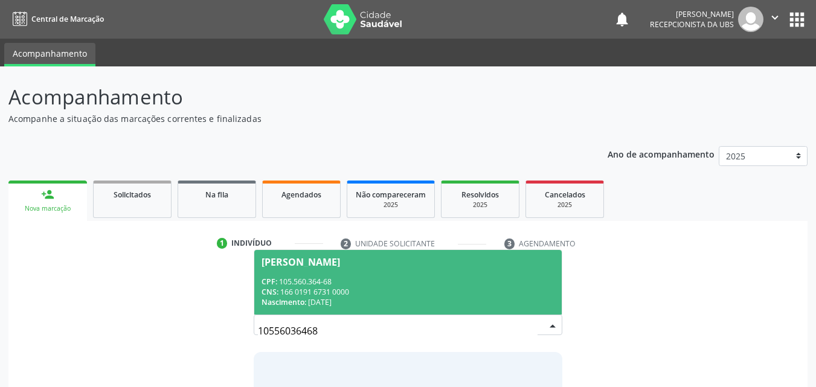
click at [342, 284] on div "CPF: 105.560.364-68" at bounding box center [408, 282] width 294 height 10
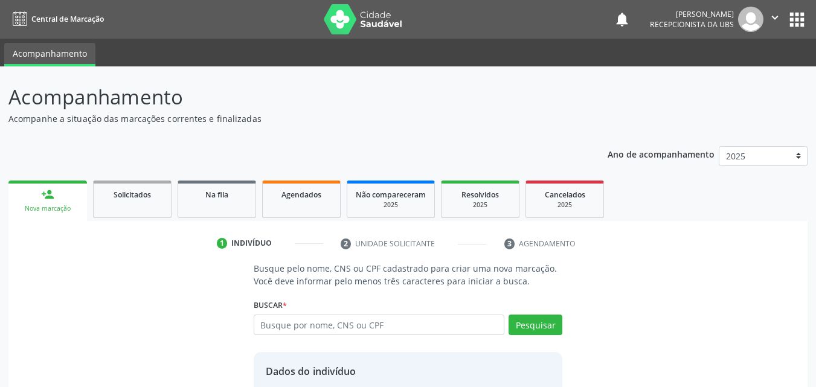
scroll to position [97, 0]
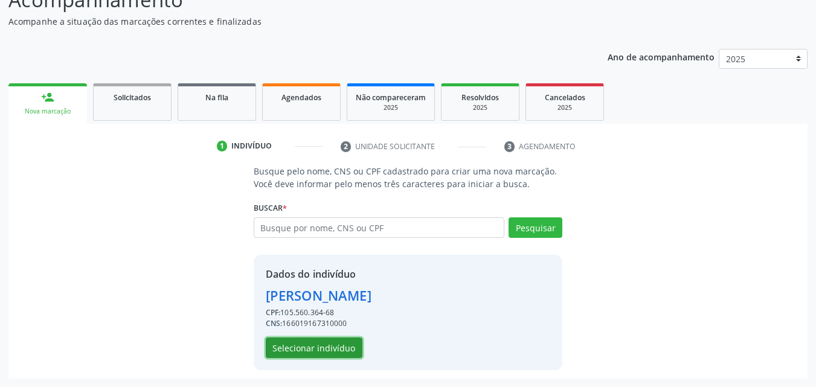
click at [339, 347] on button "Selecionar indivíduo" at bounding box center [314, 348] width 97 height 21
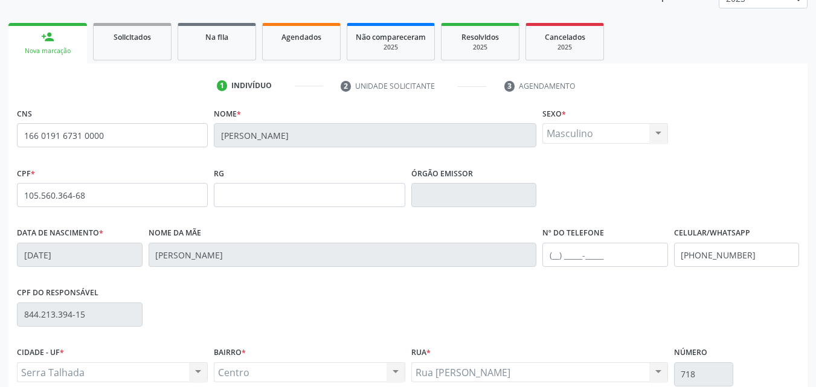
scroll to position [268, 0]
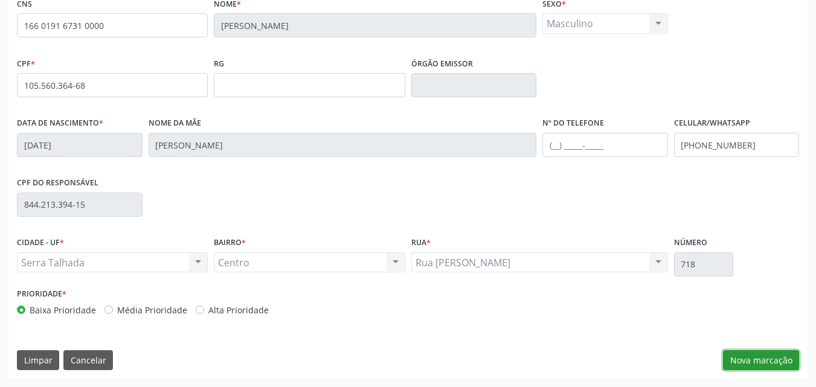
click at [761, 360] on button "Nova marcação" at bounding box center [761, 360] width 76 height 21
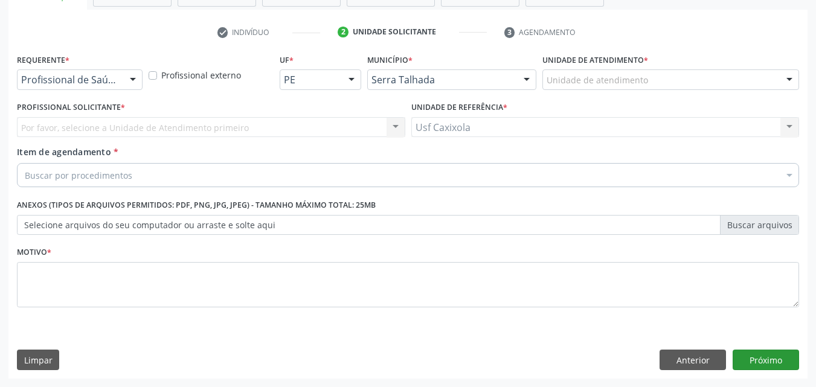
scroll to position [211, 0]
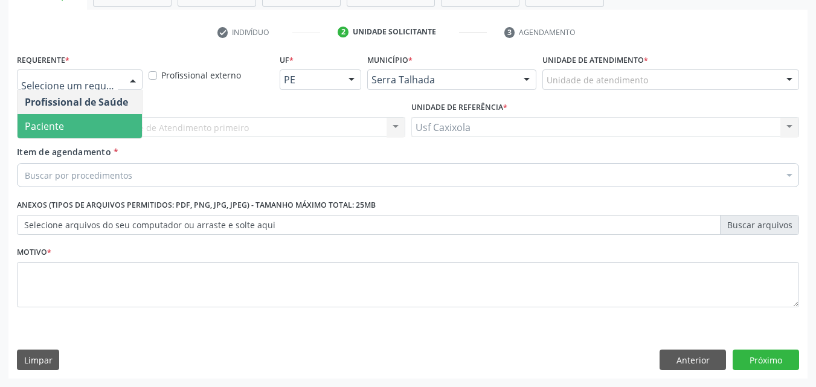
click at [103, 123] on span "Paciente" at bounding box center [80, 126] width 124 height 24
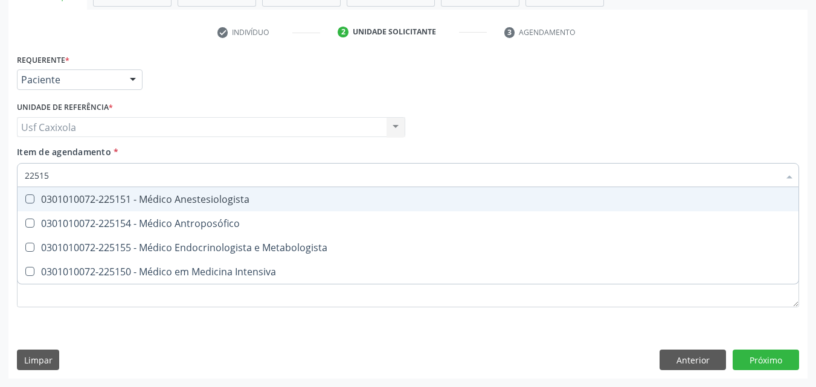
type input "225155"
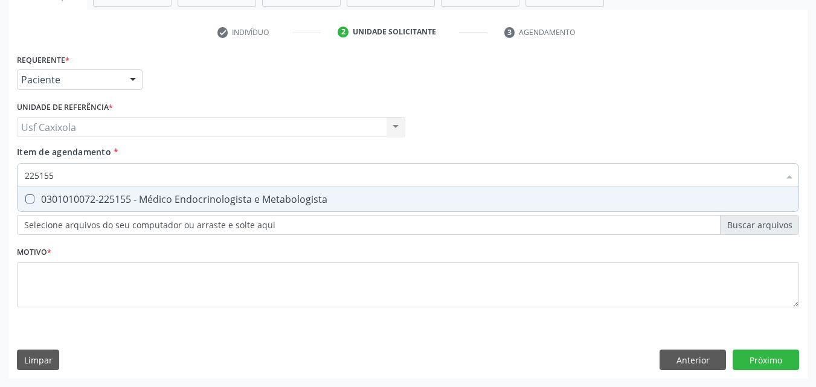
click at [127, 196] on div "0301010072-225155 - Médico Endocrinologista e Metabologista" at bounding box center [408, 199] width 766 height 10
checkbox Metabologista "true"
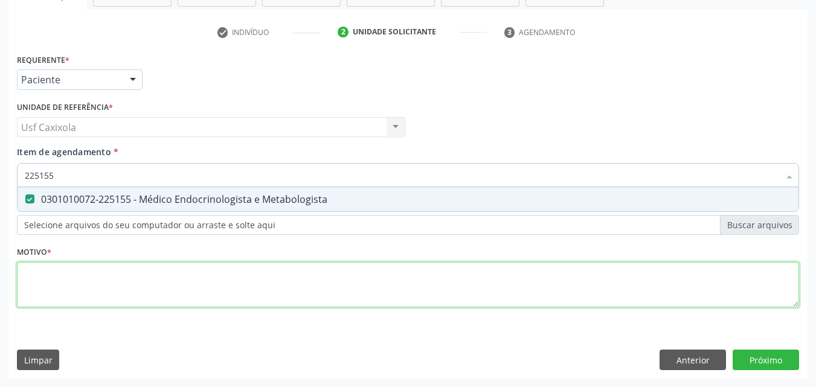
click at [116, 275] on div "Requerente * Paciente Profissional de Saúde Paciente Nenhum resultado encontrad…" at bounding box center [408, 188] width 782 height 274
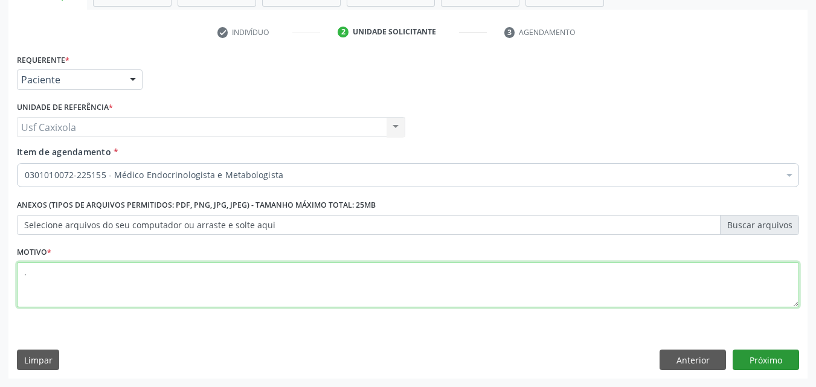
type textarea "."
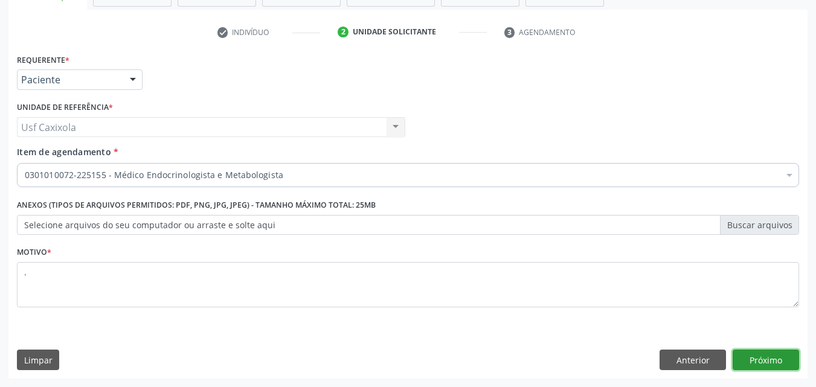
click at [752, 367] on button "Próximo" at bounding box center [766, 360] width 66 height 21
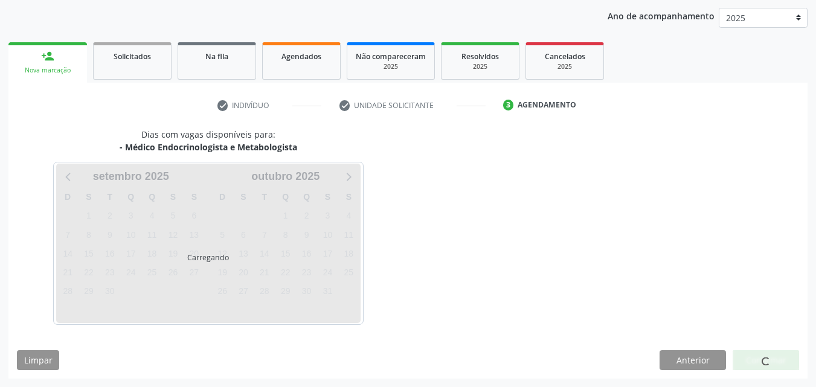
scroll to position [138, 0]
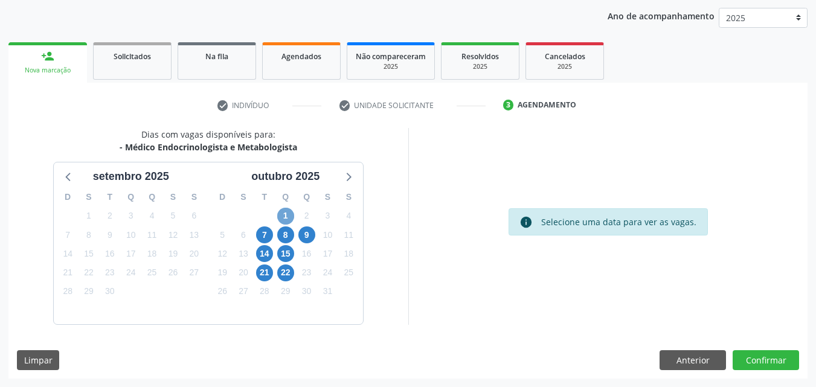
click at [281, 214] on span "1" at bounding box center [285, 216] width 17 height 17
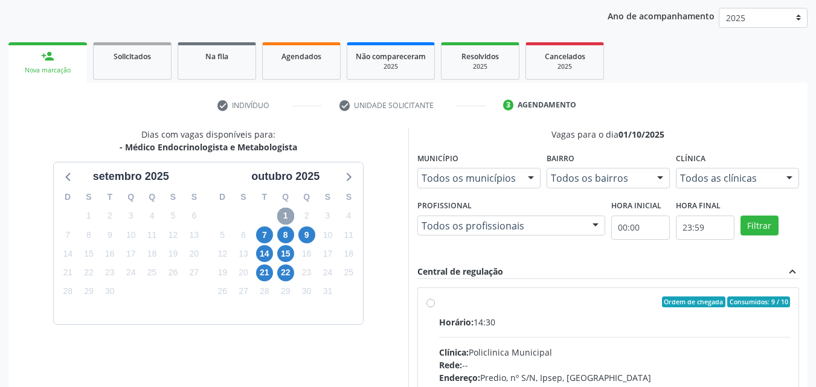
scroll to position [78, 0]
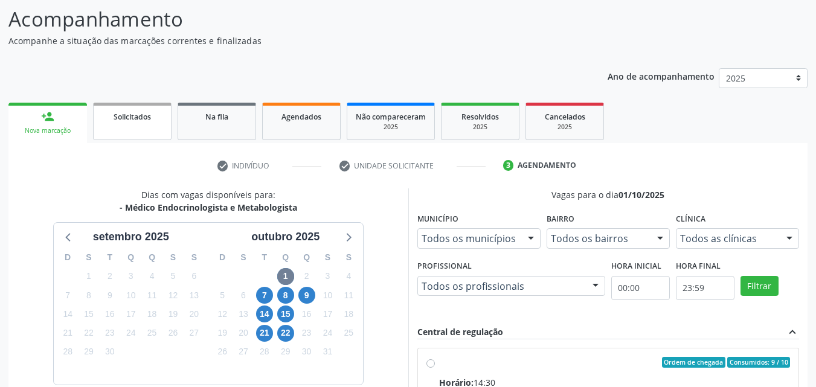
click at [146, 123] on link "Solicitados" at bounding box center [132, 121] width 79 height 37
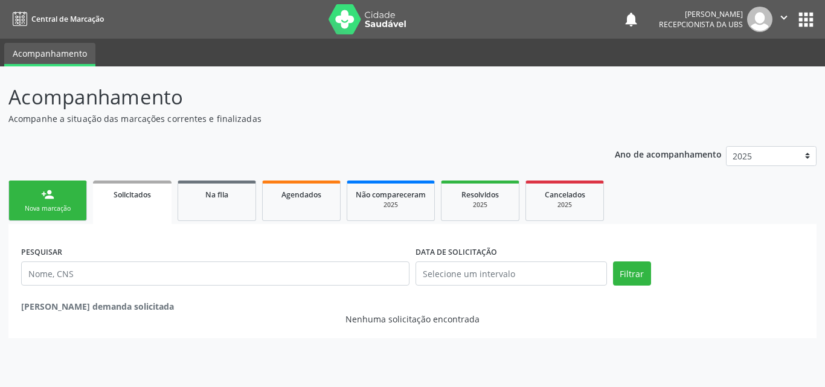
click at [44, 201] on div "person_add" at bounding box center [47, 194] width 13 height 13
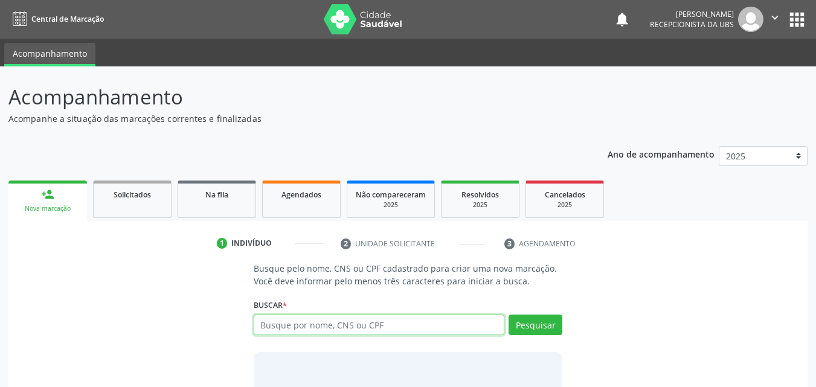
click at [273, 332] on input "text" at bounding box center [379, 325] width 251 height 21
type input "47922761449"
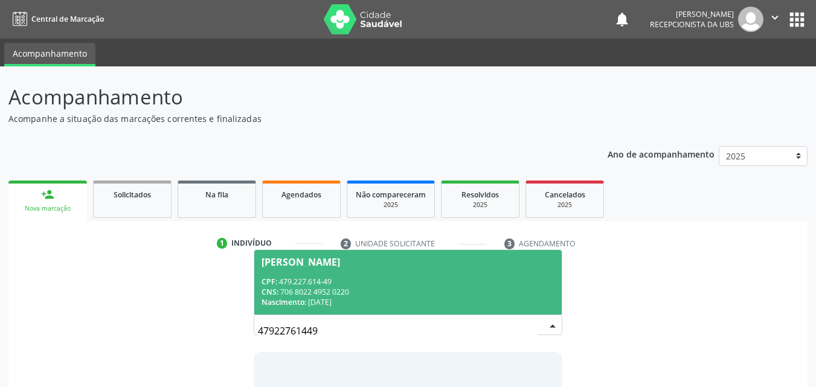
click at [354, 277] on div "CPF: 479.227.614-49" at bounding box center [408, 282] width 294 height 10
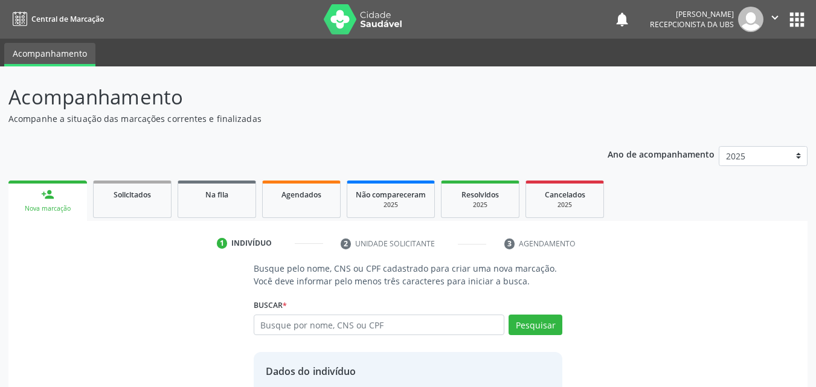
scroll to position [97, 0]
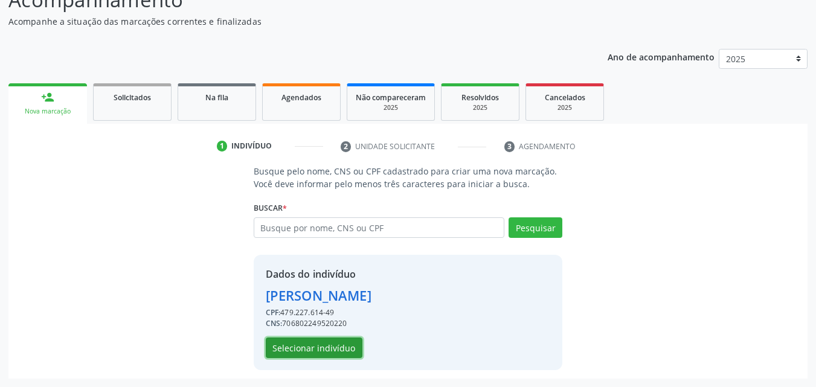
click at [334, 344] on button "Selecionar indivíduo" at bounding box center [314, 348] width 97 height 21
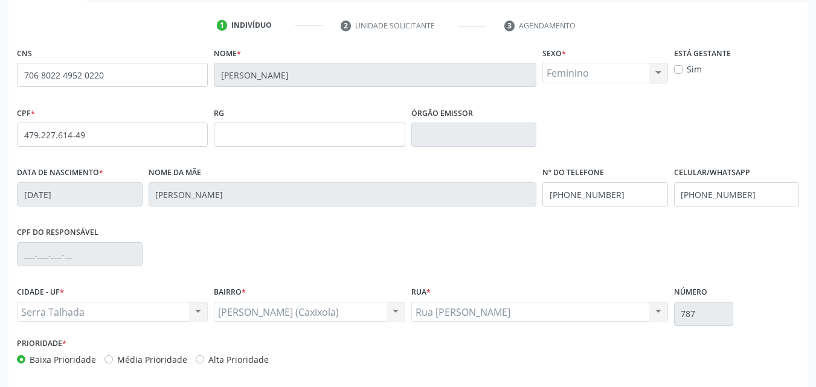
scroll to position [268, 0]
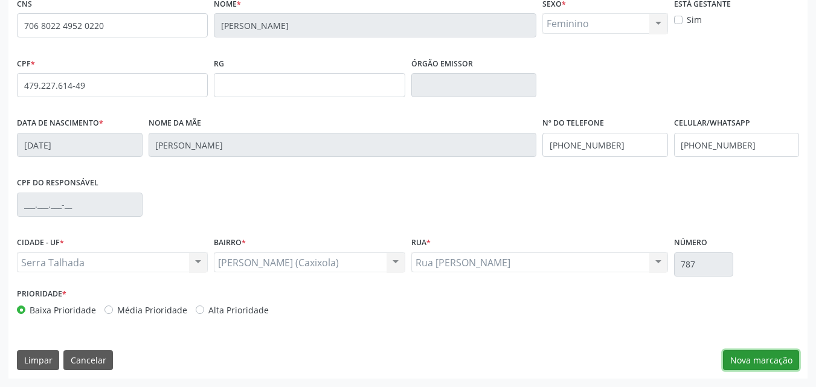
click at [759, 361] on button "Nova marcação" at bounding box center [761, 360] width 76 height 21
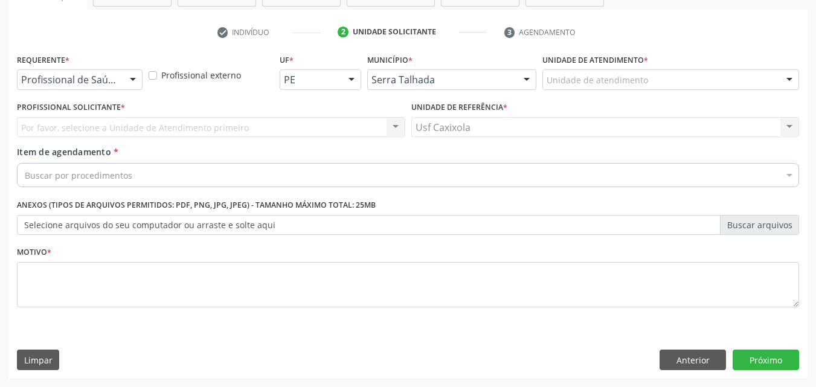
click at [115, 72] on div "Profissional de Saúde" at bounding box center [80, 79] width 126 height 21
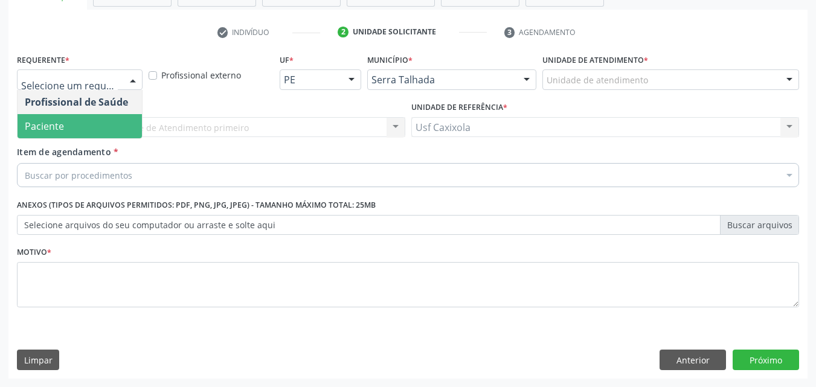
click at [95, 131] on span "Paciente" at bounding box center [80, 126] width 124 height 24
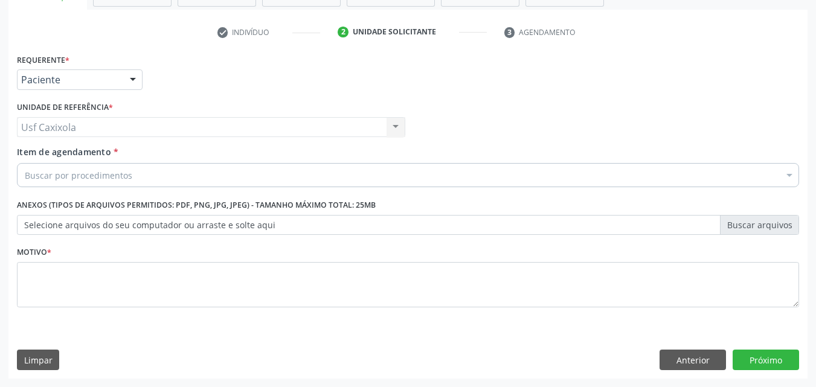
click at [145, 181] on div "Buscar por procedimentos" at bounding box center [408, 175] width 782 height 24
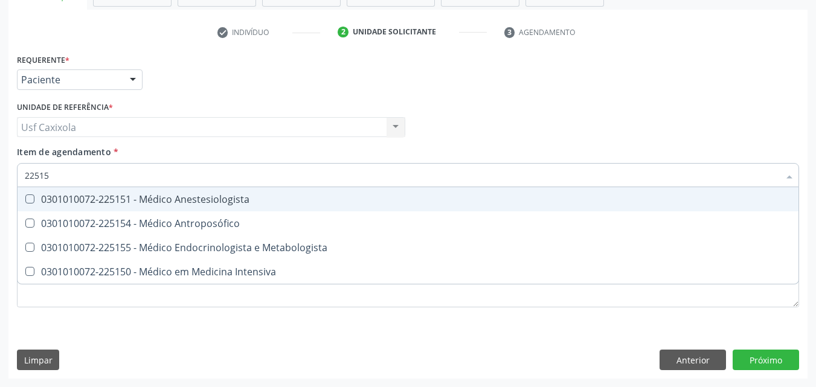
type input "225155"
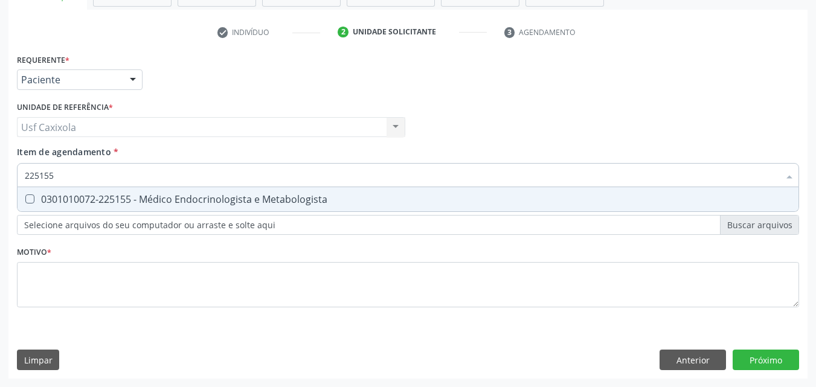
click at [147, 201] on div "0301010072-225155 - Médico Endocrinologista e Metabologista" at bounding box center [408, 199] width 766 height 10
checkbox Metabologista "true"
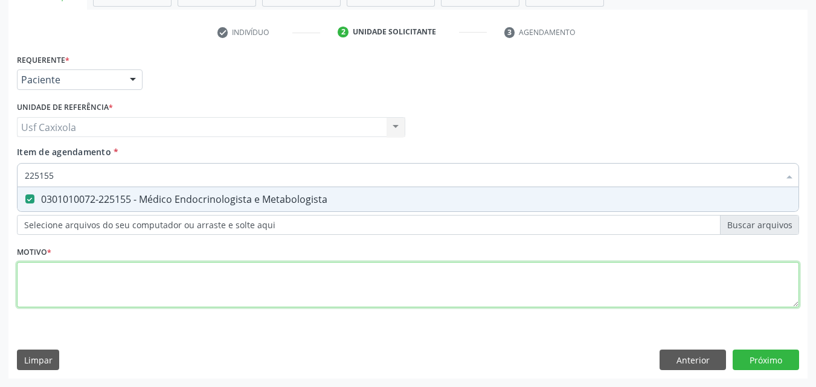
click at [129, 293] on div "Requerente * Paciente Profissional de Saúde Paciente Nenhum resultado encontrad…" at bounding box center [408, 188] width 782 height 274
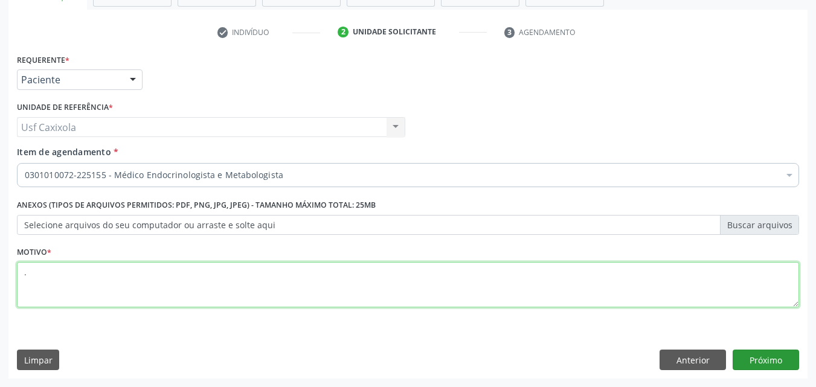
type textarea "."
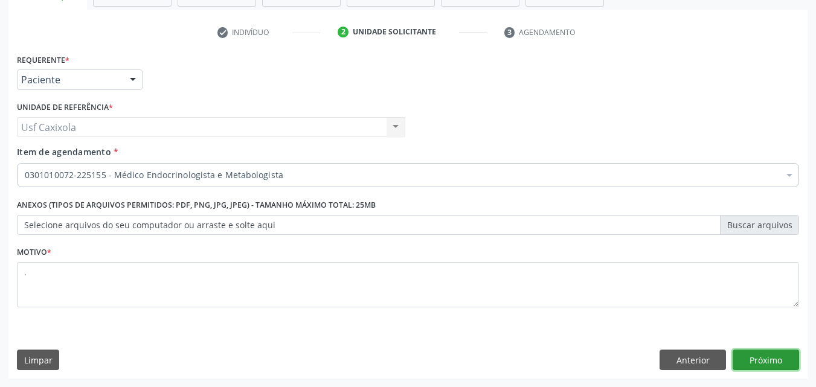
click at [763, 356] on button "Próximo" at bounding box center [766, 360] width 66 height 21
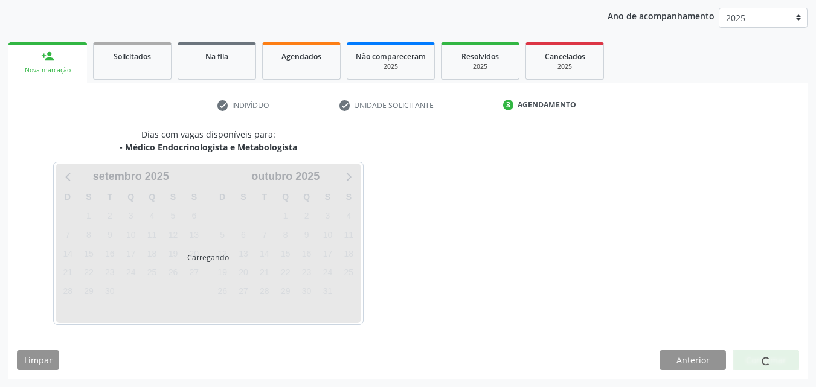
scroll to position [138, 0]
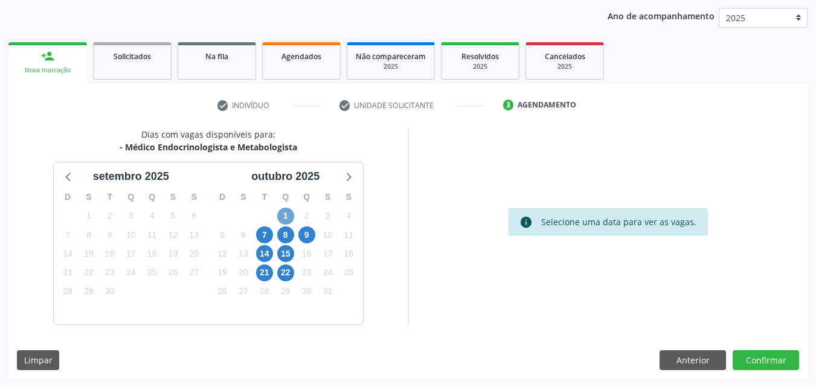
click at [283, 217] on span "1" at bounding box center [285, 216] width 17 height 17
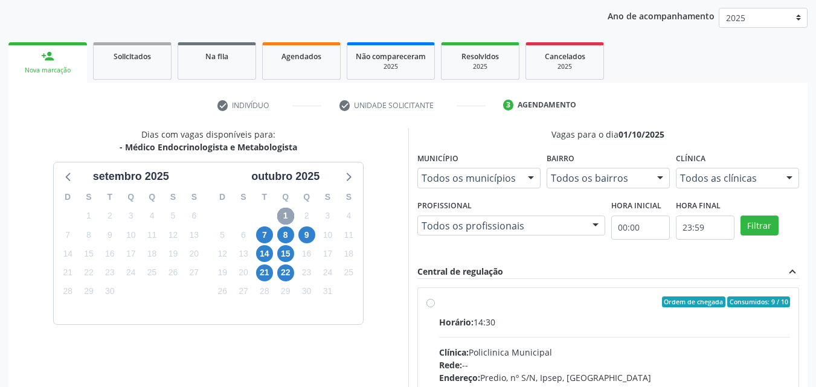
scroll to position [259, 0]
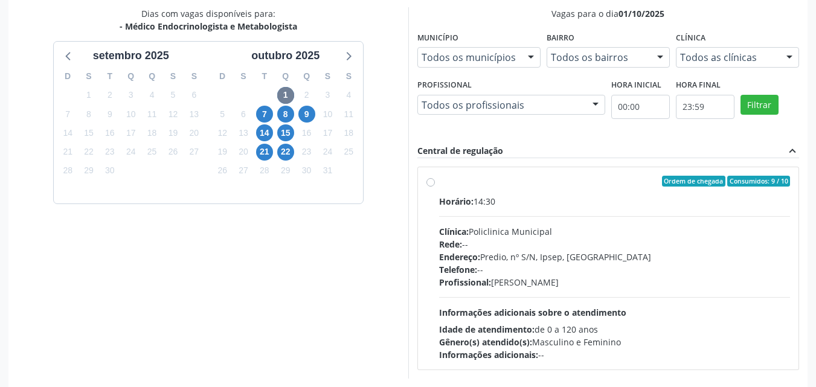
click at [439, 181] on label "Ordem de chegada Consumidos: 9 / 10 Horário: 14:30 Clínica: Policlinica Municip…" at bounding box center [614, 268] width 351 height 185
click at [434, 181] on input "Ordem de chegada Consumidos: 9 / 10 Horário: 14:30 Clínica: Policlinica Municip…" at bounding box center [430, 181] width 8 height 11
radio input "true"
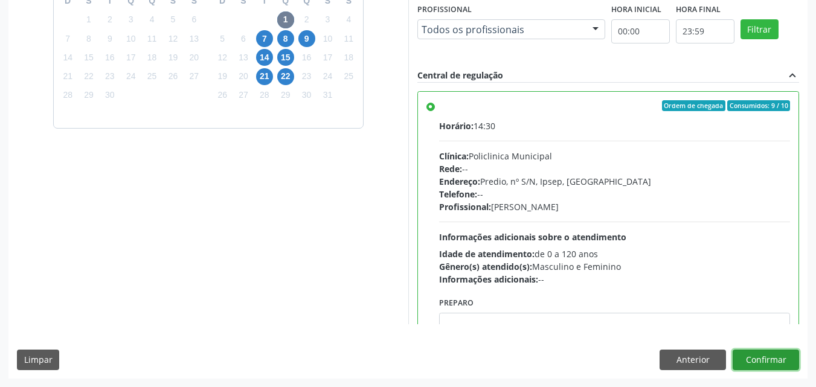
click at [763, 366] on button "Confirmar" at bounding box center [766, 360] width 66 height 21
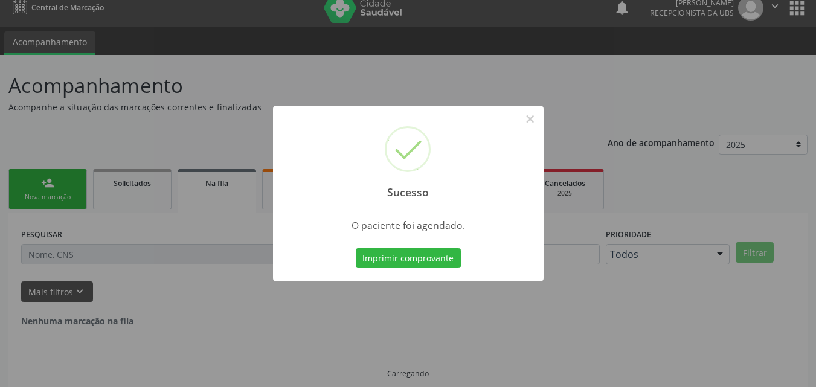
scroll to position [0, 0]
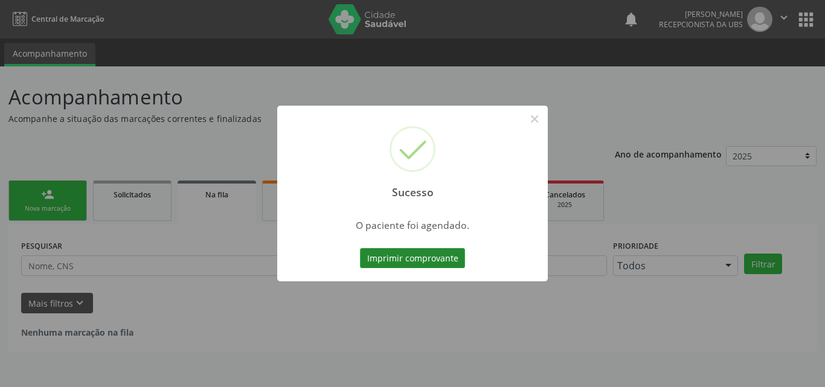
click at [421, 260] on button "Imprimir comprovante" at bounding box center [412, 258] width 105 height 21
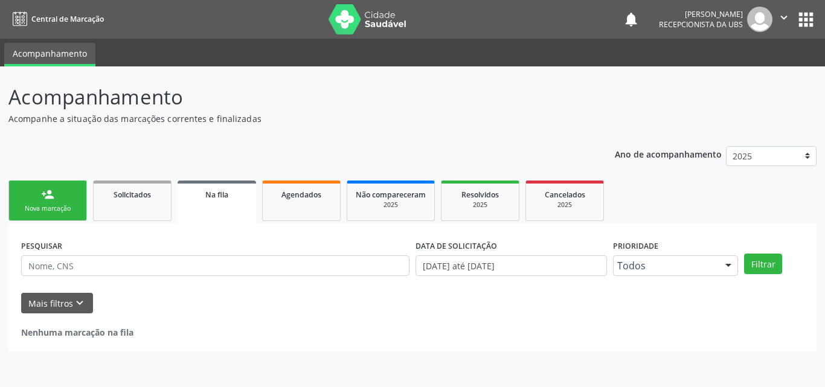
click at [62, 199] on link "person_add Nova marcação" at bounding box center [47, 201] width 79 height 40
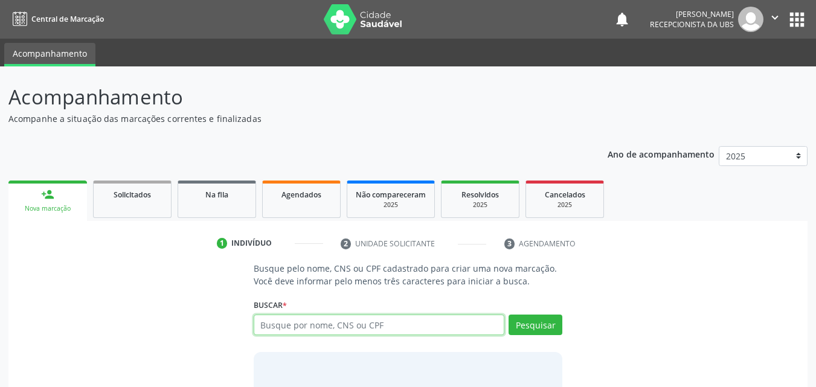
click at [317, 329] on input "text" at bounding box center [379, 325] width 251 height 21
type input "08760562498"
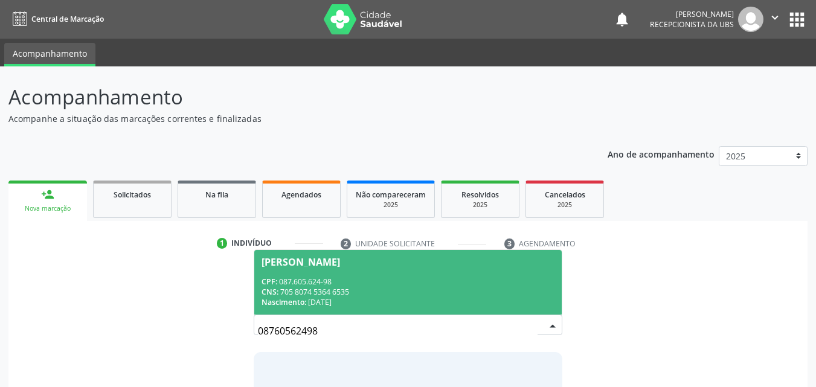
click at [374, 271] on span "Mirian Santos de Oliveira CPF: 087.605.624-98 CNS: 705 8074 5364 6535 Nasciment…" at bounding box center [408, 282] width 308 height 65
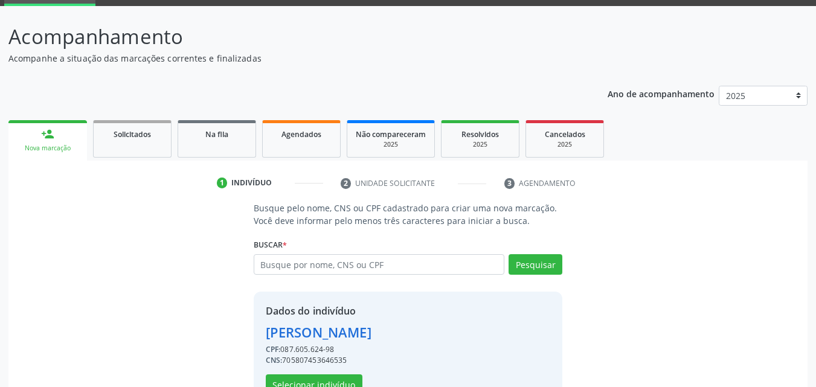
scroll to position [97, 0]
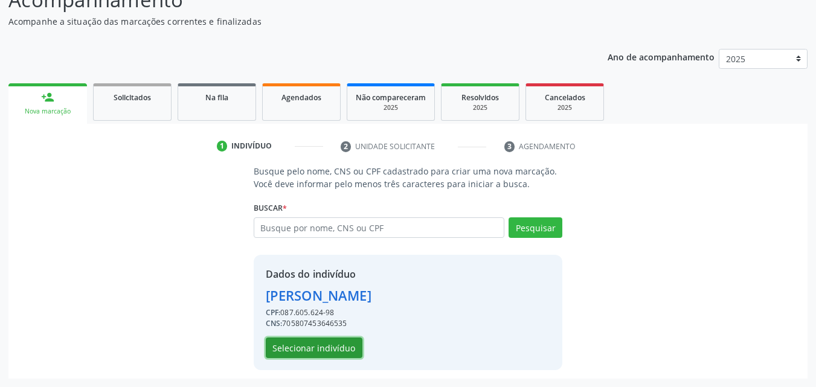
click at [333, 348] on button "Selecionar indivíduo" at bounding box center [314, 348] width 97 height 21
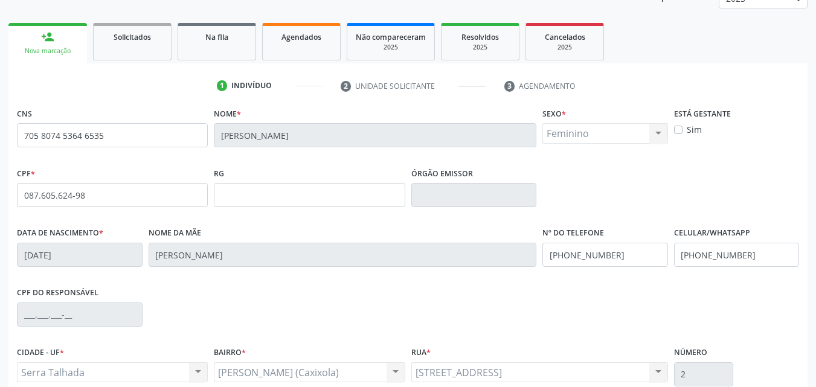
scroll to position [268, 0]
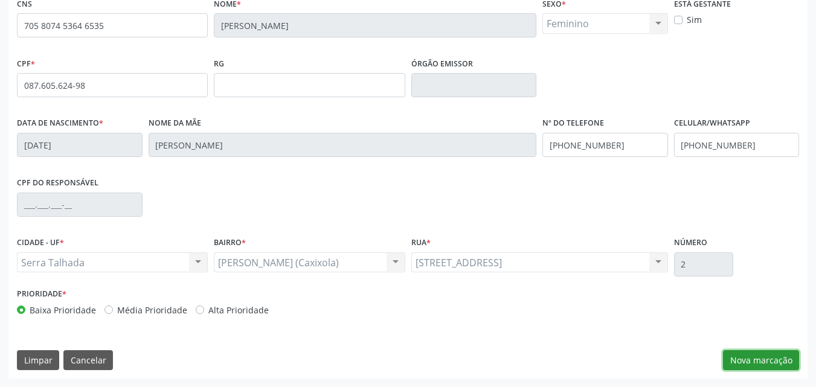
click at [728, 356] on button "Nova marcação" at bounding box center [761, 360] width 76 height 21
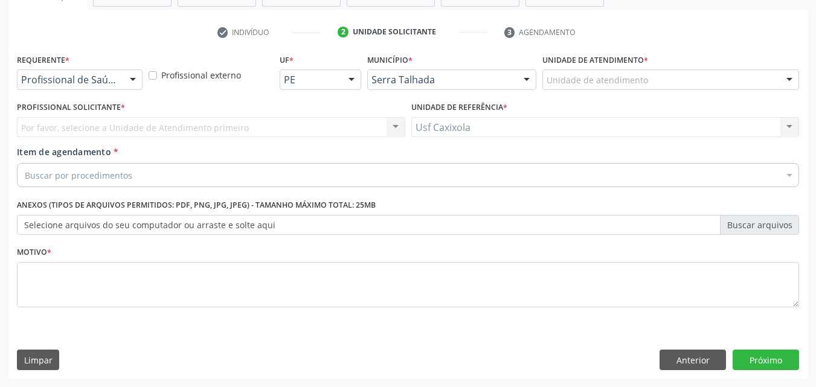
scroll to position [211, 0]
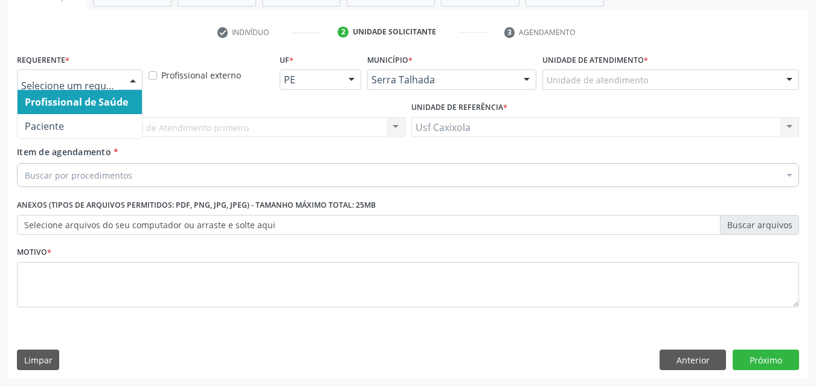
click at [134, 80] on div at bounding box center [133, 80] width 18 height 21
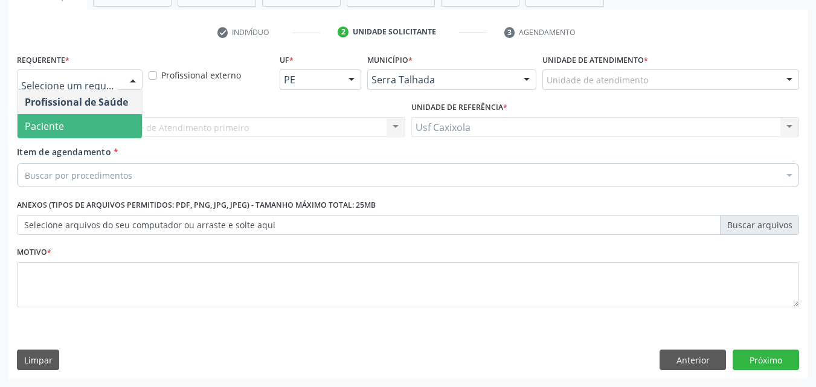
click at [109, 133] on span "Paciente" at bounding box center [80, 126] width 124 height 24
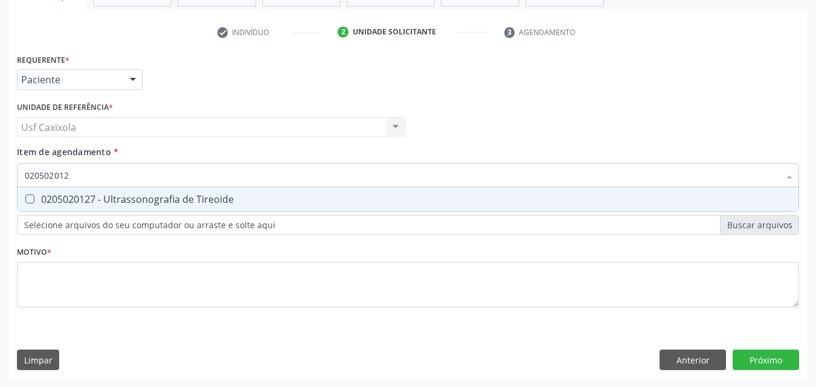
type input "0205020127"
click at [94, 193] on span "0205020127 - Ultrassonografia de Tireoide" at bounding box center [408, 199] width 781 height 24
checkbox Tireoide "true"
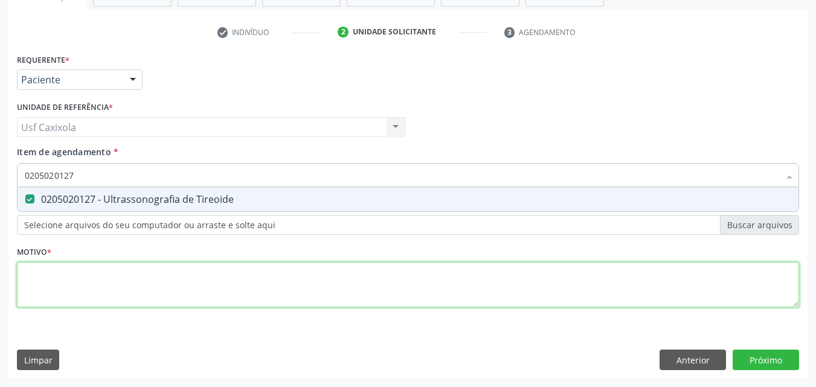
click at [71, 278] on div "Requerente * Paciente Profissional de Saúde Paciente Nenhum resultado encontrad…" at bounding box center [408, 188] width 782 height 274
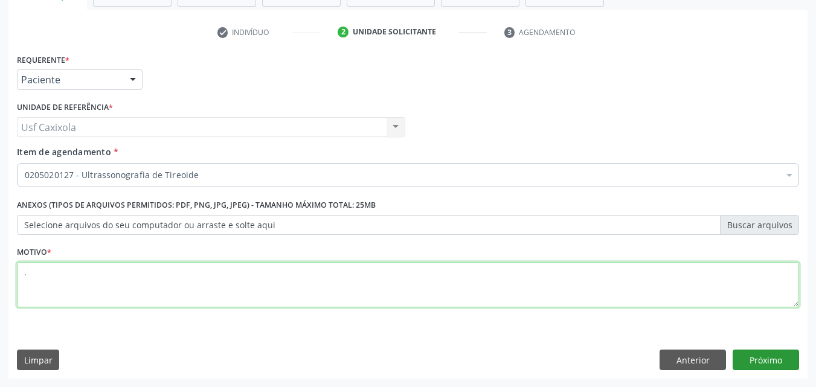
type textarea "."
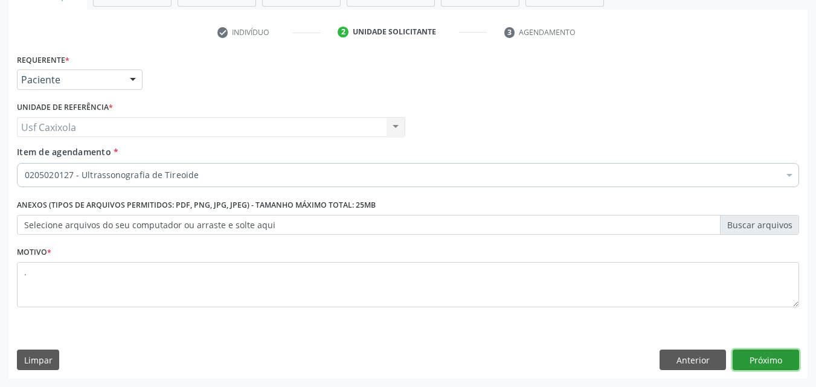
click at [749, 362] on button "Próximo" at bounding box center [766, 360] width 66 height 21
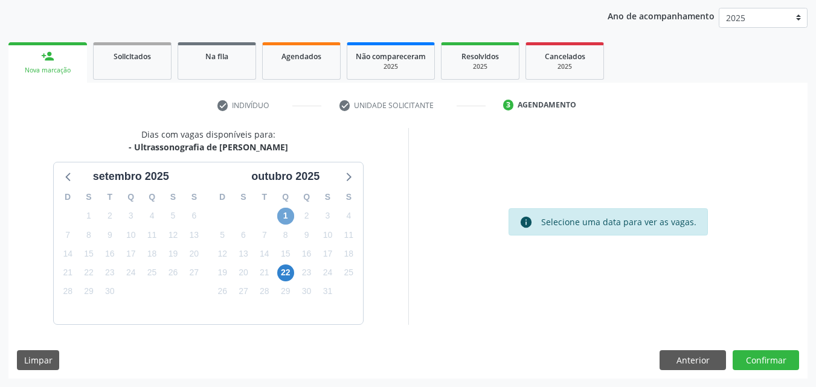
click at [291, 220] on span "1" at bounding box center [285, 216] width 17 height 17
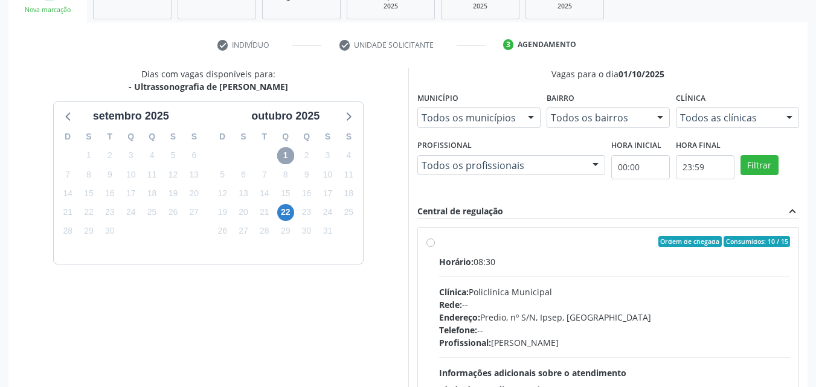
scroll to position [259, 0]
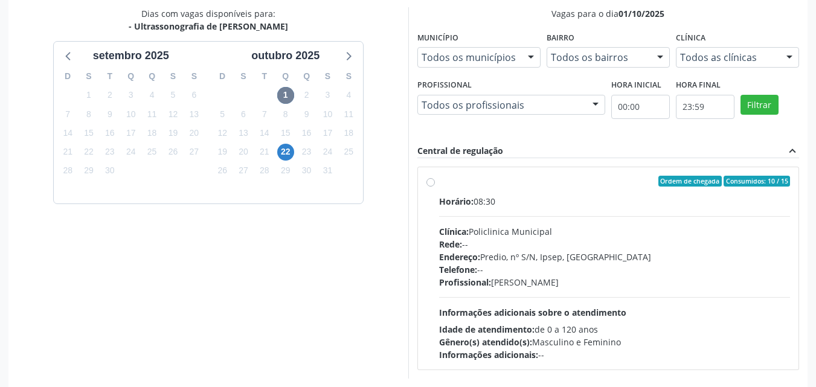
click at [439, 180] on label "Ordem de chegada Consumidos: 10 / 15 Horário: 08:30 Clínica: Policlinica Munici…" at bounding box center [614, 268] width 351 height 185
click at [431, 180] on input "Ordem de chegada Consumidos: 10 / 15 Horário: 08:30 Clínica: Policlinica Munici…" at bounding box center [430, 181] width 8 height 11
radio input "true"
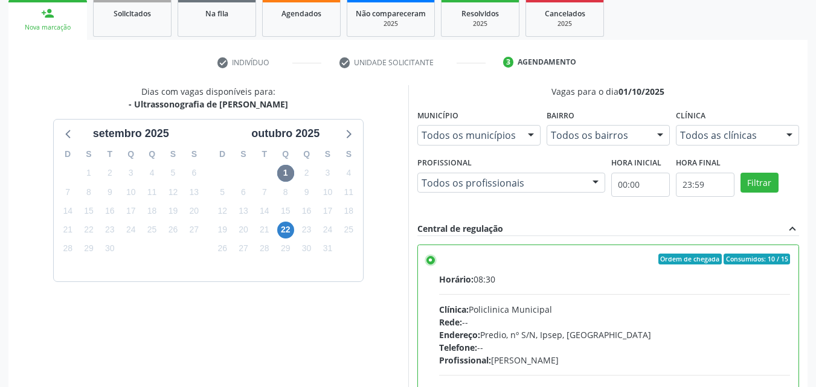
scroll to position [335, 0]
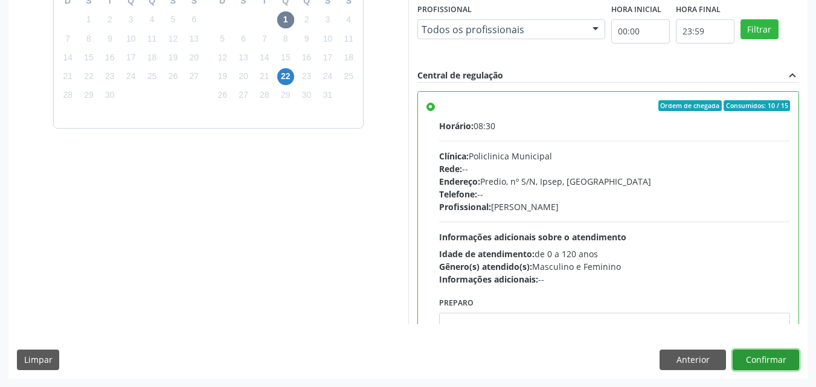
click at [757, 361] on button "Confirmar" at bounding box center [766, 360] width 66 height 21
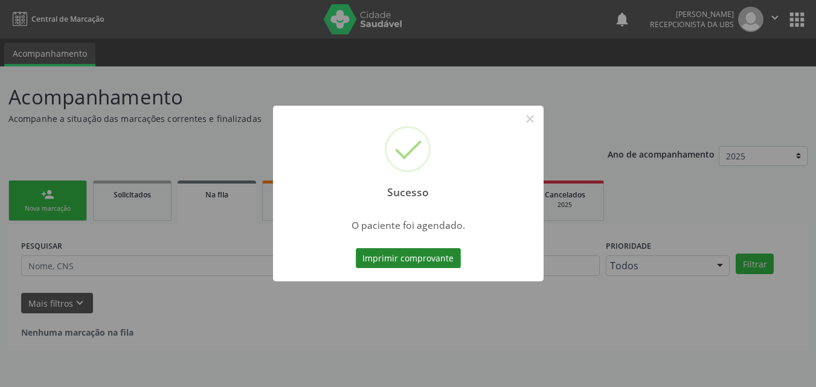
scroll to position [0, 0]
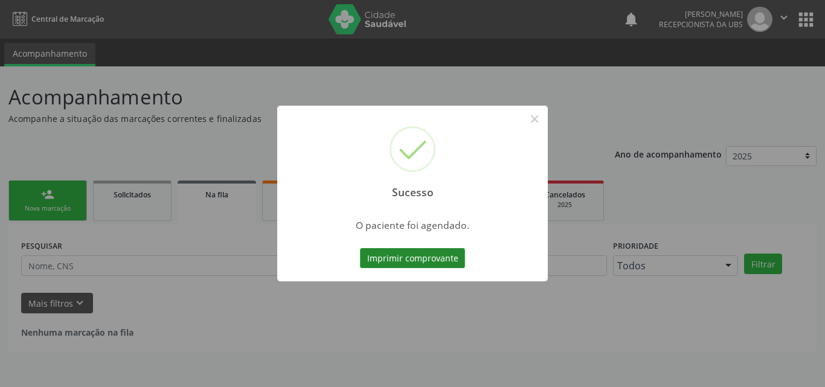
click at [401, 264] on button "Imprimir comprovante" at bounding box center [412, 258] width 105 height 21
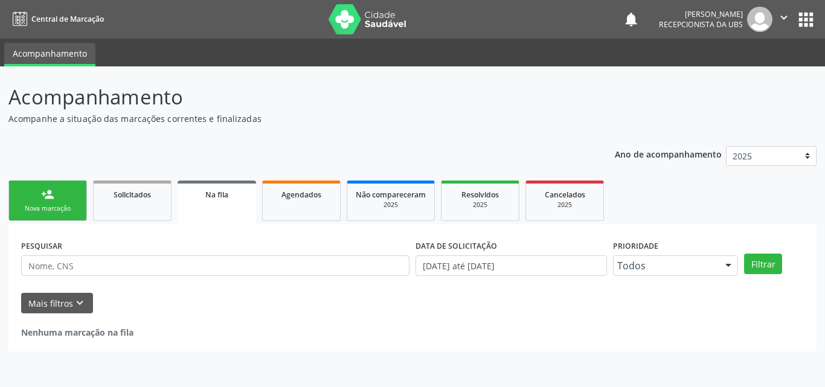
click at [68, 214] on link "person_add Nova marcação" at bounding box center [47, 201] width 79 height 40
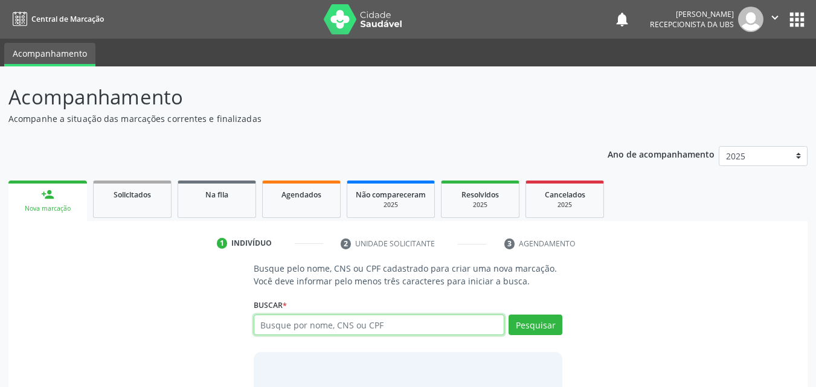
click at [364, 328] on input "text" at bounding box center [379, 325] width 251 height 21
type input "84419911468"
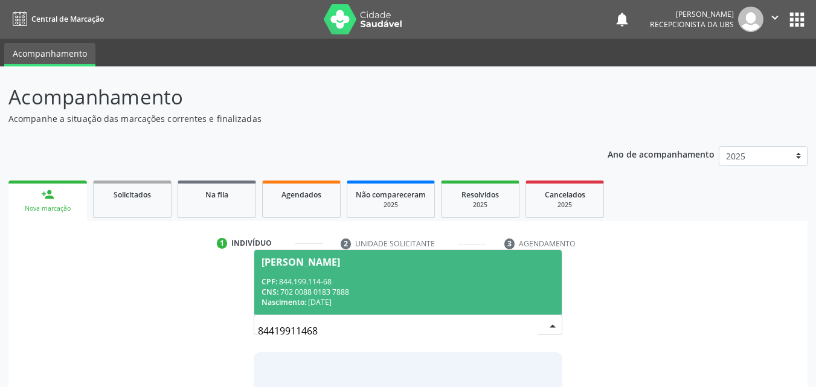
click at [295, 280] on div "CPF: 844.199.114-68" at bounding box center [408, 282] width 294 height 10
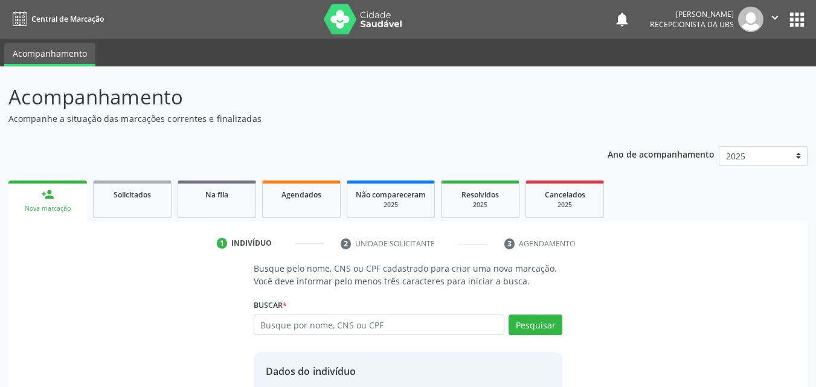
scroll to position [97, 0]
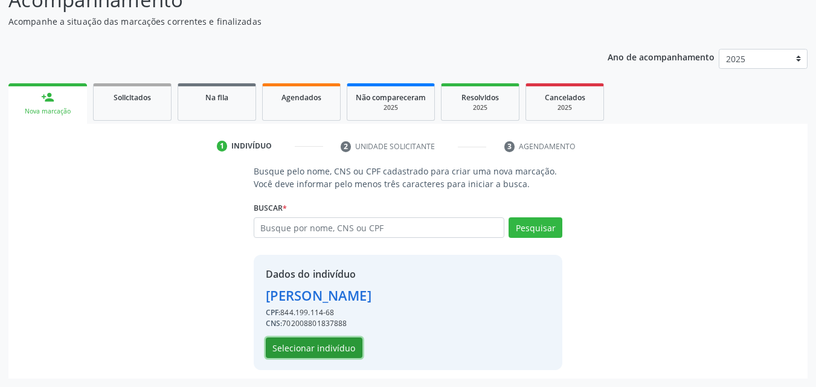
click at [324, 347] on button "Selecionar indivíduo" at bounding box center [314, 348] width 97 height 21
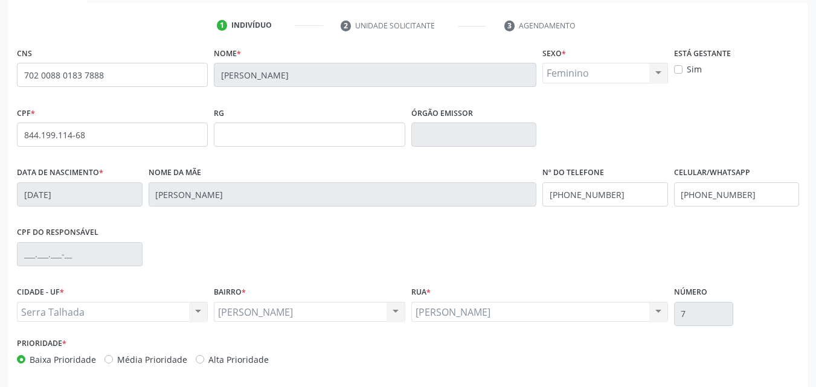
scroll to position [268, 0]
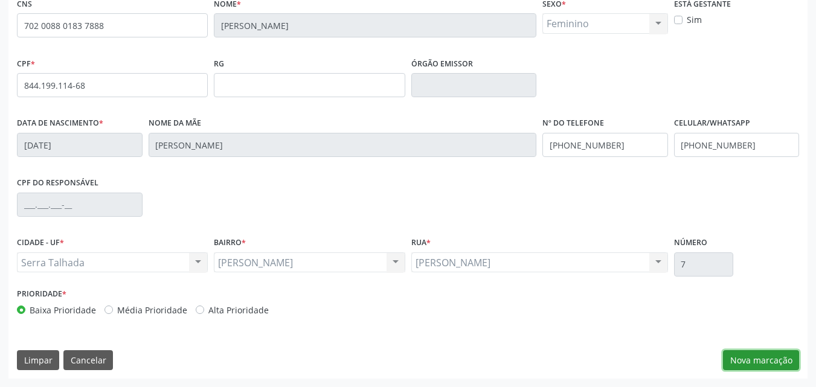
click at [766, 361] on button "Nova marcação" at bounding box center [761, 360] width 76 height 21
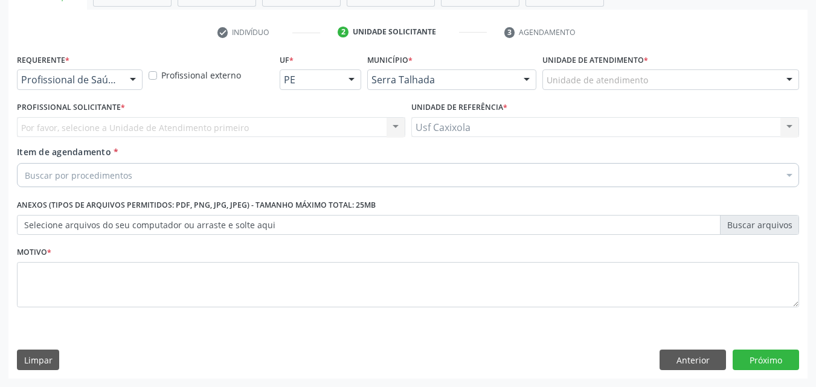
click at [120, 82] on div "Profissional de Saúde" at bounding box center [80, 79] width 126 height 21
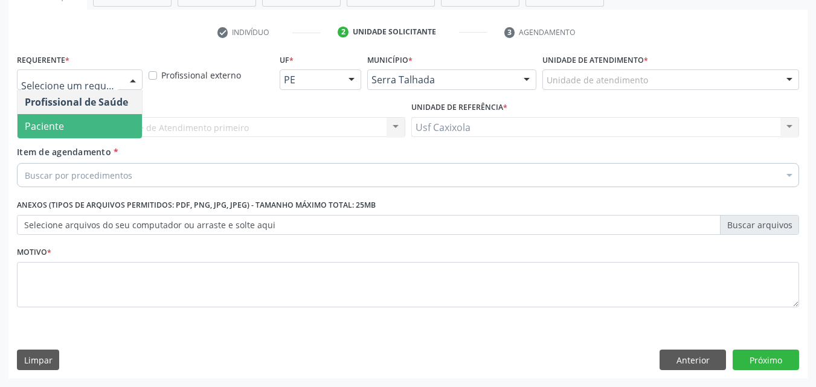
click at [113, 126] on span "Paciente" at bounding box center [80, 126] width 124 height 24
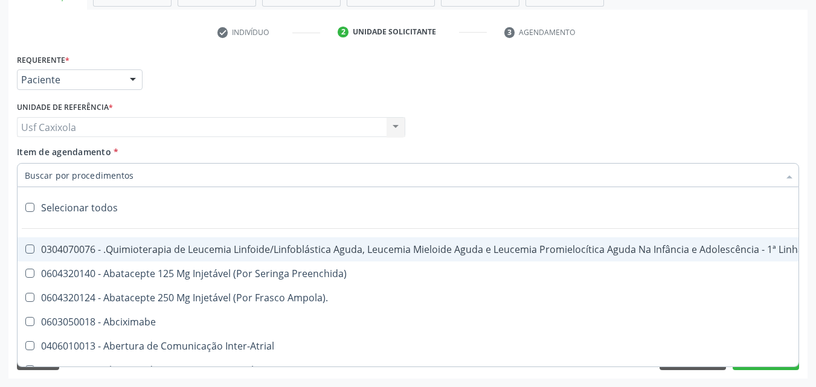
click at [142, 182] on div at bounding box center [408, 175] width 782 height 24
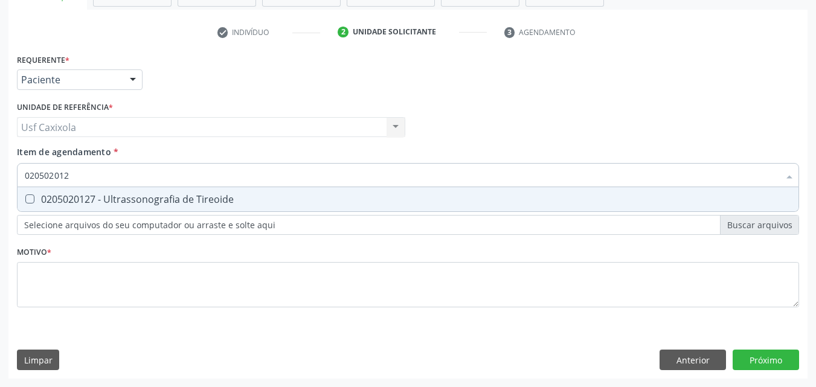
type input "0205020127"
click at [164, 198] on div "0205020127 - Ultrassonografia de Tireoide" at bounding box center [408, 199] width 766 height 10
checkbox Tireoide "true"
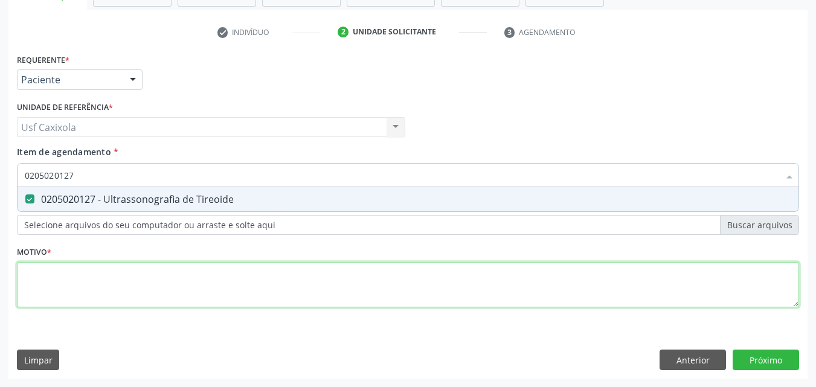
click at [148, 292] on div "Requerente * Paciente Profissional de Saúde Paciente Nenhum resultado encontrad…" at bounding box center [408, 188] width 782 height 274
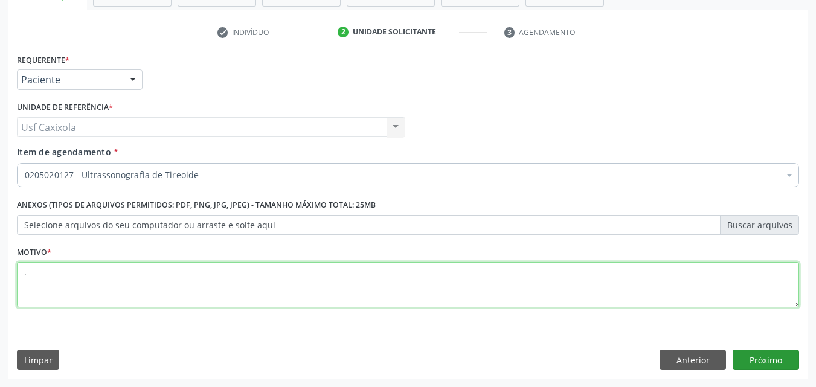
type textarea "."
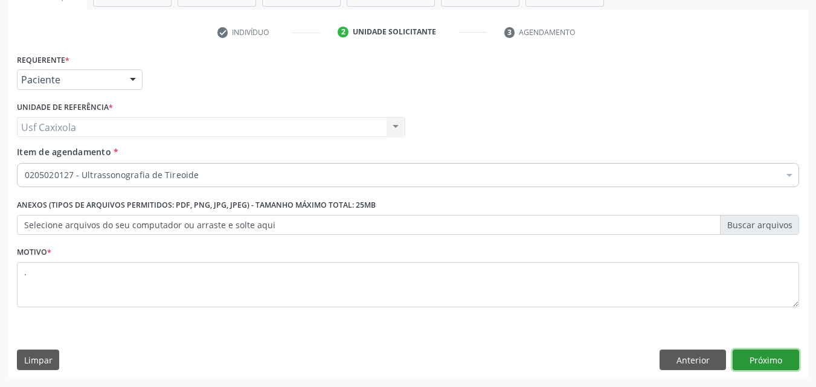
click at [768, 365] on button "Próximo" at bounding box center [766, 360] width 66 height 21
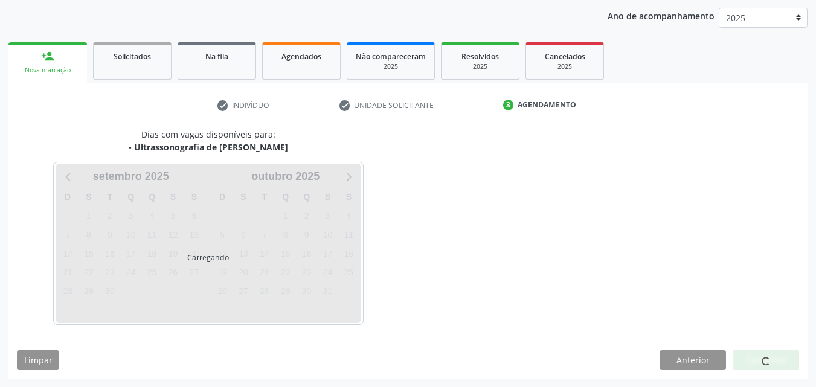
scroll to position [138, 0]
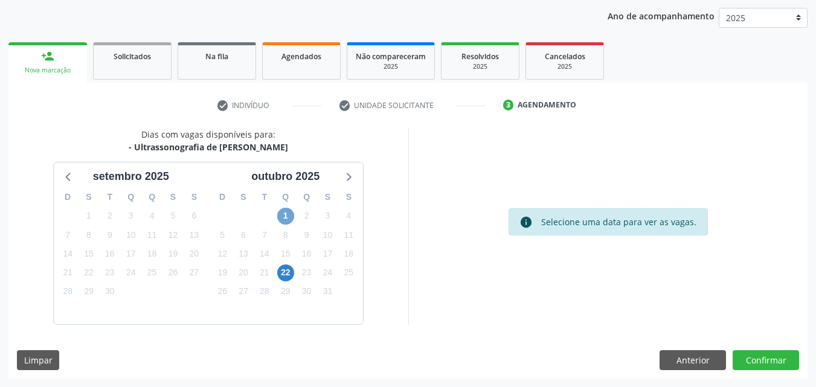
click at [291, 220] on span "1" at bounding box center [285, 216] width 17 height 17
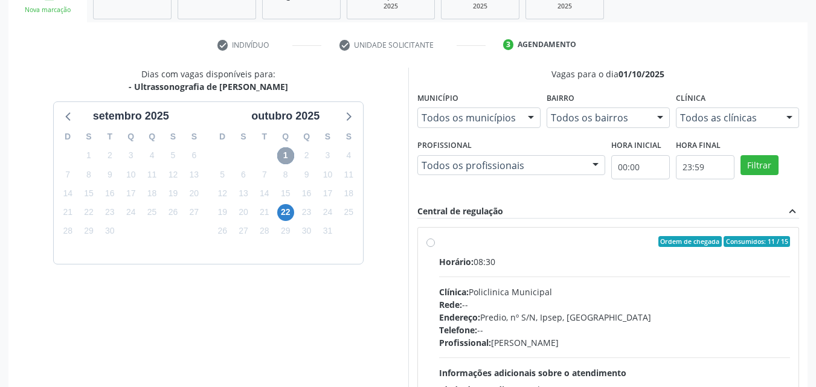
scroll to position [259, 0]
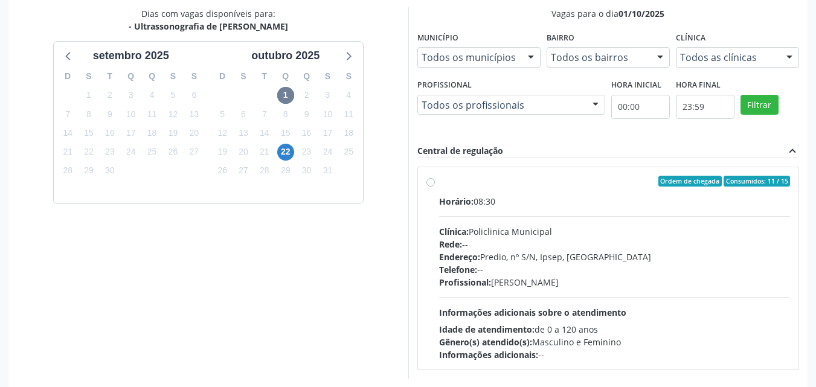
click at [435, 187] on div "Ordem de chegada Consumidos: 11 / 15 Horário: 08:30 Clínica: Policlinica Munici…" at bounding box center [608, 268] width 364 height 185
radio input "true"
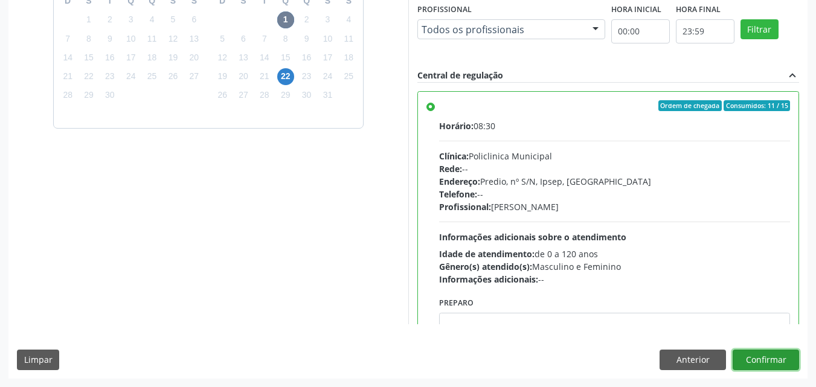
click at [756, 360] on button "Confirmar" at bounding box center [766, 360] width 66 height 21
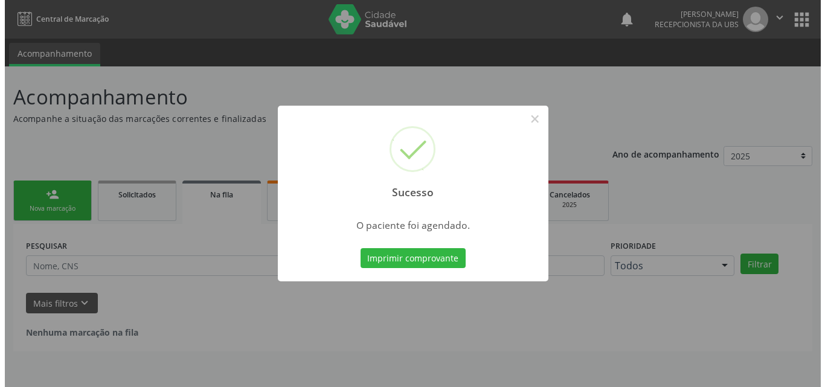
scroll to position [0, 0]
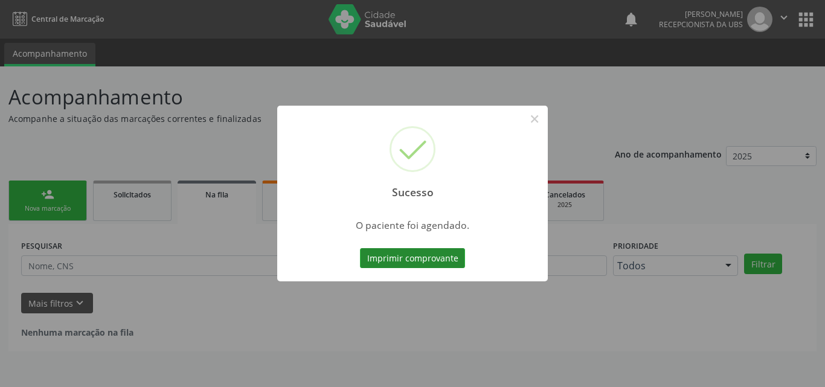
click at [422, 261] on button "Imprimir comprovante" at bounding box center [412, 258] width 105 height 21
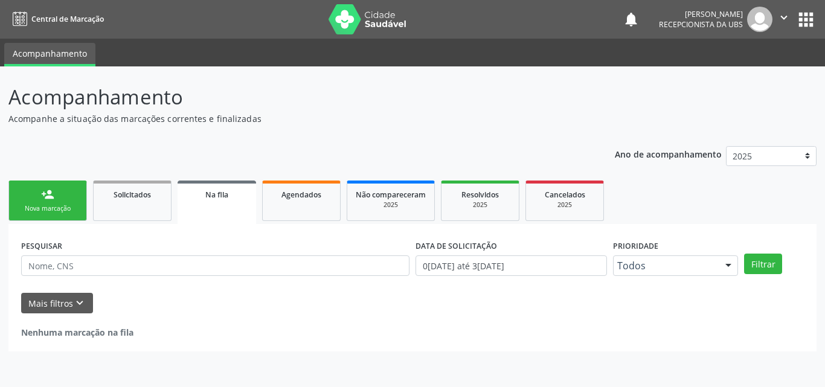
click at [58, 204] on link "person_add Nova marcação" at bounding box center [47, 201] width 79 height 40
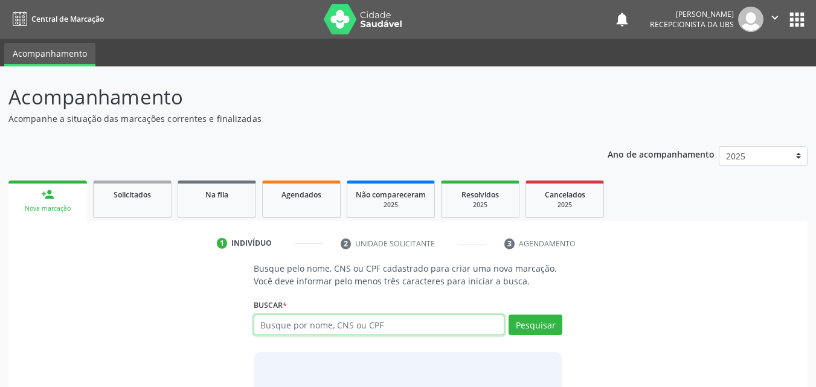
click at [290, 325] on input "text" at bounding box center [379, 325] width 251 height 21
type input "13342731460"
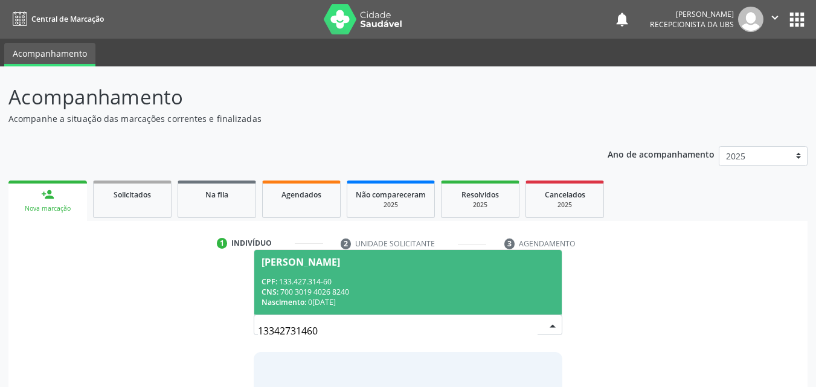
click at [312, 281] on div "CPF: 133.427.314-60" at bounding box center [408, 282] width 294 height 10
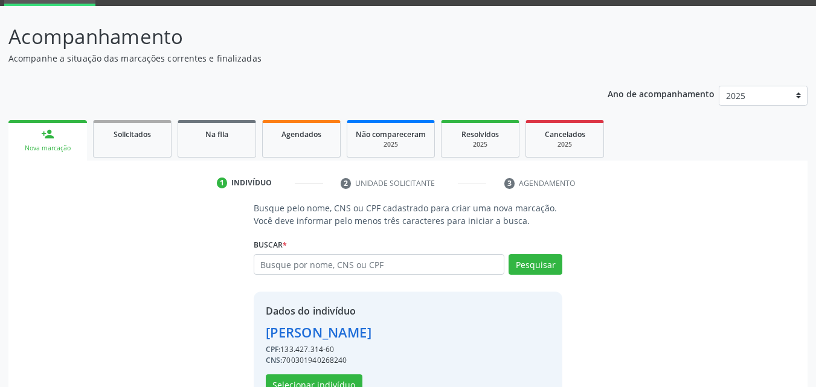
scroll to position [97, 0]
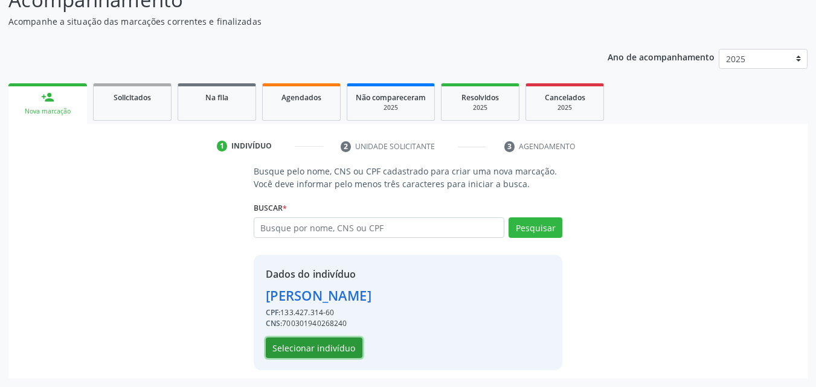
click at [297, 347] on button "Selecionar indivíduo" at bounding box center [314, 348] width 97 height 21
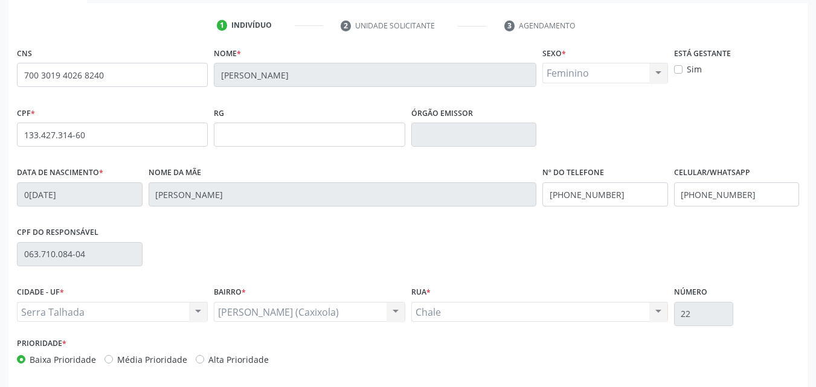
scroll to position [268, 0]
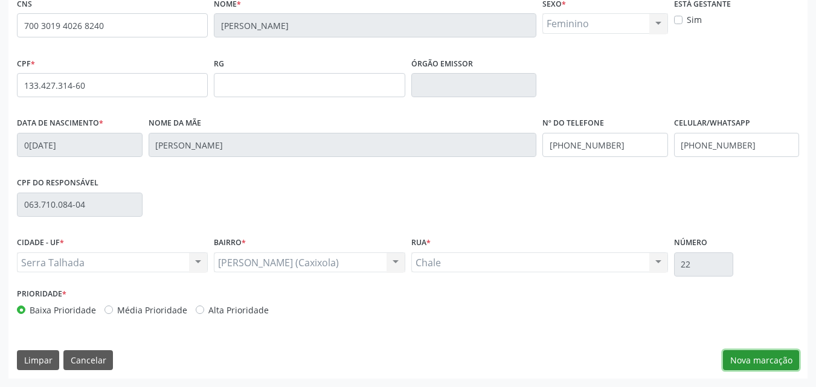
click at [748, 364] on button "Nova marcação" at bounding box center [761, 360] width 76 height 21
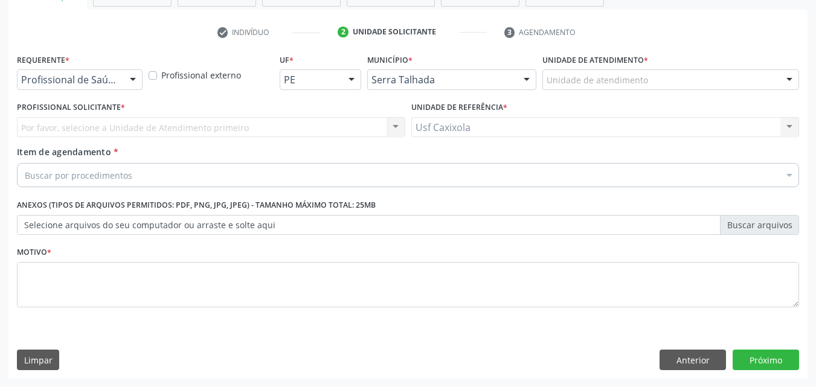
scroll to position [211, 0]
click at [121, 82] on div at bounding box center [80, 79] width 126 height 21
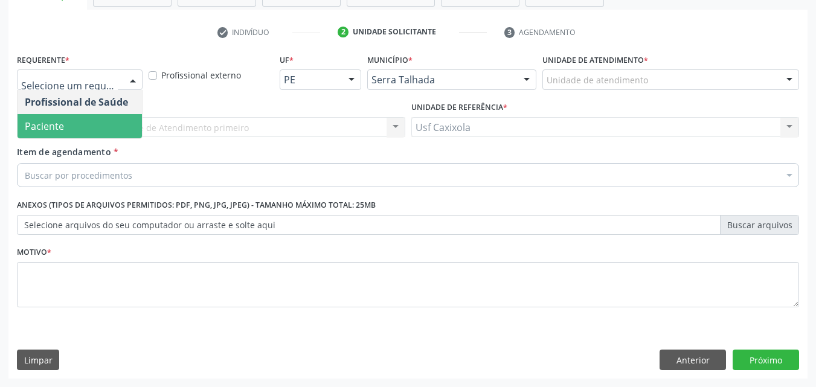
click at [103, 121] on span "Paciente" at bounding box center [80, 126] width 124 height 24
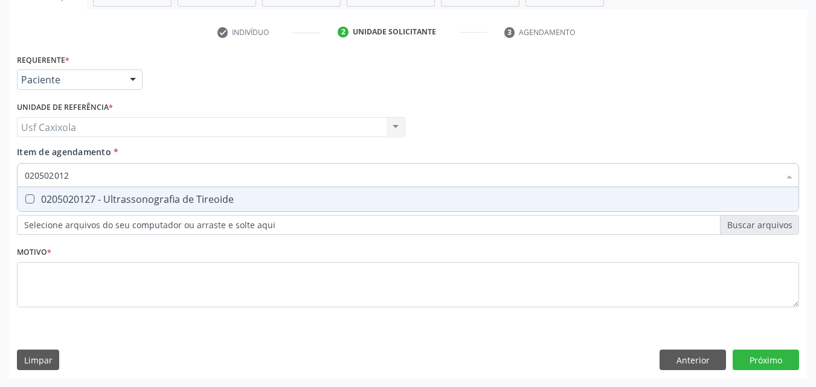
type input "0205020127"
click at [125, 201] on div "0205020127 - Ultrassonografia de Tireoide" at bounding box center [408, 199] width 766 height 10
checkbox Tireoide "true"
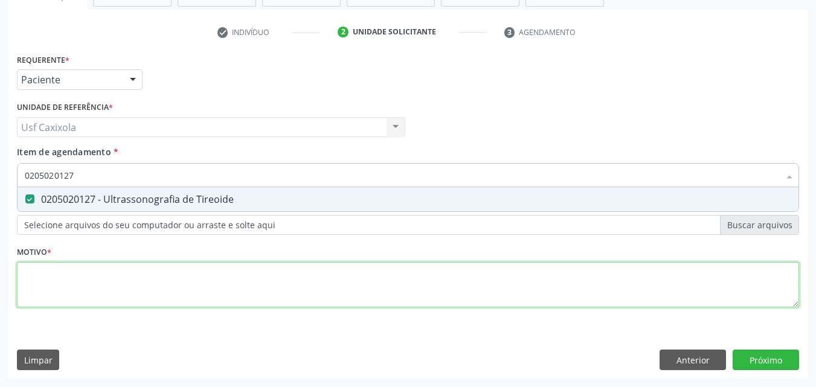
click at [106, 284] on div "Requerente * Paciente Profissional de Saúde Paciente Nenhum resultado encontrad…" at bounding box center [408, 188] width 782 height 274
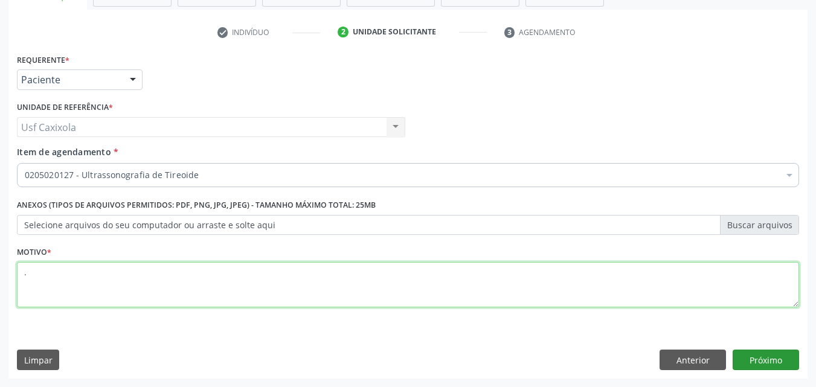
type textarea "."
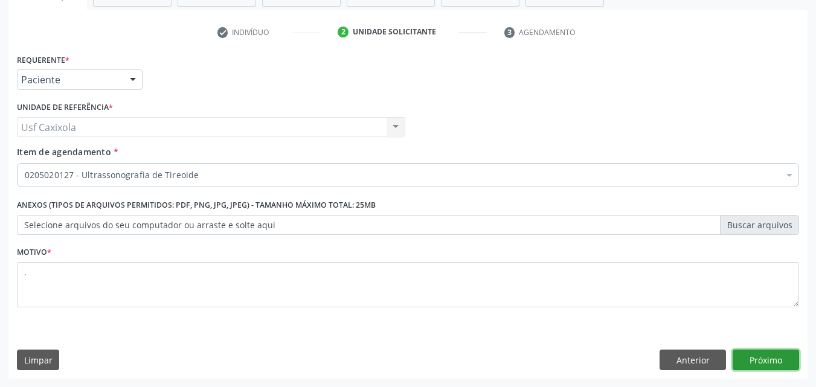
click at [749, 364] on button "Próximo" at bounding box center [766, 360] width 66 height 21
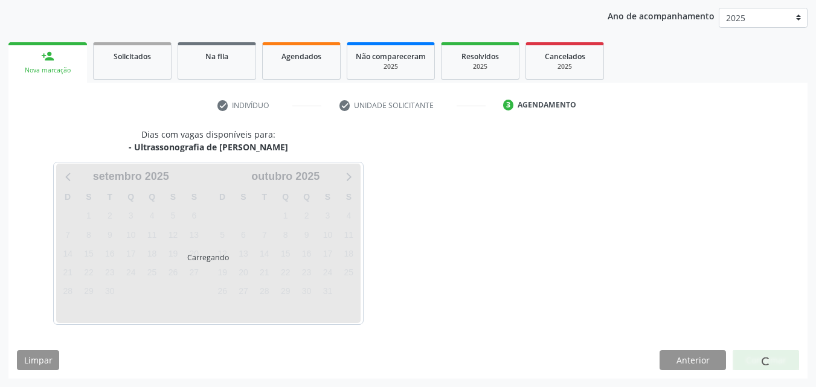
scroll to position [138, 0]
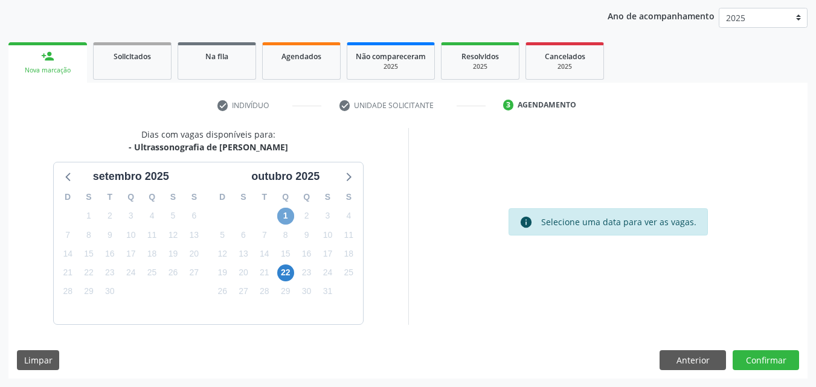
click at [291, 214] on span "1" at bounding box center [285, 216] width 17 height 17
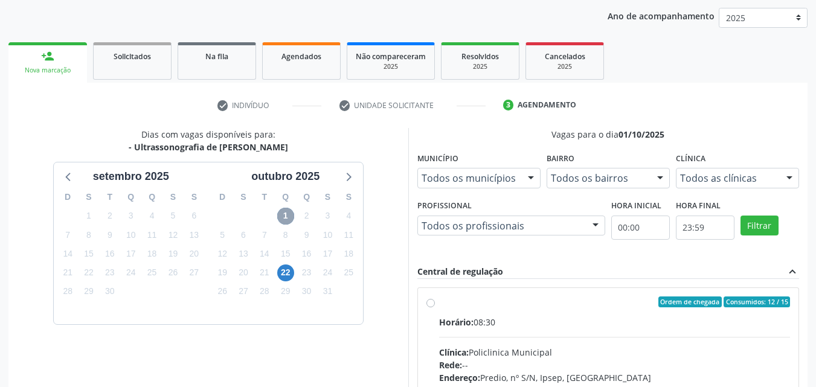
scroll to position [199, 0]
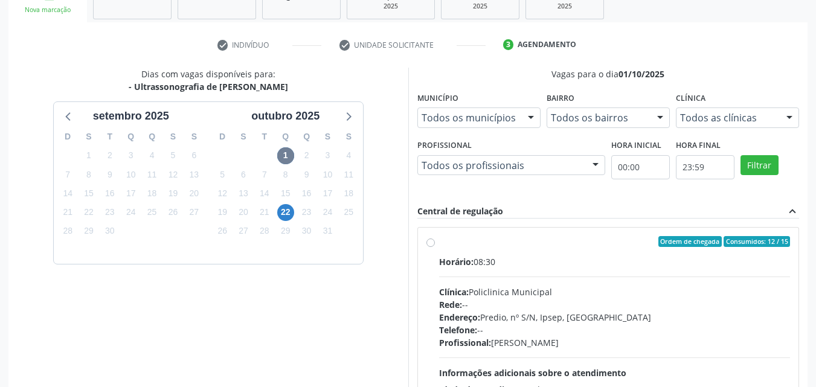
click at [439, 240] on label "Ordem de chegada Consumidos: 12 / 15 Horário: 08:30 Clínica: Policlinica Munici…" at bounding box center [614, 328] width 351 height 185
click at [429, 240] on input "Ordem de chegada Consumidos: 12 / 15 Horário: 08:30 Clínica: Policlinica Munici…" at bounding box center [430, 241] width 8 height 11
radio input "true"
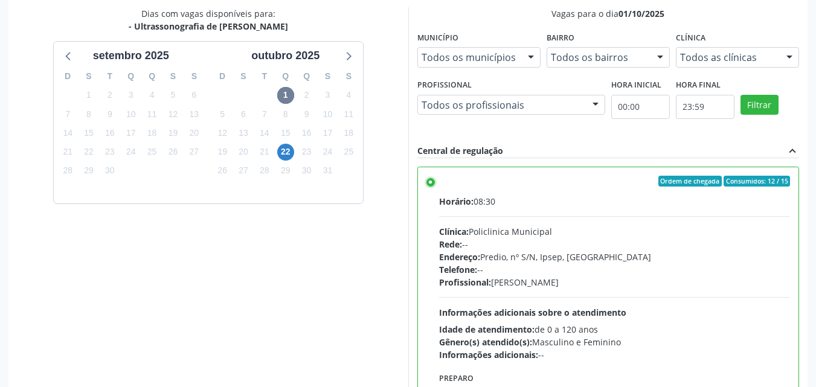
scroll to position [319, 0]
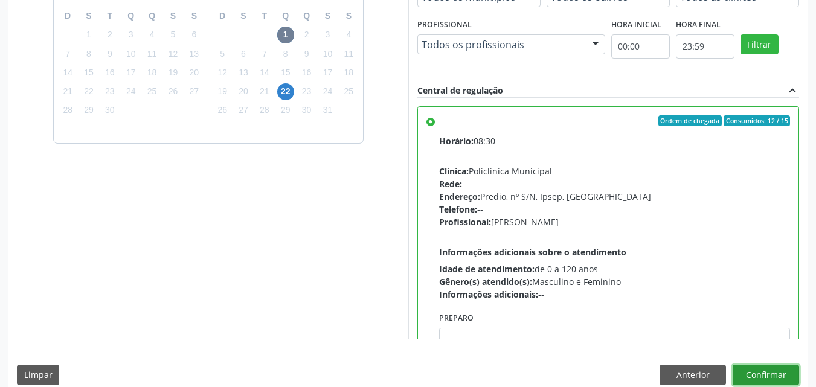
click at [761, 373] on button "Confirmar" at bounding box center [766, 375] width 66 height 21
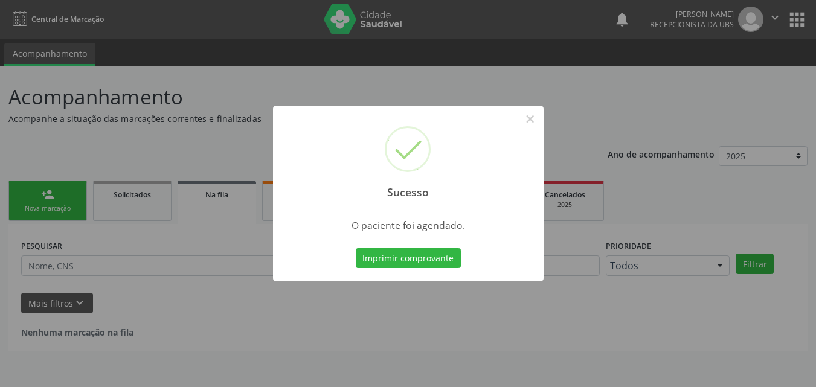
scroll to position [0, 0]
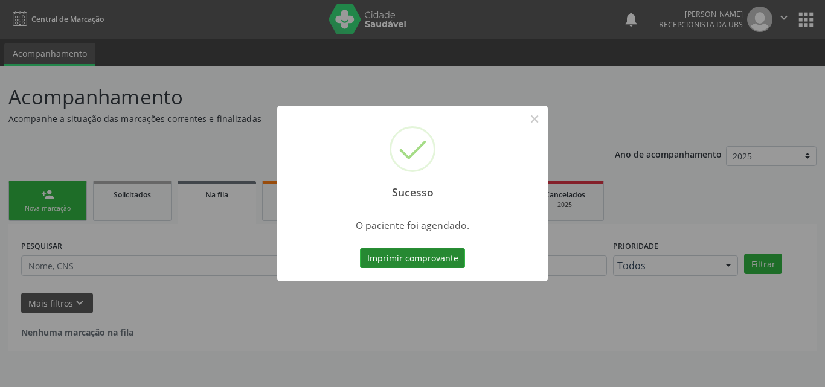
click at [422, 251] on button "Imprimir comprovante" at bounding box center [412, 258] width 105 height 21
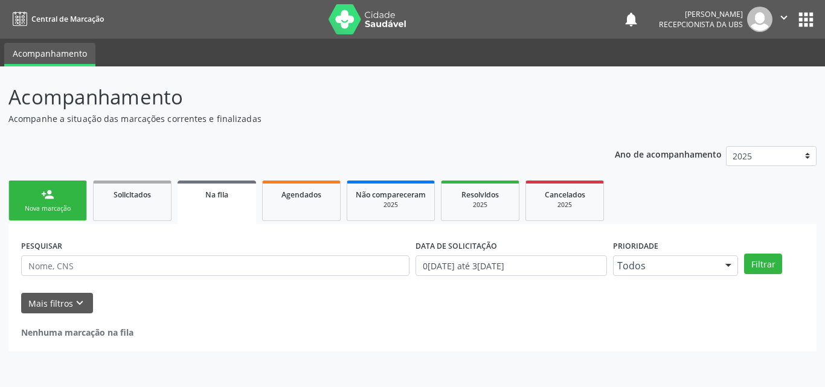
click at [68, 199] on link "person_add Nova marcação" at bounding box center [47, 201] width 79 height 40
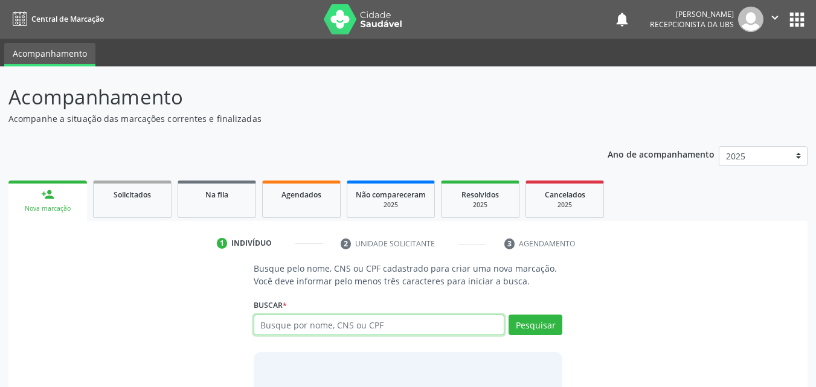
click at [305, 326] on input "text" at bounding box center [379, 325] width 251 height 21
type input "68023286404"
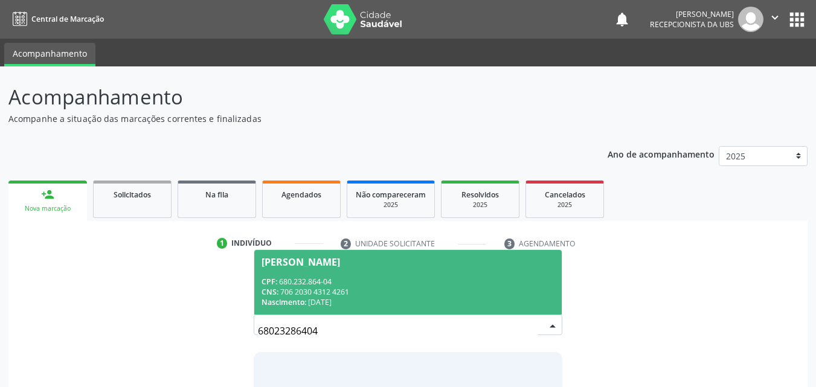
click at [319, 280] on div "CPF: 680.232.864-04" at bounding box center [408, 282] width 294 height 10
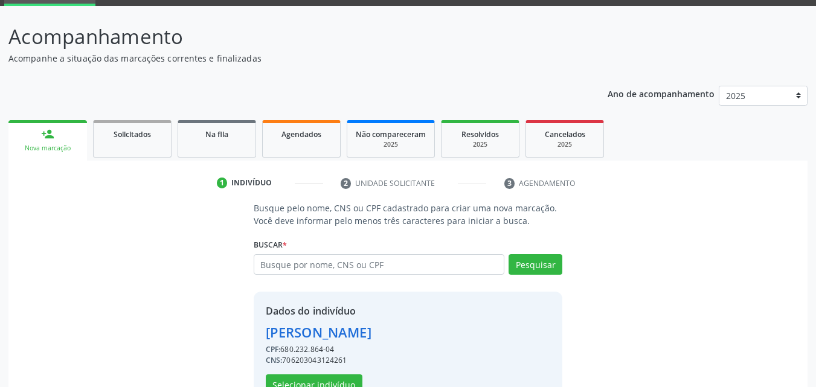
scroll to position [97, 0]
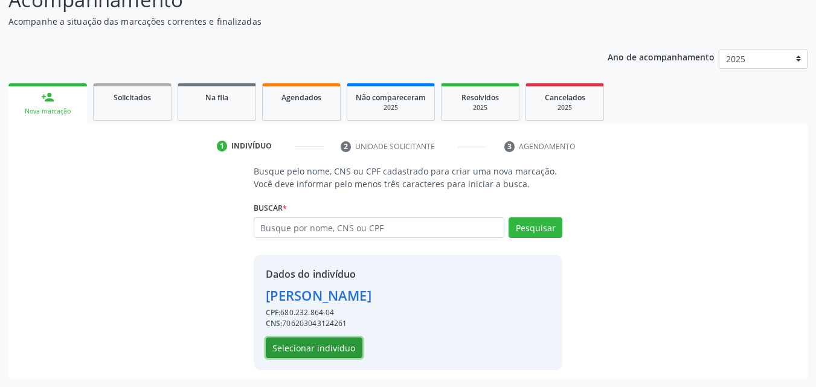
click at [309, 344] on button "Selecionar indivíduo" at bounding box center [314, 348] width 97 height 21
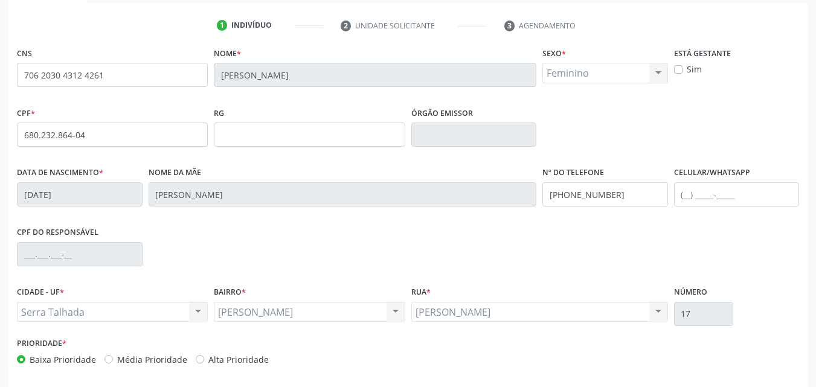
scroll to position [268, 0]
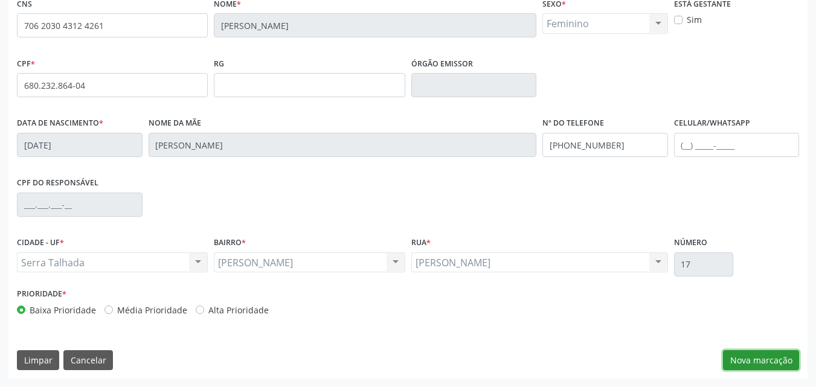
click at [748, 361] on button "Nova marcação" at bounding box center [761, 360] width 76 height 21
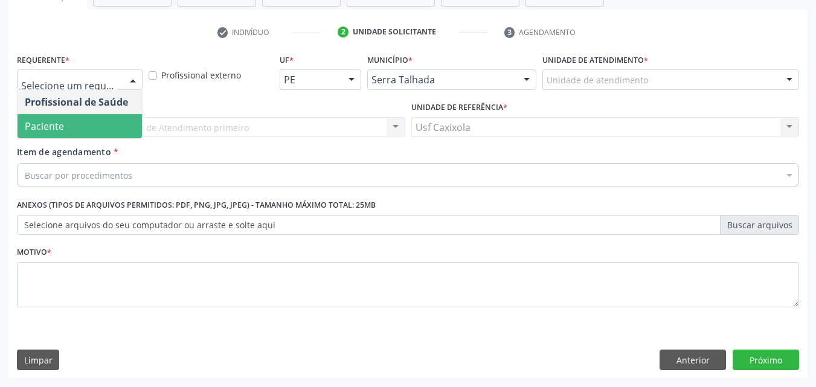
click at [64, 121] on span "Paciente" at bounding box center [80, 126] width 124 height 24
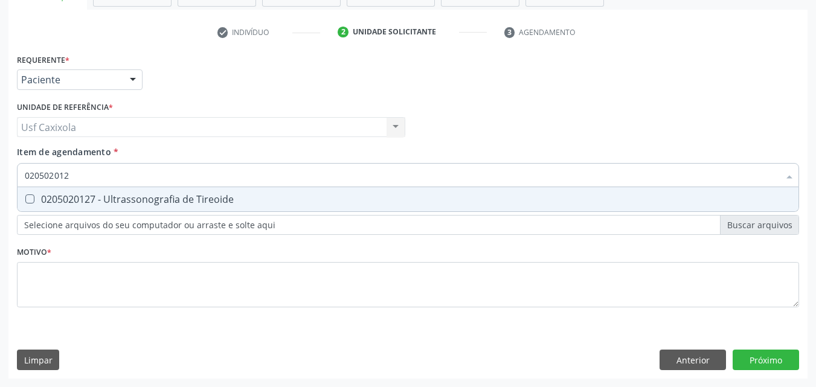
type input "0205020127"
click at [72, 203] on div "0205020127 - Ultrassonografia de Tireoide" at bounding box center [408, 199] width 766 height 10
checkbox Tireoide "true"
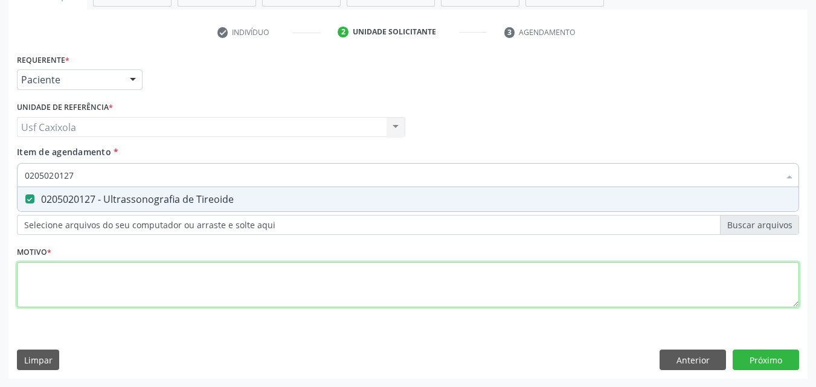
click at [79, 271] on div "Requerente * Paciente Profissional de Saúde Paciente Nenhum resultado encontrad…" at bounding box center [408, 188] width 782 height 274
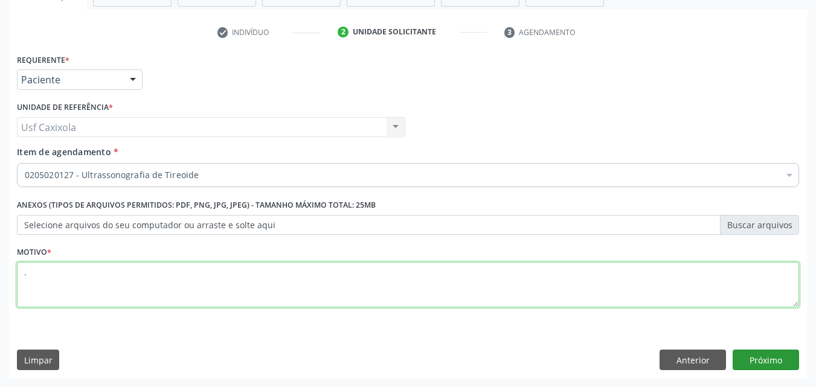
type textarea "."
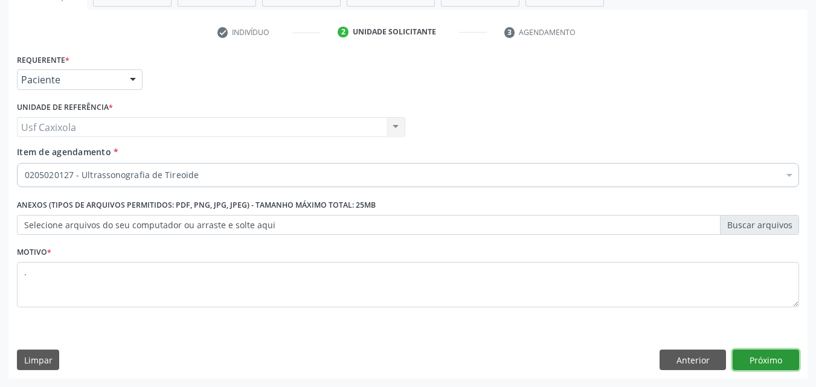
click at [757, 357] on button "Próximo" at bounding box center [766, 360] width 66 height 21
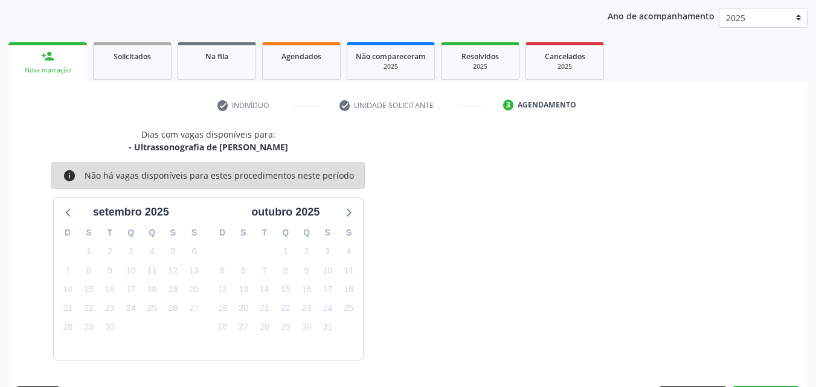
scroll to position [174, 0]
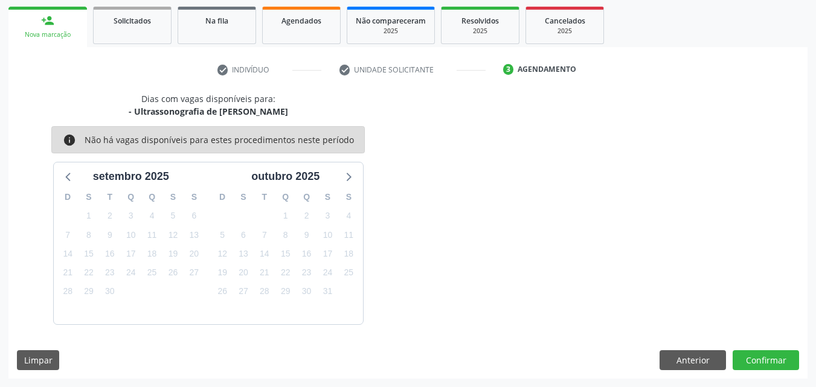
click at [397, 260] on div "Dias com vagas disponíveis para: - Ultrassonografia de [PERSON_NAME] info Não h…" at bounding box center [208, 208] width 400 height 232
click at [396, 261] on div "Dias com vagas disponíveis para: - Ultrassonografia de [PERSON_NAME] info Não h…" at bounding box center [208, 208] width 400 height 232
click at [381, 196] on div "Dias com vagas disponíveis para: - Ultrassonografia de [PERSON_NAME] info Não h…" at bounding box center [208, 208] width 400 height 232
